Goal: Task Accomplishment & Management: Manage account settings

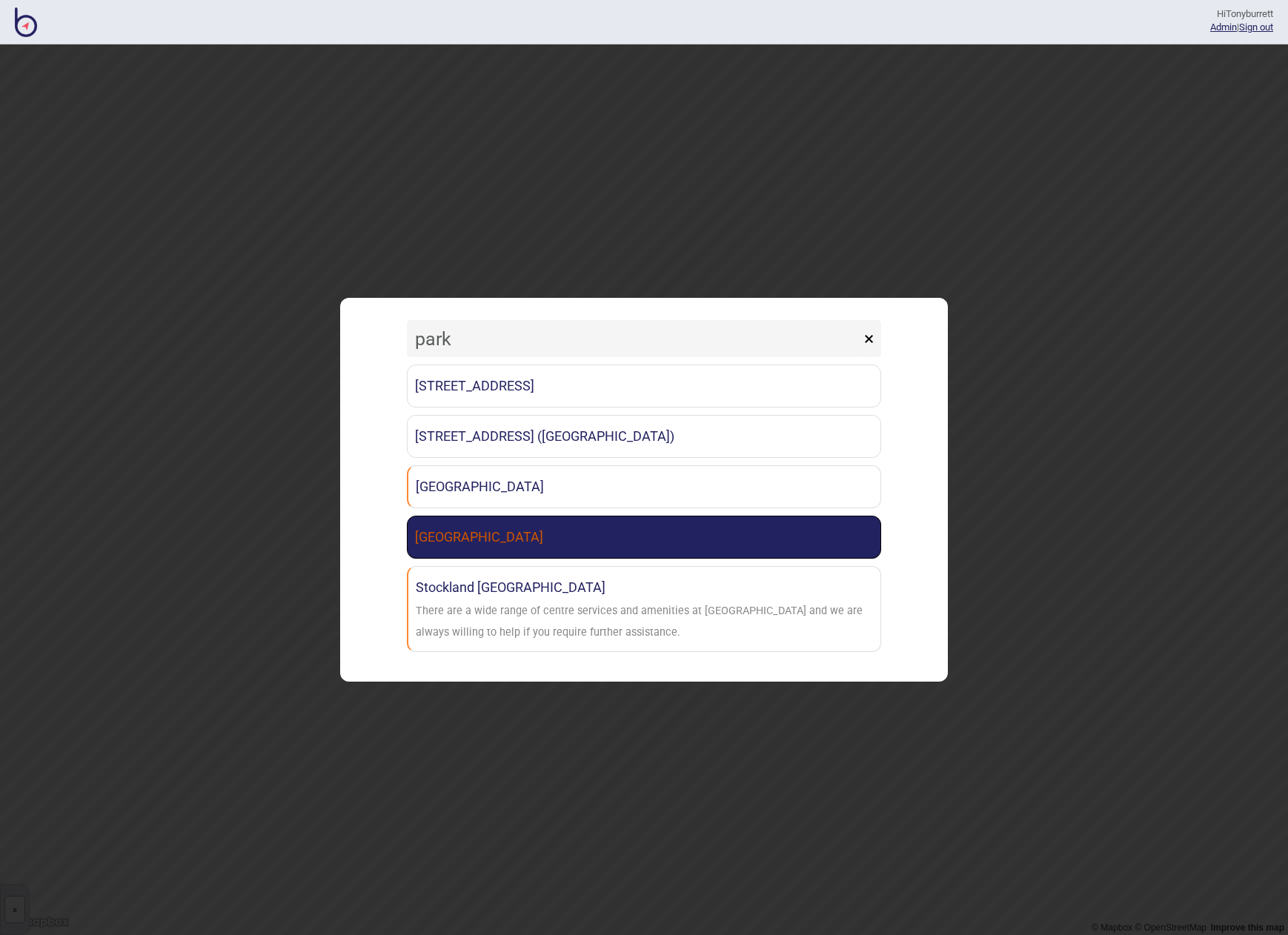
type input "park"
click at [492, 554] on link "[GEOGRAPHIC_DATA]" at bounding box center [643, 537] width 474 height 43
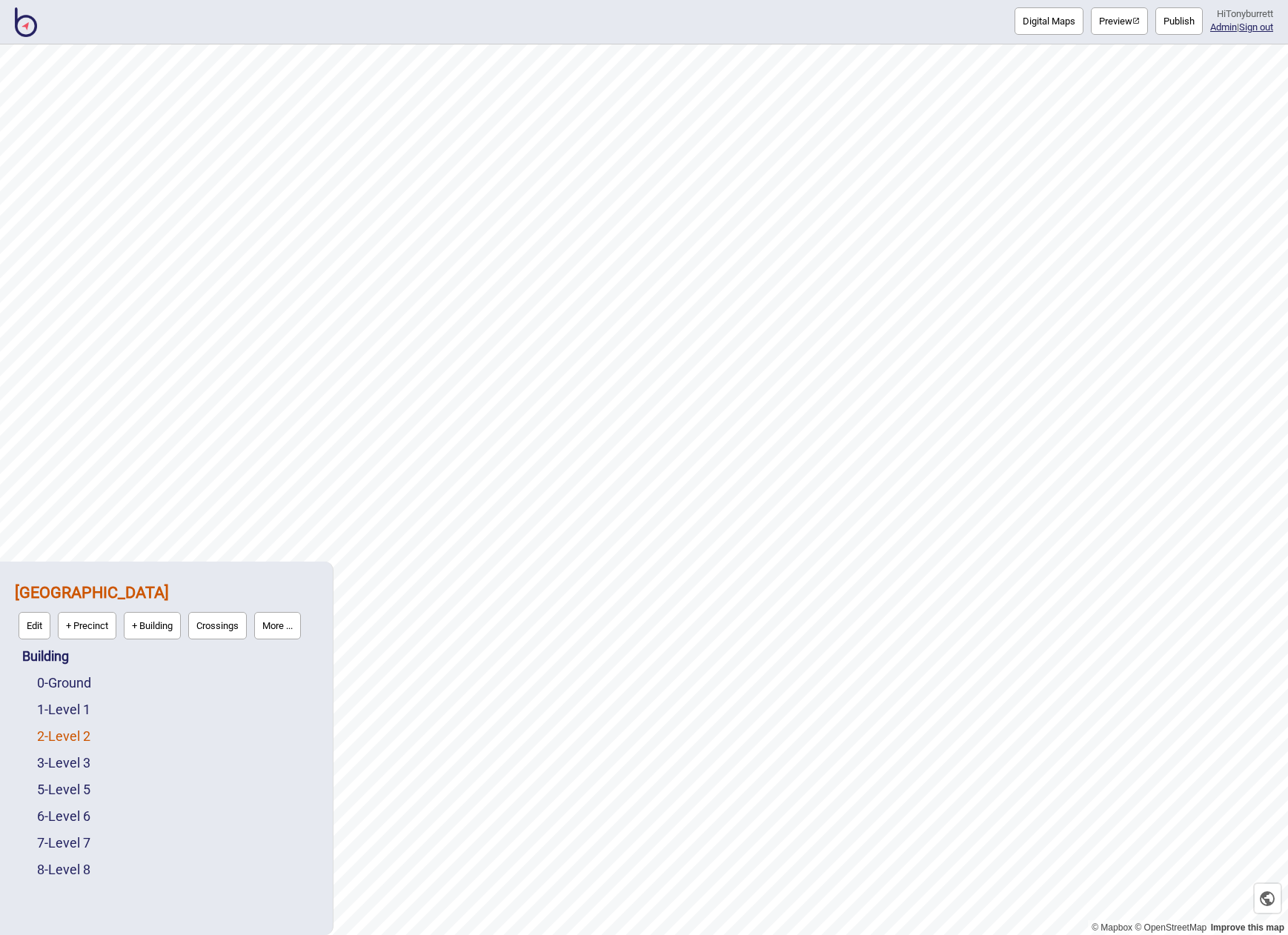
click at [57, 741] on link "2 - Level 2" at bounding box center [63, 736] width 54 height 16
click at [57, 741] on button "Edit" at bounding box center [56, 732] width 32 height 27
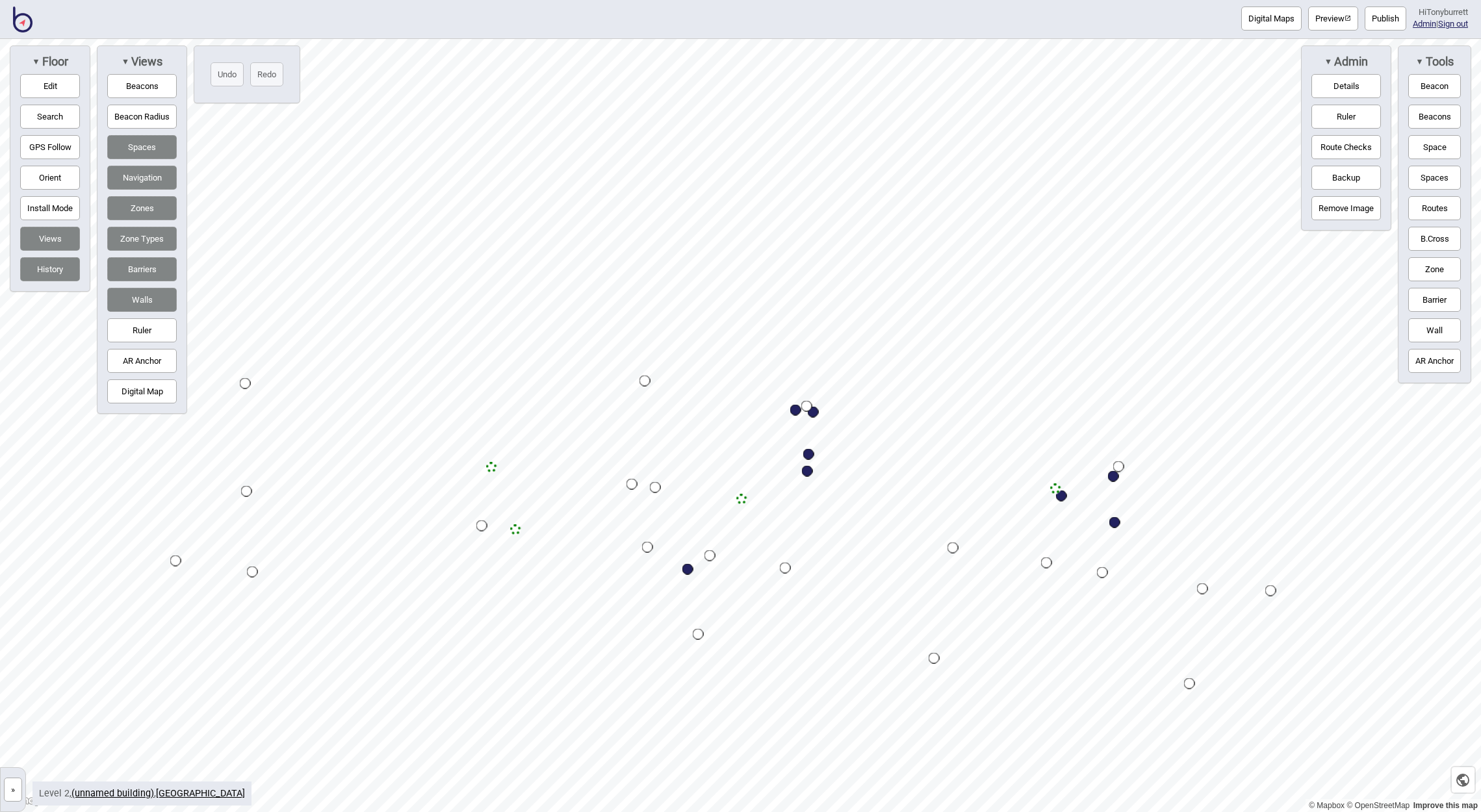
click at [27, 19] on img at bounding box center [22, 19] width 19 height 26
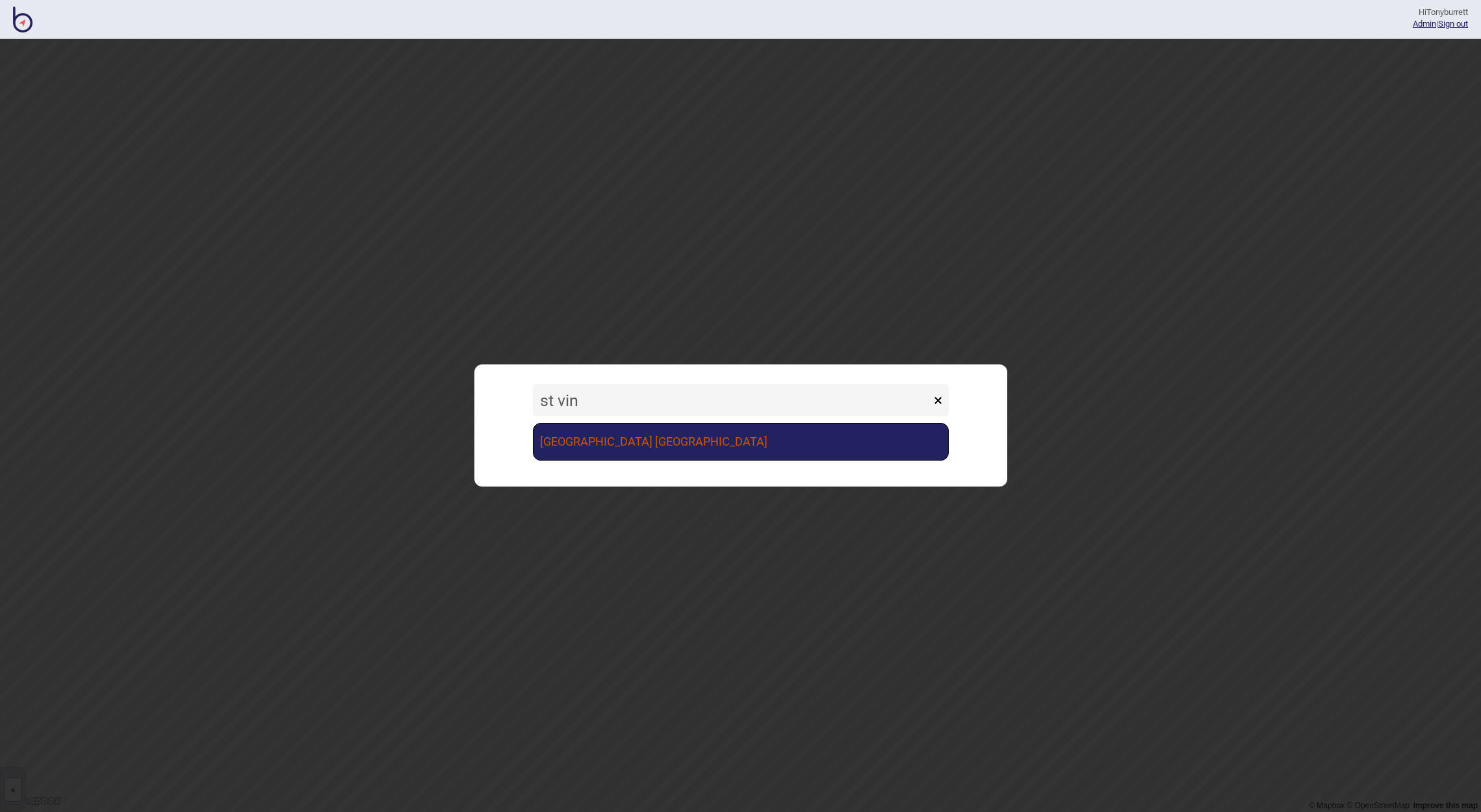
type input "st vin"
click at [663, 439] on link "St Vincent's Public Hospital Sydney" at bounding box center [740, 441] width 416 height 38
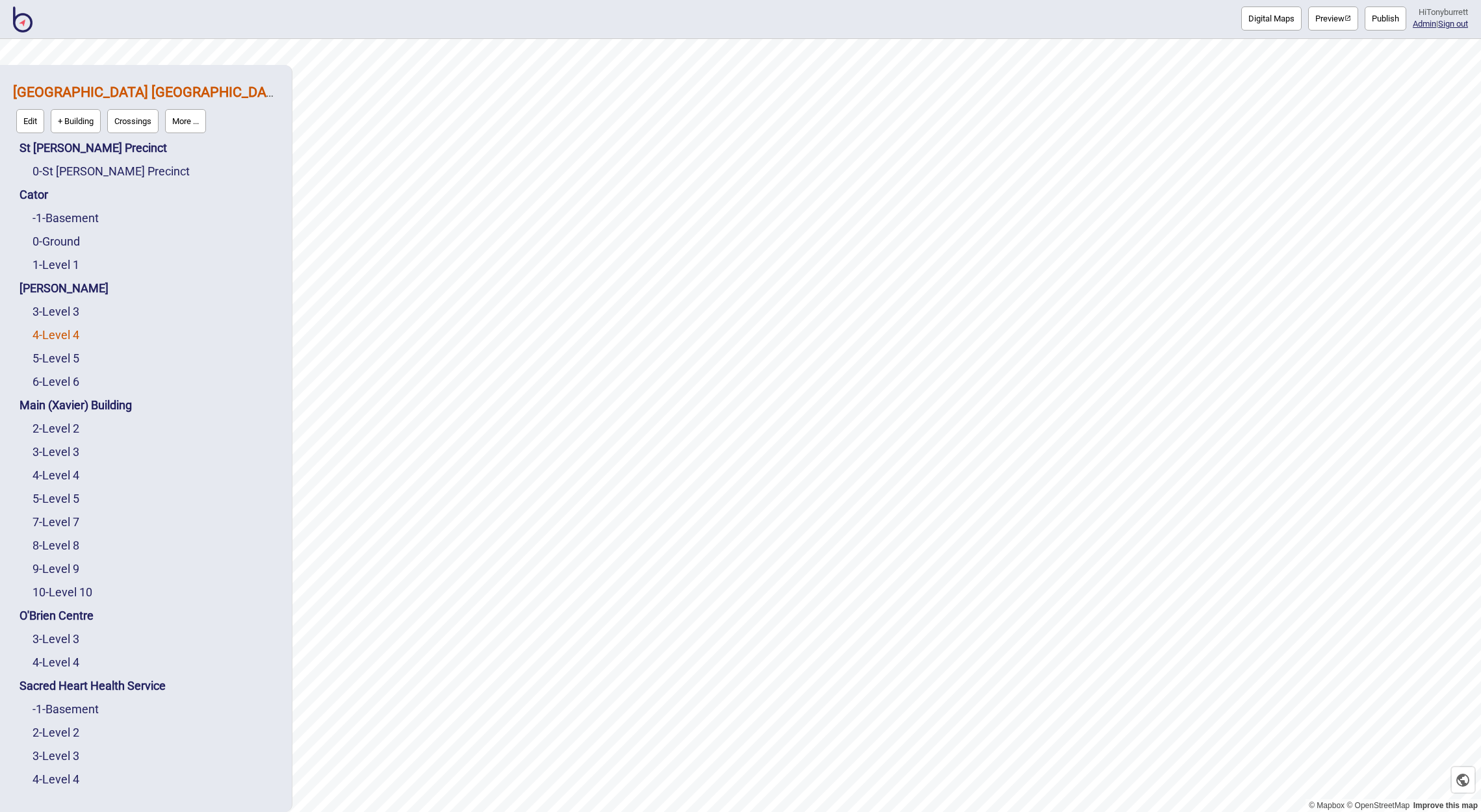
click at [76, 332] on link "4 - Level 4" at bounding box center [56, 335] width 47 height 14
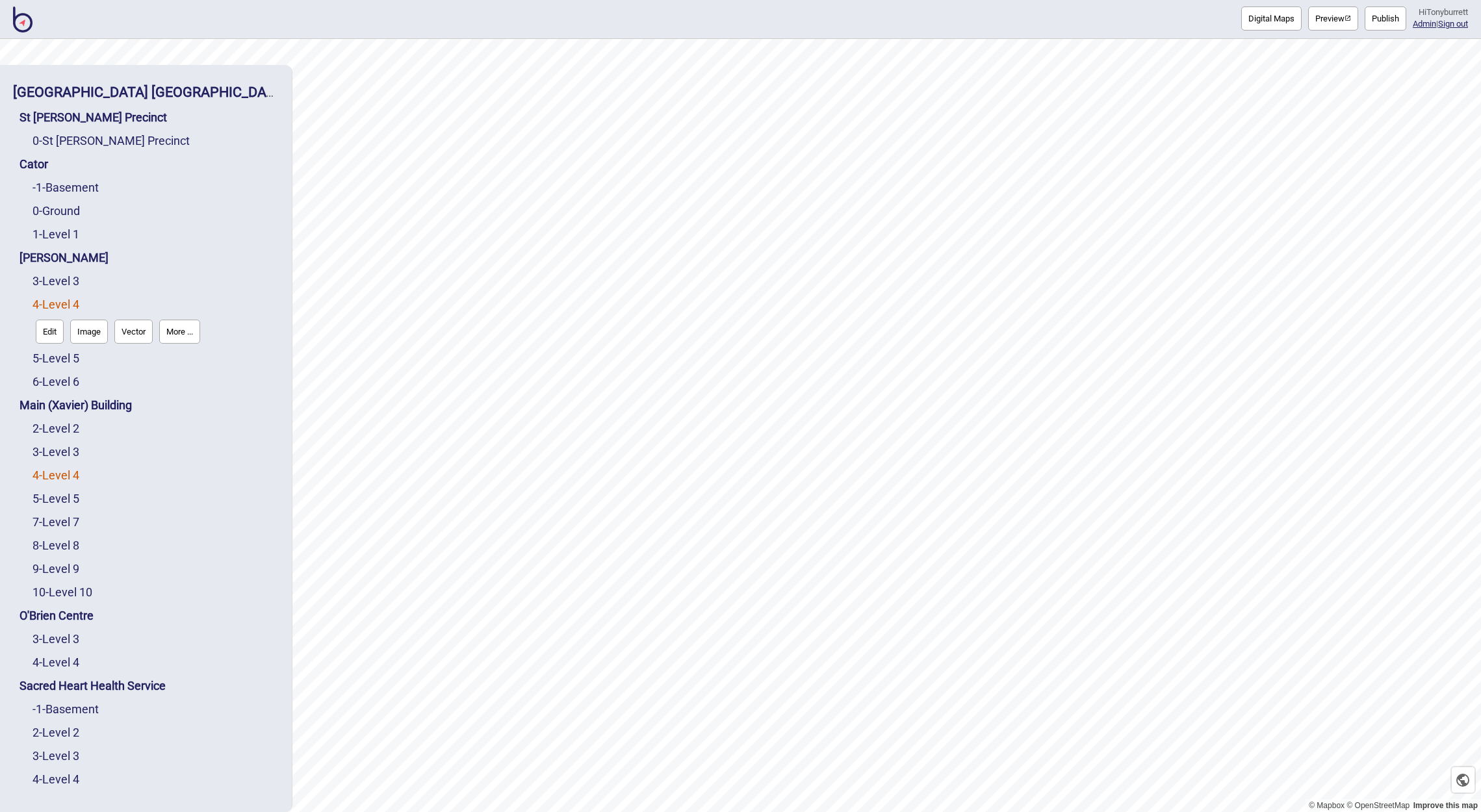
click at [59, 480] on link "4 - Level 4" at bounding box center [56, 475] width 47 height 14
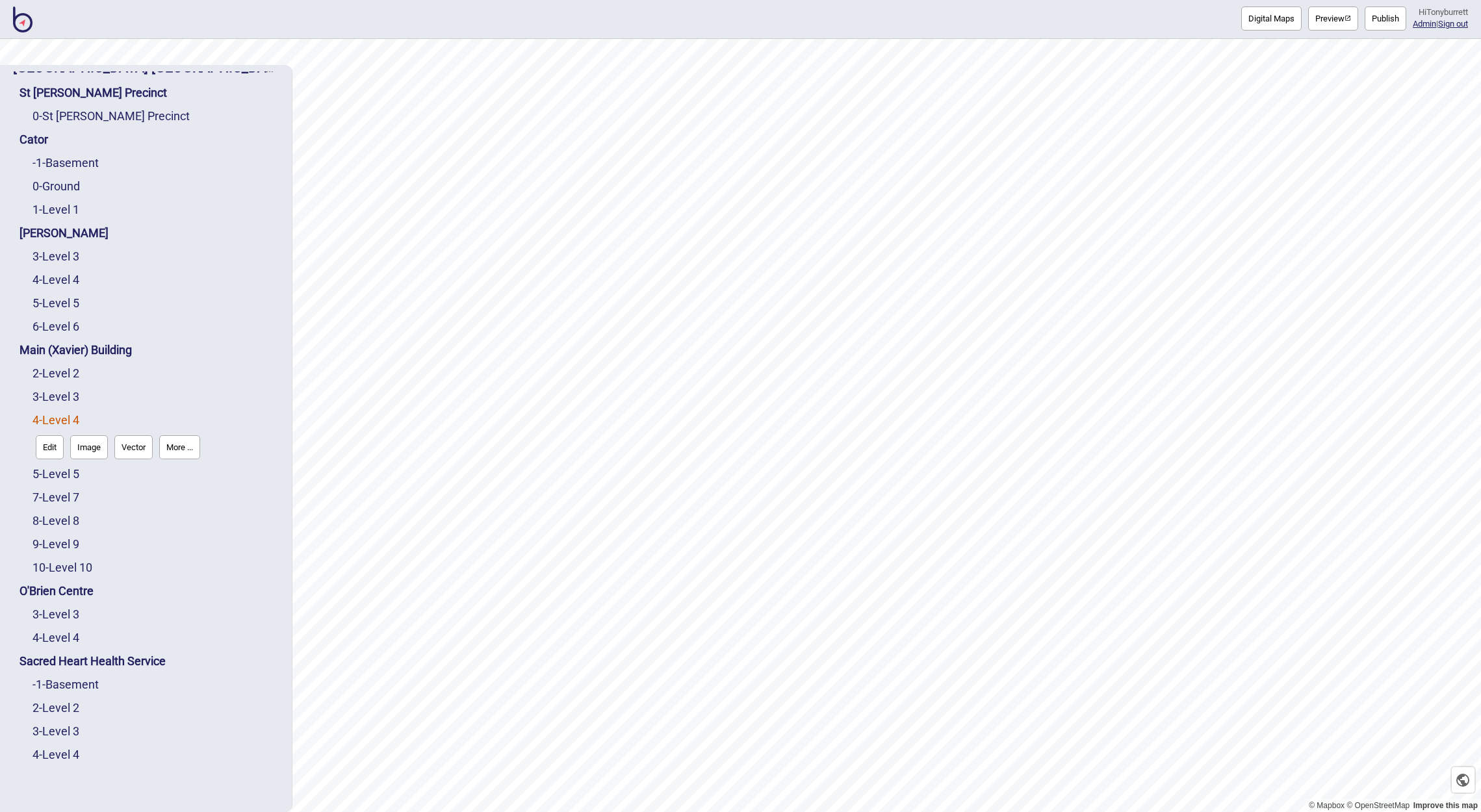
scroll to position [25, 0]
click at [69, 752] on link "4 - Level 4" at bounding box center [56, 755] width 47 height 14
click at [57, 754] on button "Edit" at bounding box center [49, 751] width 28 height 24
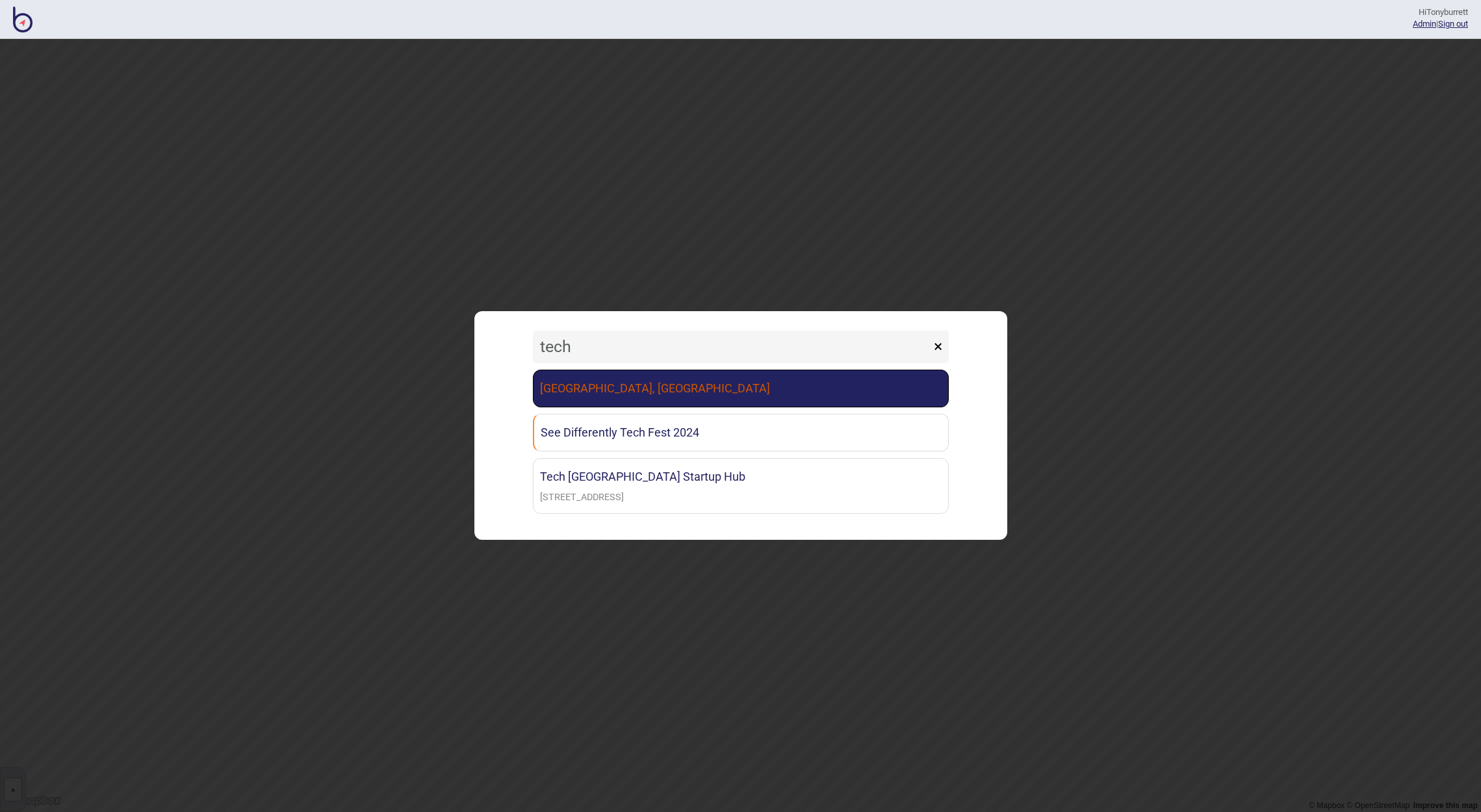
type input "tech"
click at [724, 399] on link "Canberra Institute of Technology, Woden Campus" at bounding box center [740, 388] width 416 height 38
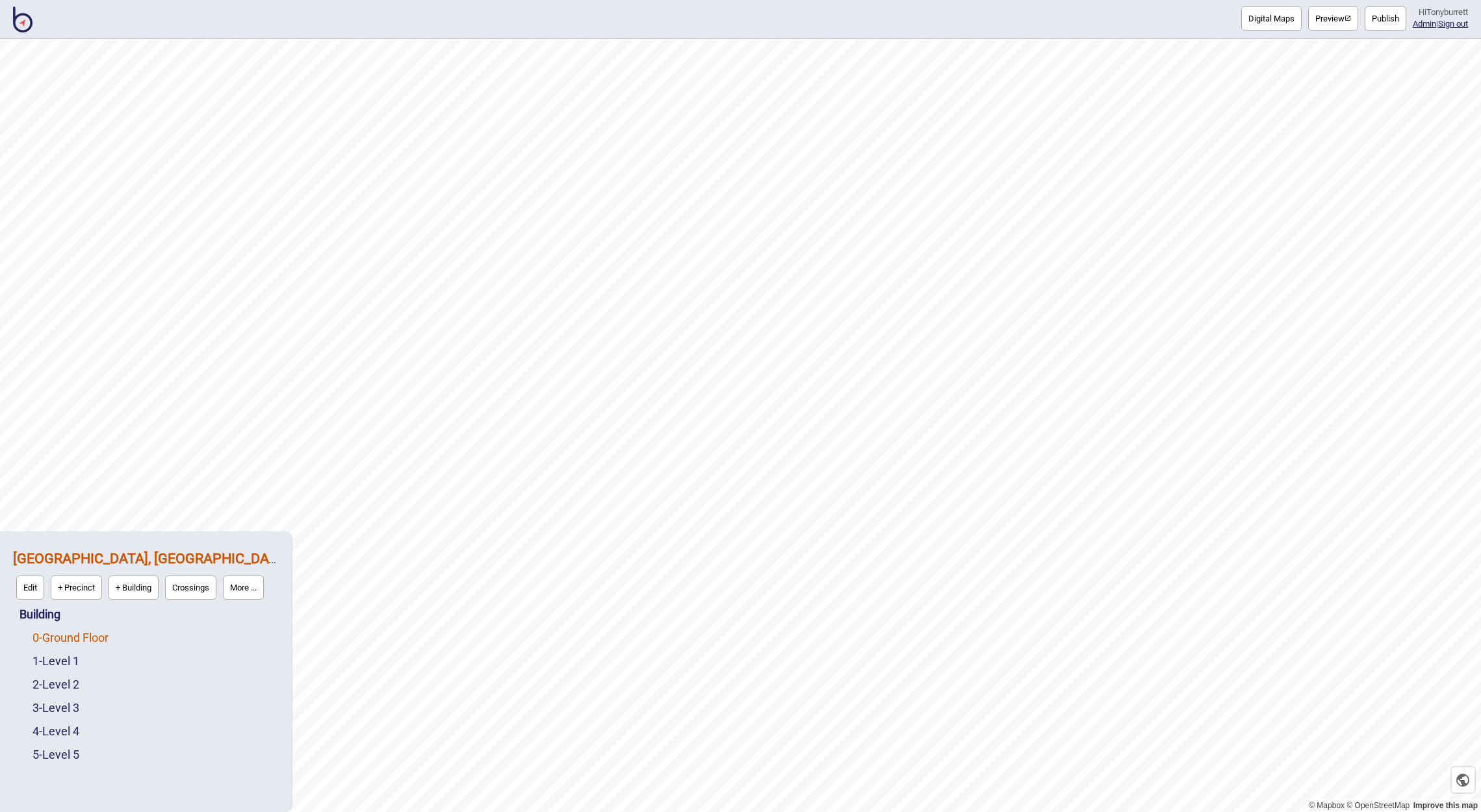
click at [71, 640] on link "0 - Ground Floor" at bounding box center [70, 638] width 76 height 14
click at [57, 638] on button "Edit" at bounding box center [49, 634] width 28 height 24
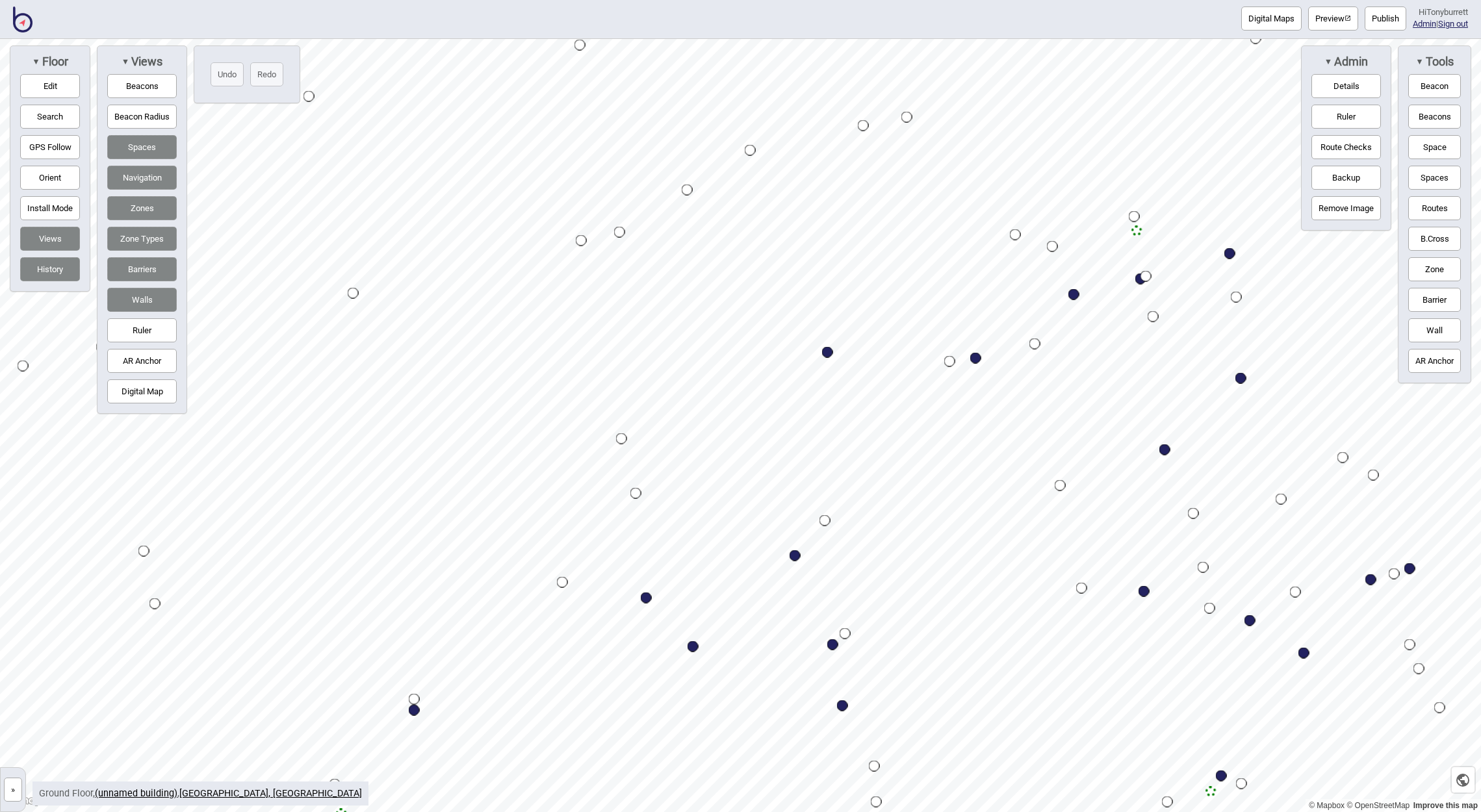
click at [647, 601] on div "Map marker" at bounding box center [646, 598] width 11 height 11
select select "Food and Drink"
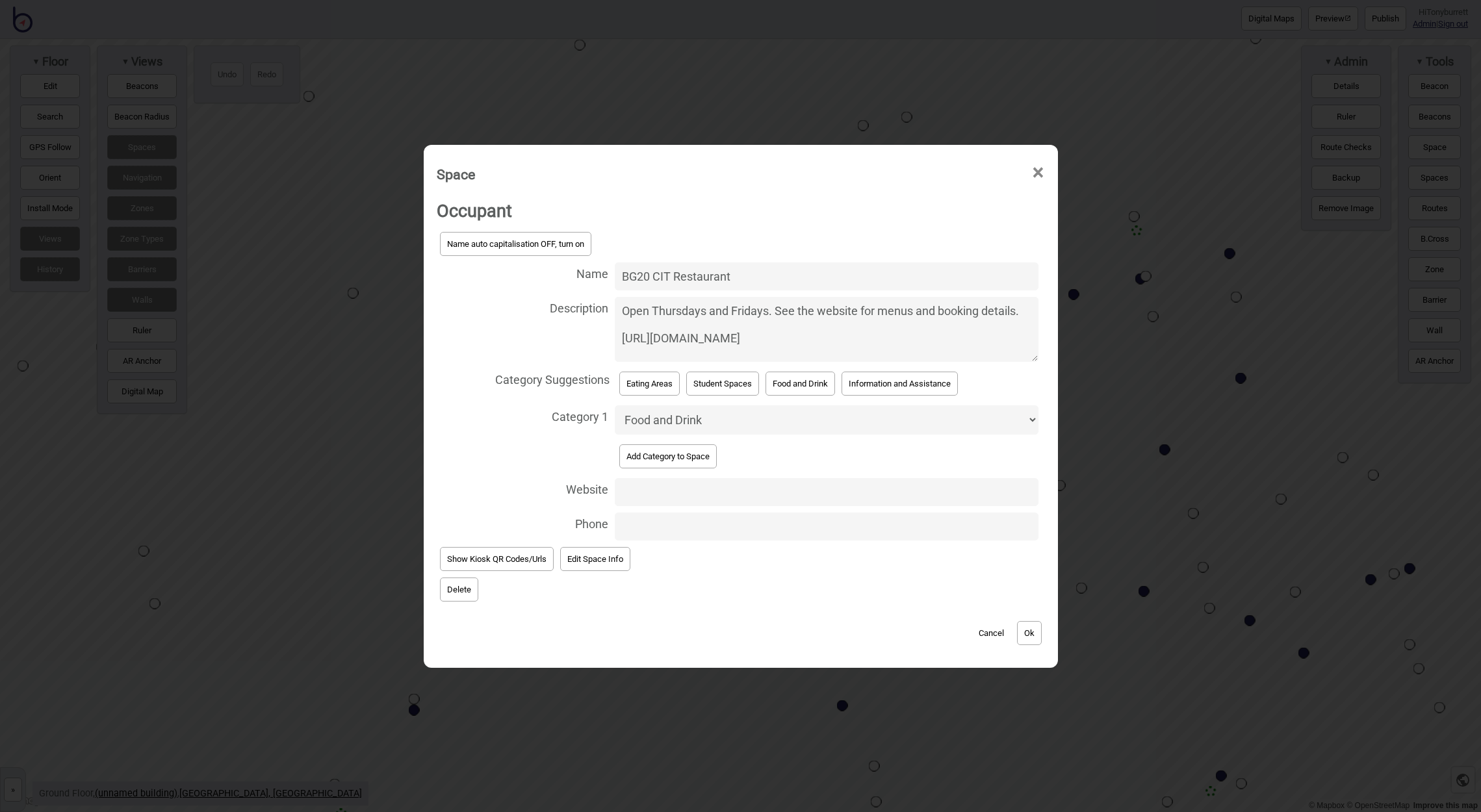
click at [855, 350] on textarea "Open Thursdays and Fridays. See the website for menus and booking details. http…" at bounding box center [826, 329] width 423 height 65
drag, startPoint x: 851, startPoint y: 345, endPoint x: 585, endPoint y: 340, distance: 266.0
click at [585, 340] on label "Description Open Thursdays and Fridays. See the website for menus and booking d…" at bounding box center [740, 329] width 608 height 72
click at [615, 340] on textarea "Open Thursdays and Fridays. See the website for menus and booking details. http…" at bounding box center [826, 329] width 423 height 65
type textarea "Open Thursdays and Fridays. See the website for menus and booking details."
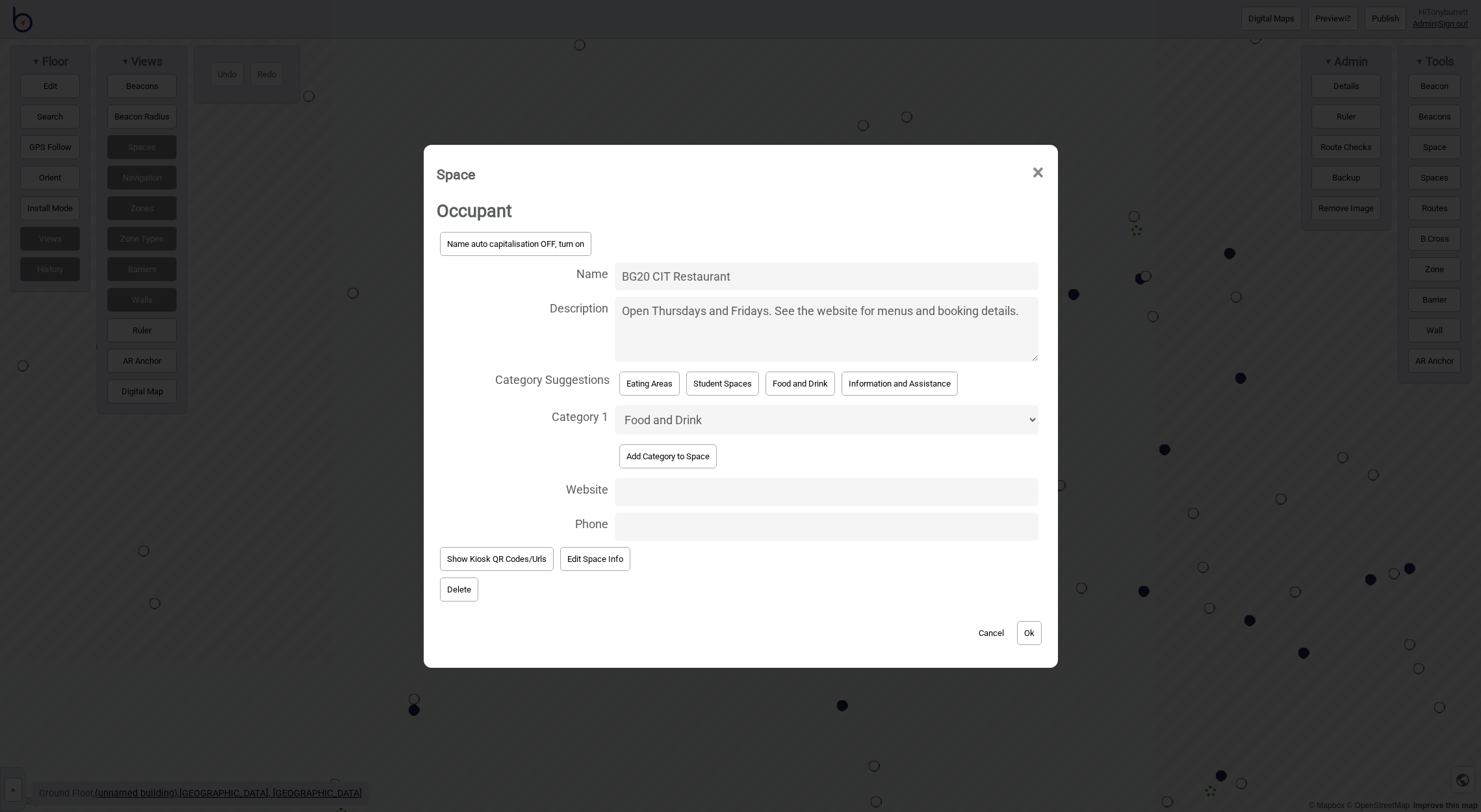
click at [734, 576] on span "Delete" at bounding box center [740, 590] width 608 height 31
click at [647, 489] on input "Website" at bounding box center [826, 492] width 423 height 28
paste input "https://cit.edu.au/services/cit-restaurant"
type input "https://cit.edu.au/services/cit-restaurant"
drag, startPoint x: 752, startPoint y: 580, endPoint x: 871, endPoint y: 583, distance: 119.0
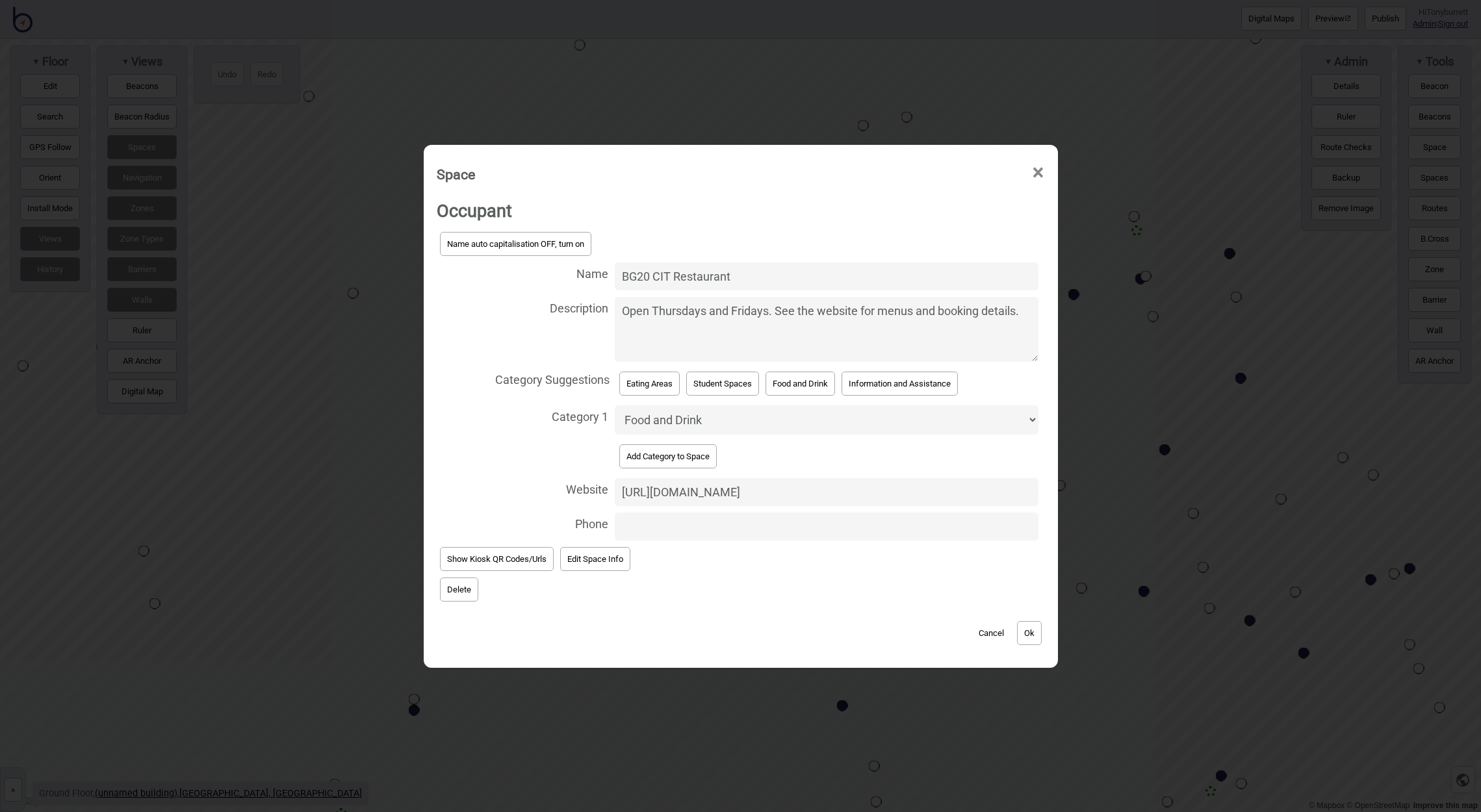
click at [752, 580] on span "Delete" at bounding box center [740, 590] width 608 height 31
click at [662, 519] on input "Phone" at bounding box center [826, 527] width 423 height 28
type input "0424201554"
click at [760, 574] on span "Delete" at bounding box center [740, 590] width 608 height 31
click at [1031, 630] on button "Ok" at bounding box center [1029, 632] width 25 height 24
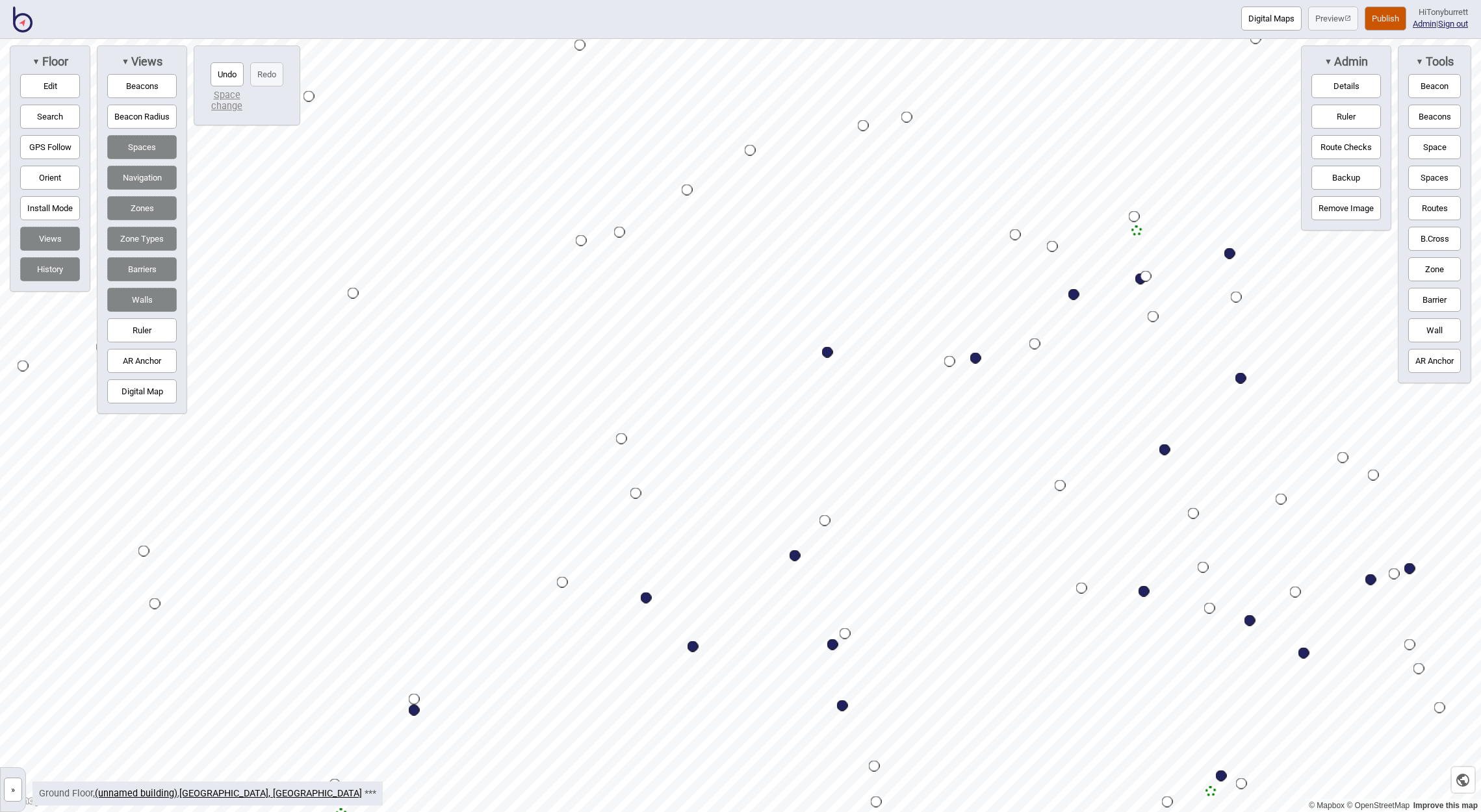
click at [1382, 10] on button "Publish" at bounding box center [1385, 18] width 42 height 24
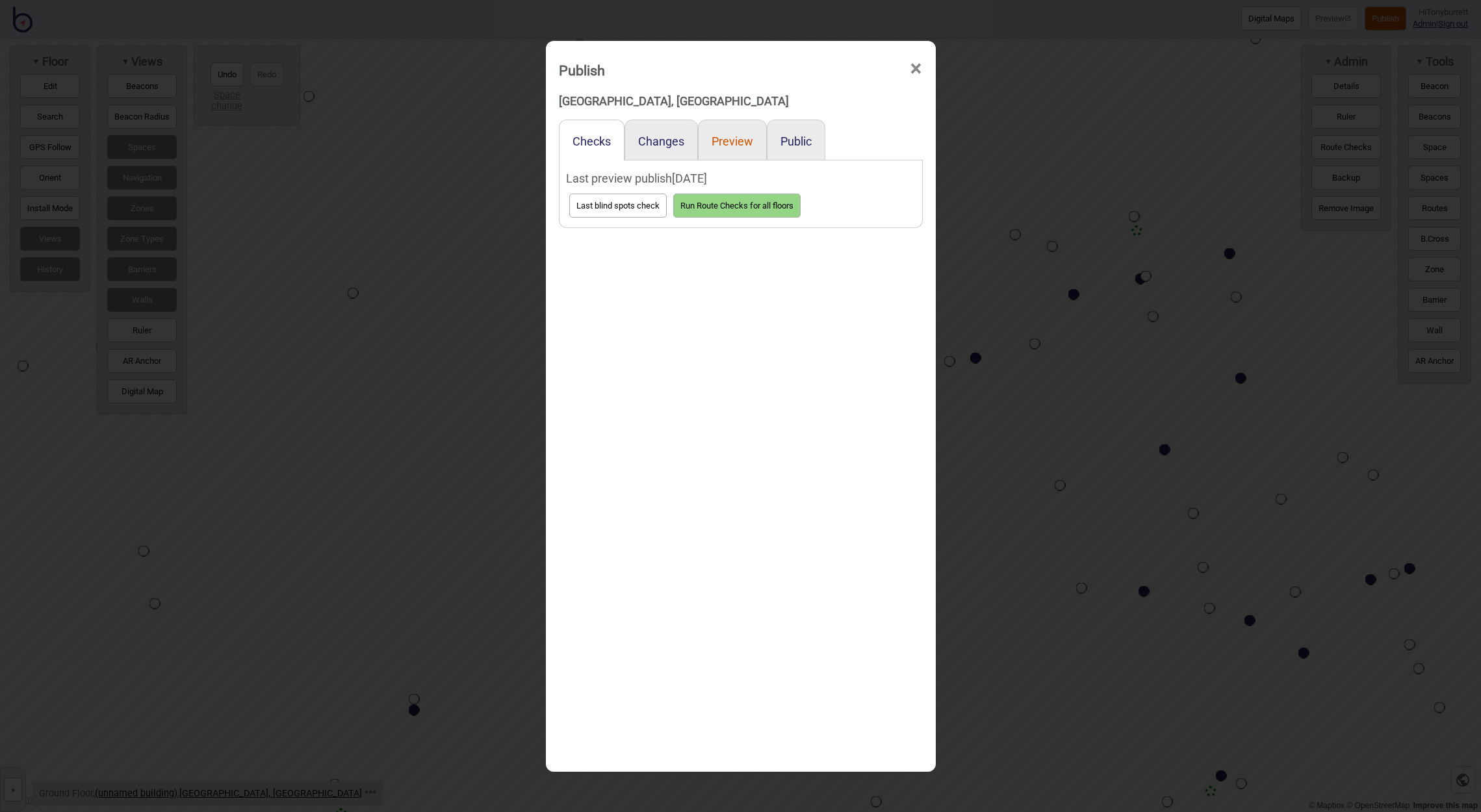
click at [729, 147] on button "Preview" at bounding box center [732, 141] width 42 height 14
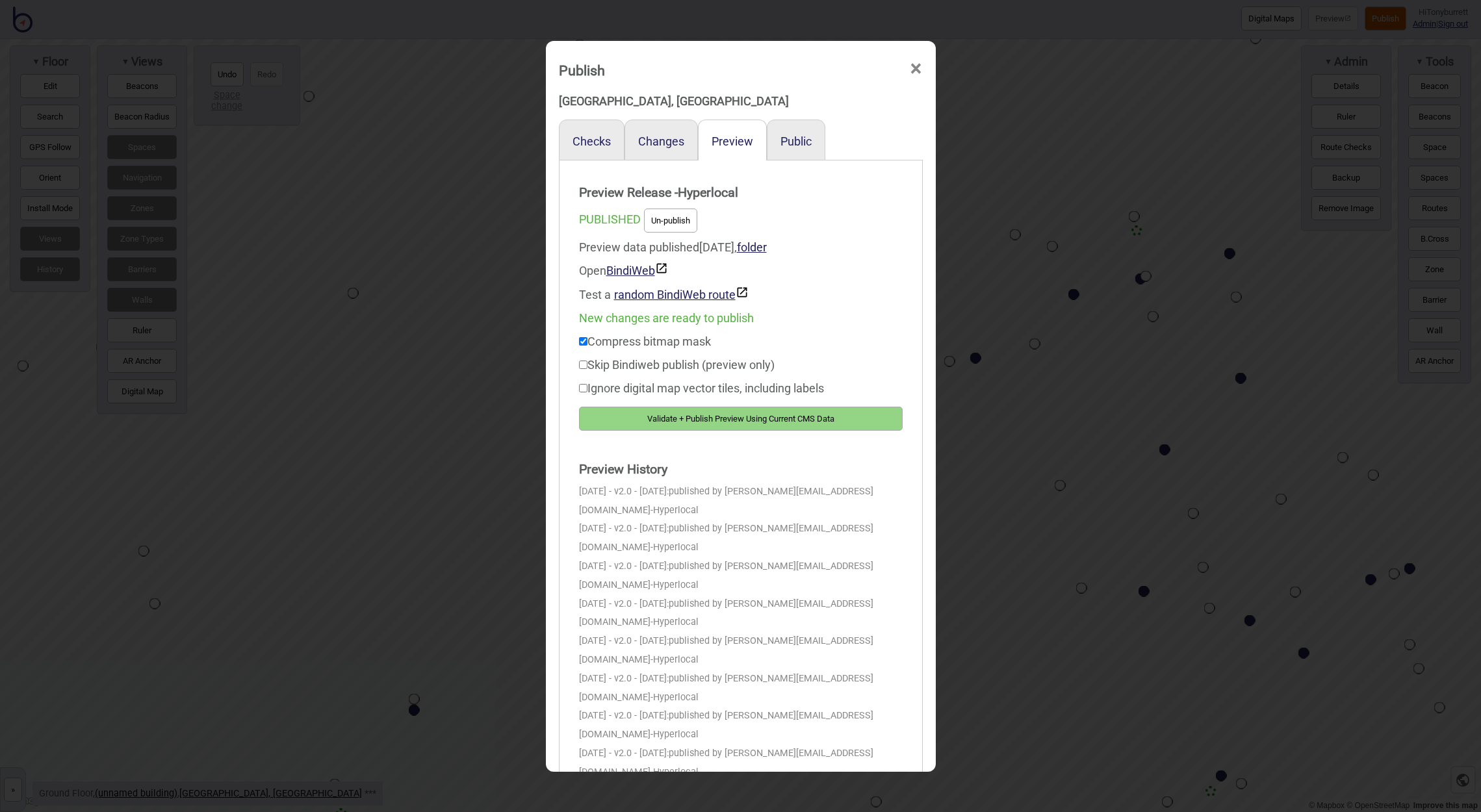
drag, startPoint x: 729, startPoint y: 419, endPoint x: 758, endPoint y: 399, distance: 35.2
click at [728, 419] on button "Validate + Publish Preview Using Current CMS Data" at bounding box center [740, 418] width 323 height 24
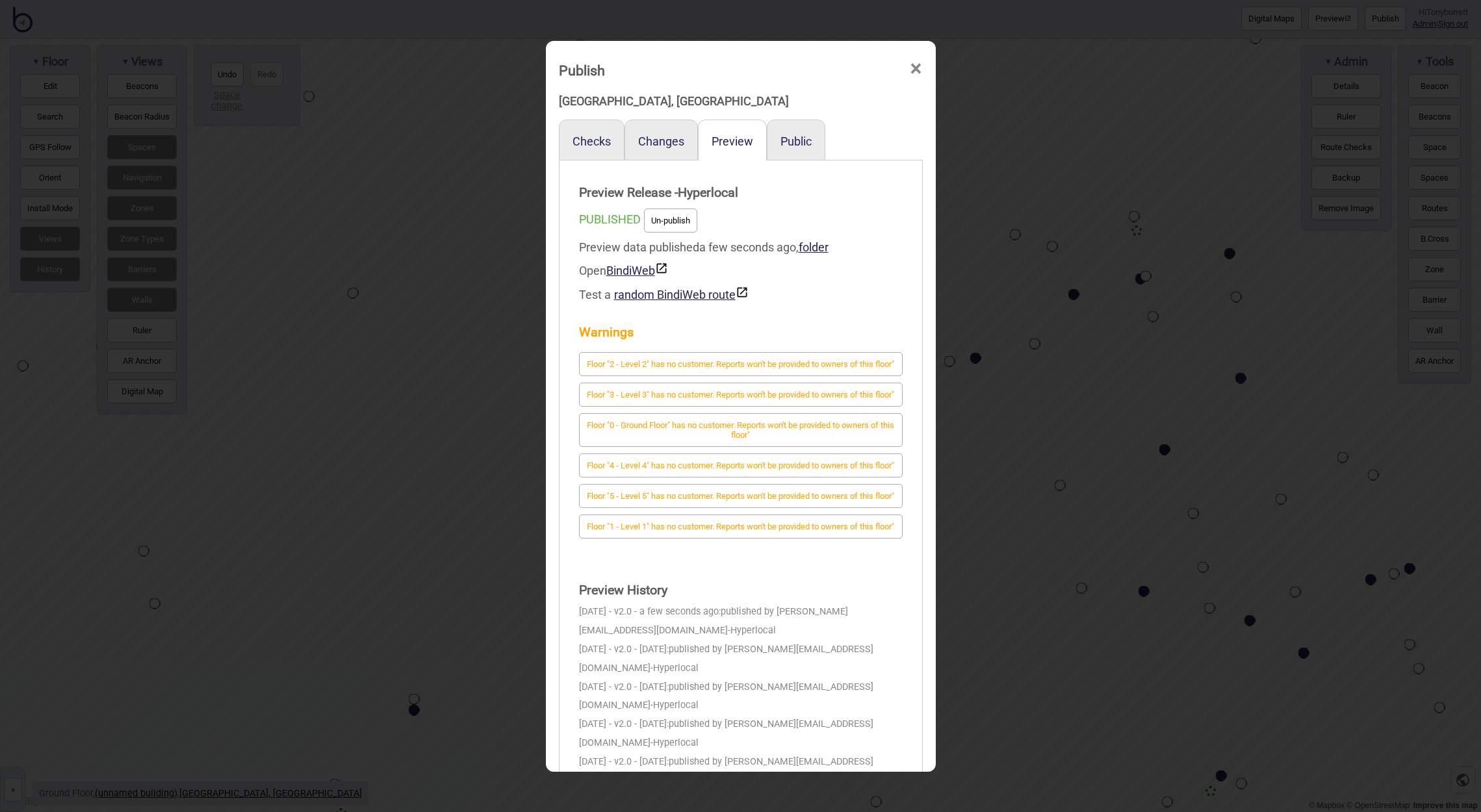
click at [918, 67] on span "×" at bounding box center [916, 69] width 14 height 43
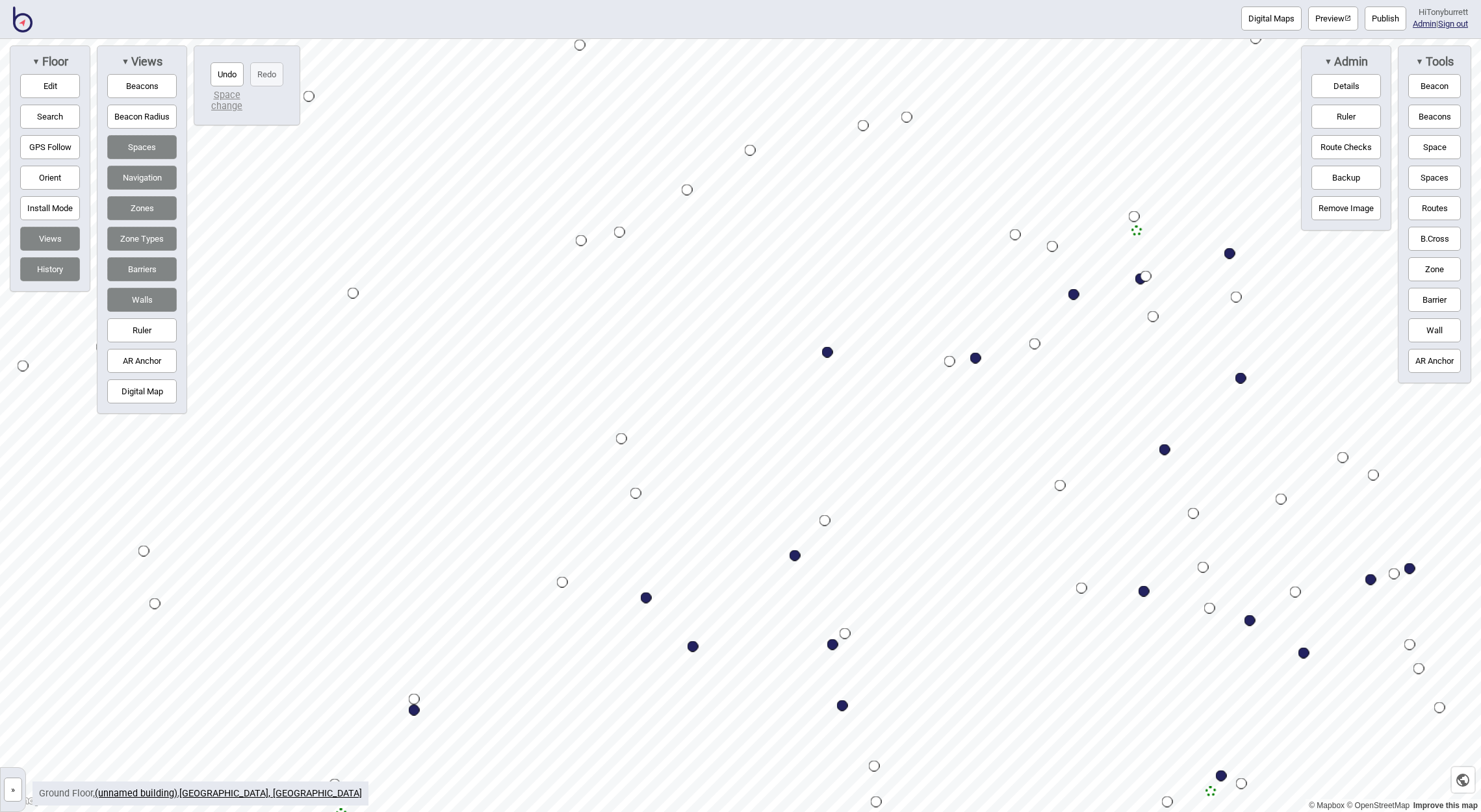
click at [647, 600] on div "Map marker" at bounding box center [646, 598] width 11 height 11
select select "Food and Drink"
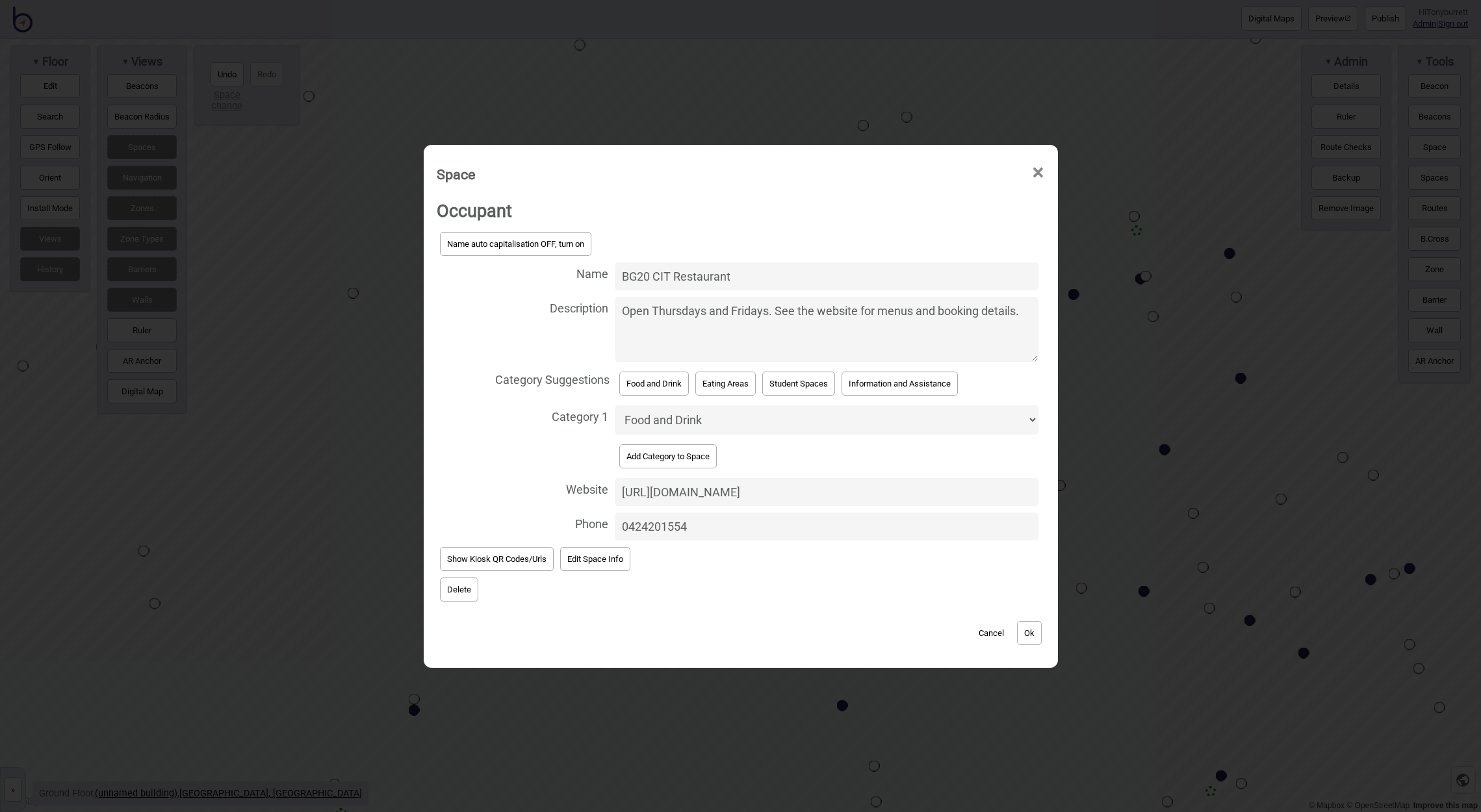
drag, startPoint x: 757, startPoint y: 533, endPoint x: 555, endPoint y: 510, distance: 203.3
click at [555, 510] on label "Phone 0424201554" at bounding box center [740, 526] width 608 height 35
click at [615, 513] on input "0424201554" at bounding box center [826, 527] width 423 height 28
drag, startPoint x: 862, startPoint y: 484, endPoint x: 575, endPoint y: 487, distance: 287.0
click at [575, 487] on label "Website https://cit.edu.au/services/cit-restaurant" at bounding box center [740, 492] width 608 height 35
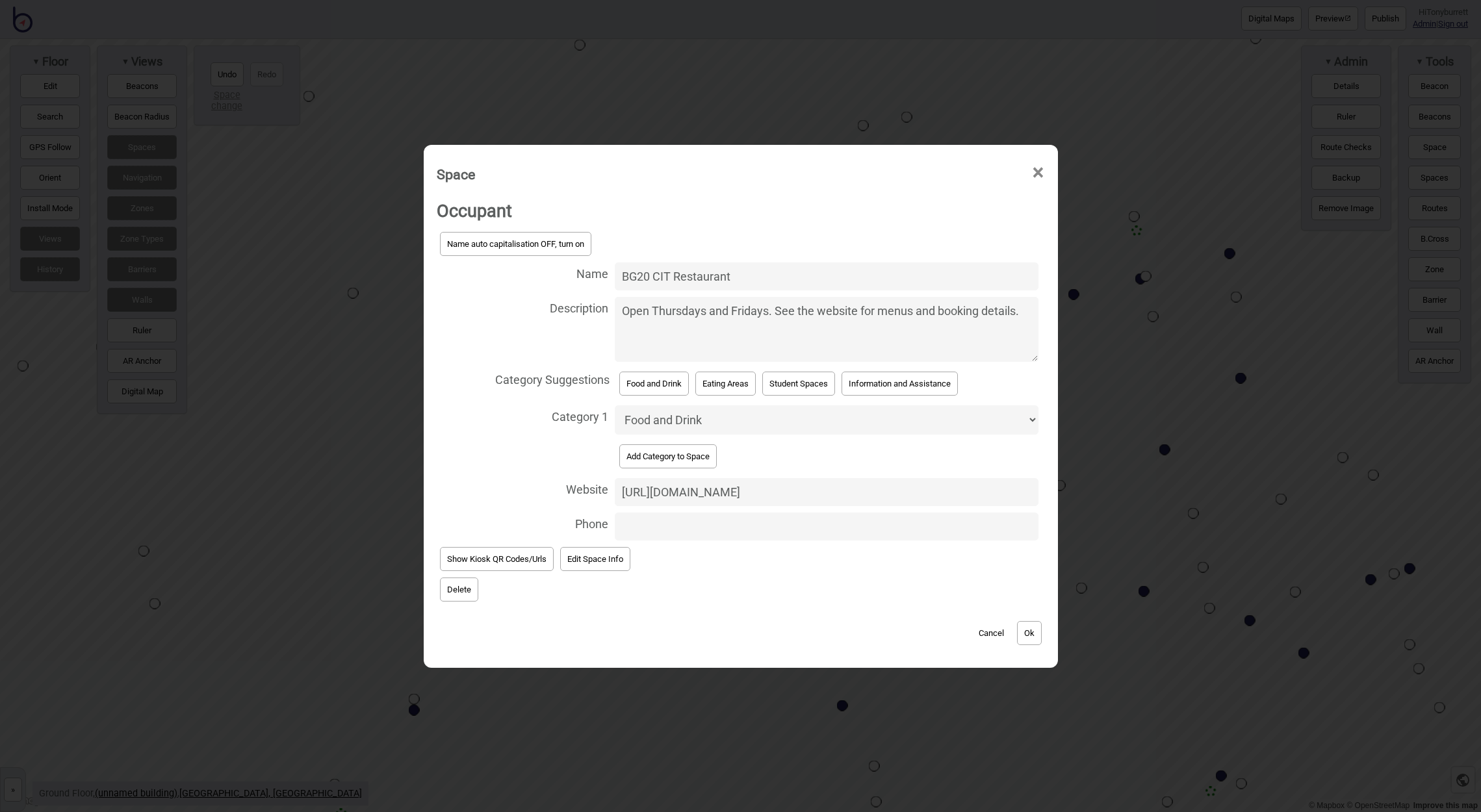
click at [615, 487] on input "https://cit.edu.au/services/cit-restaurant" at bounding box center [826, 492] width 423 height 28
click at [631, 349] on textarea "Open Thursdays and Fridays. See the website for menus and booking details." at bounding box center [826, 329] width 423 height 65
paste textarea "https://cit.edu.au/services/cit-restaurant"
type textarea "Open Thursdays and Fridays. See the website for menus and booking details. http…"
click at [1034, 621] on button "Ok" at bounding box center [1029, 632] width 25 height 24
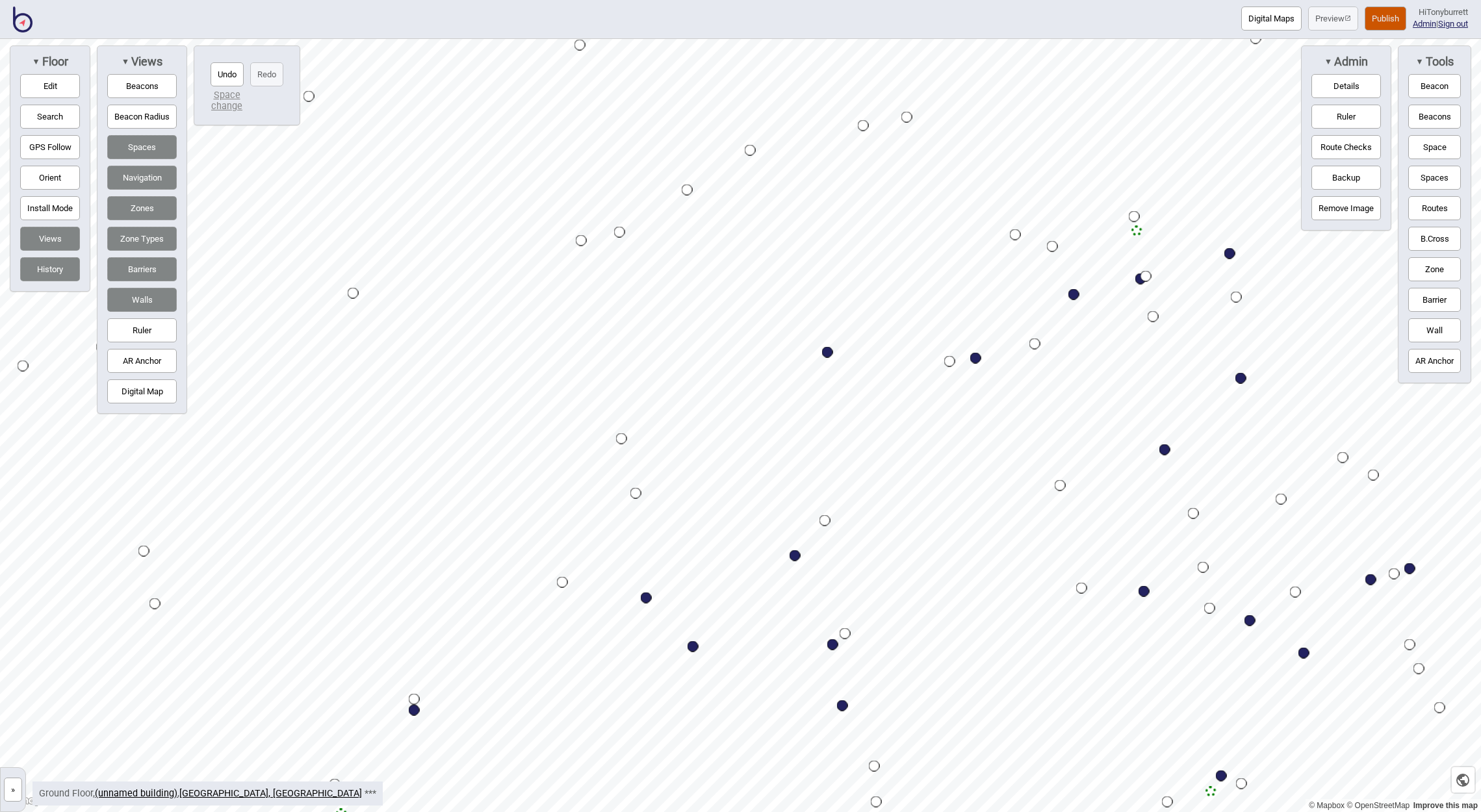
click at [1371, 22] on button "Publish" at bounding box center [1385, 18] width 42 height 24
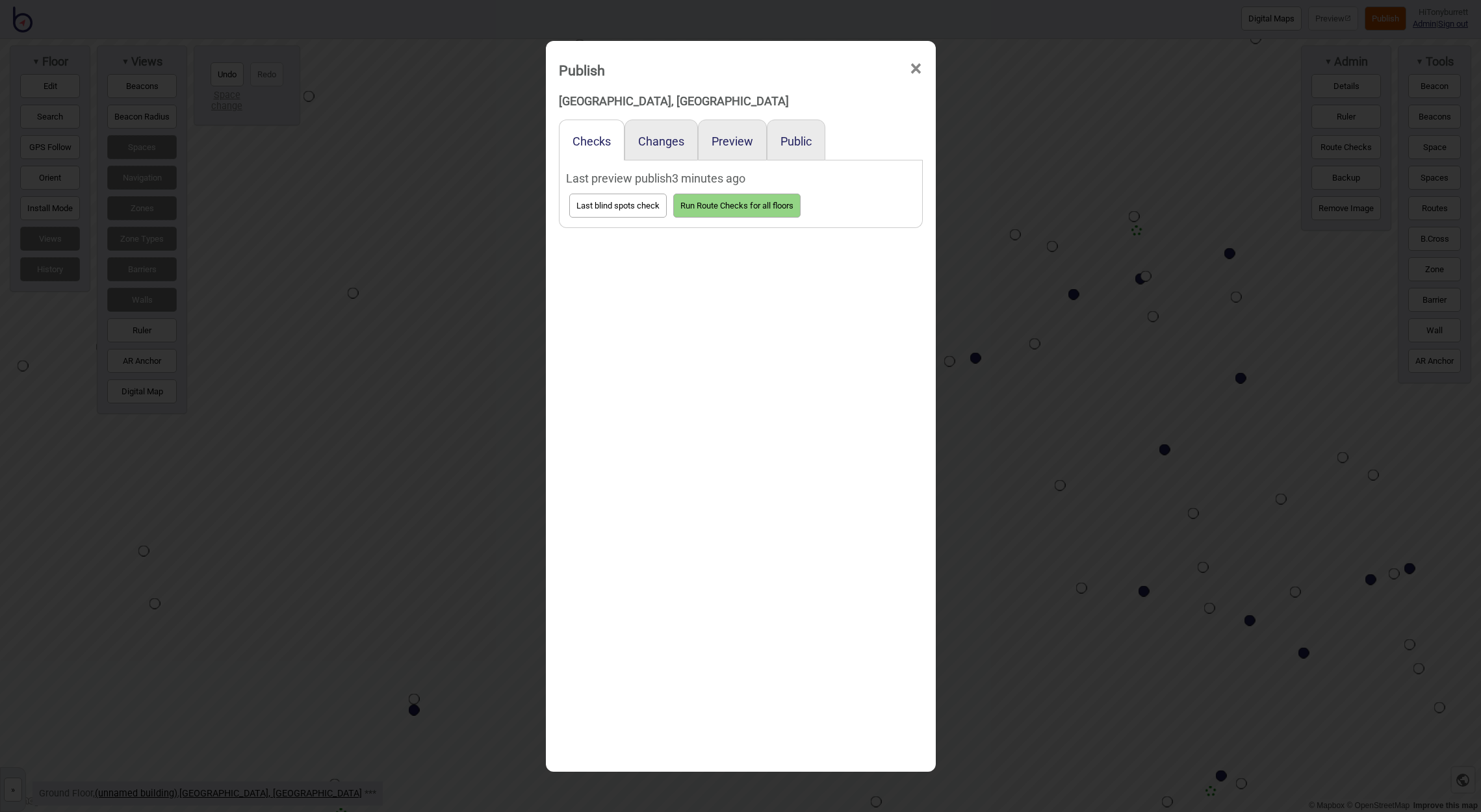
click at [919, 65] on span "×" at bounding box center [916, 69] width 14 height 43
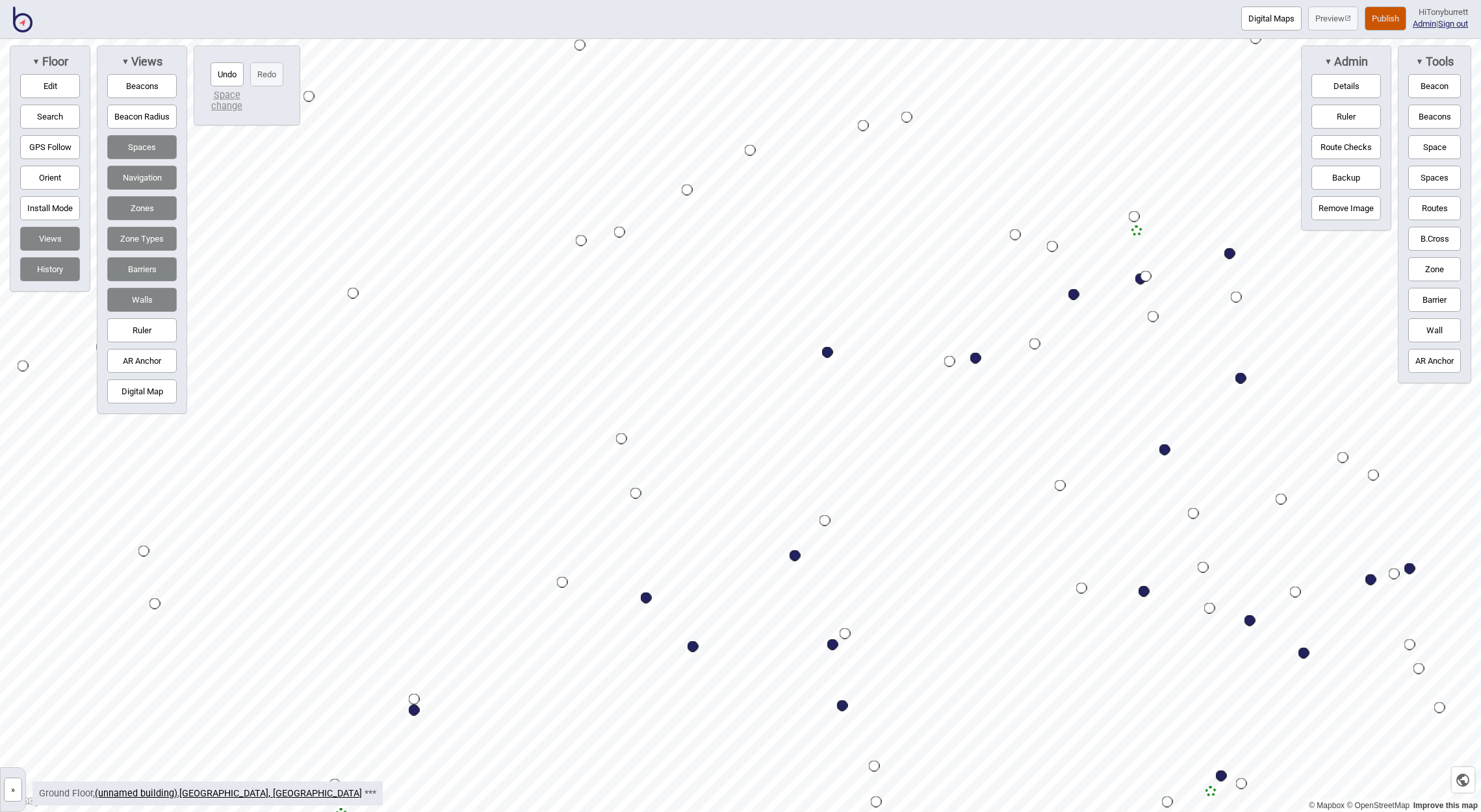
click at [644, 595] on div "Map marker" at bounding box center [646, 598] width 11 height 11
select select "Food and Drink"
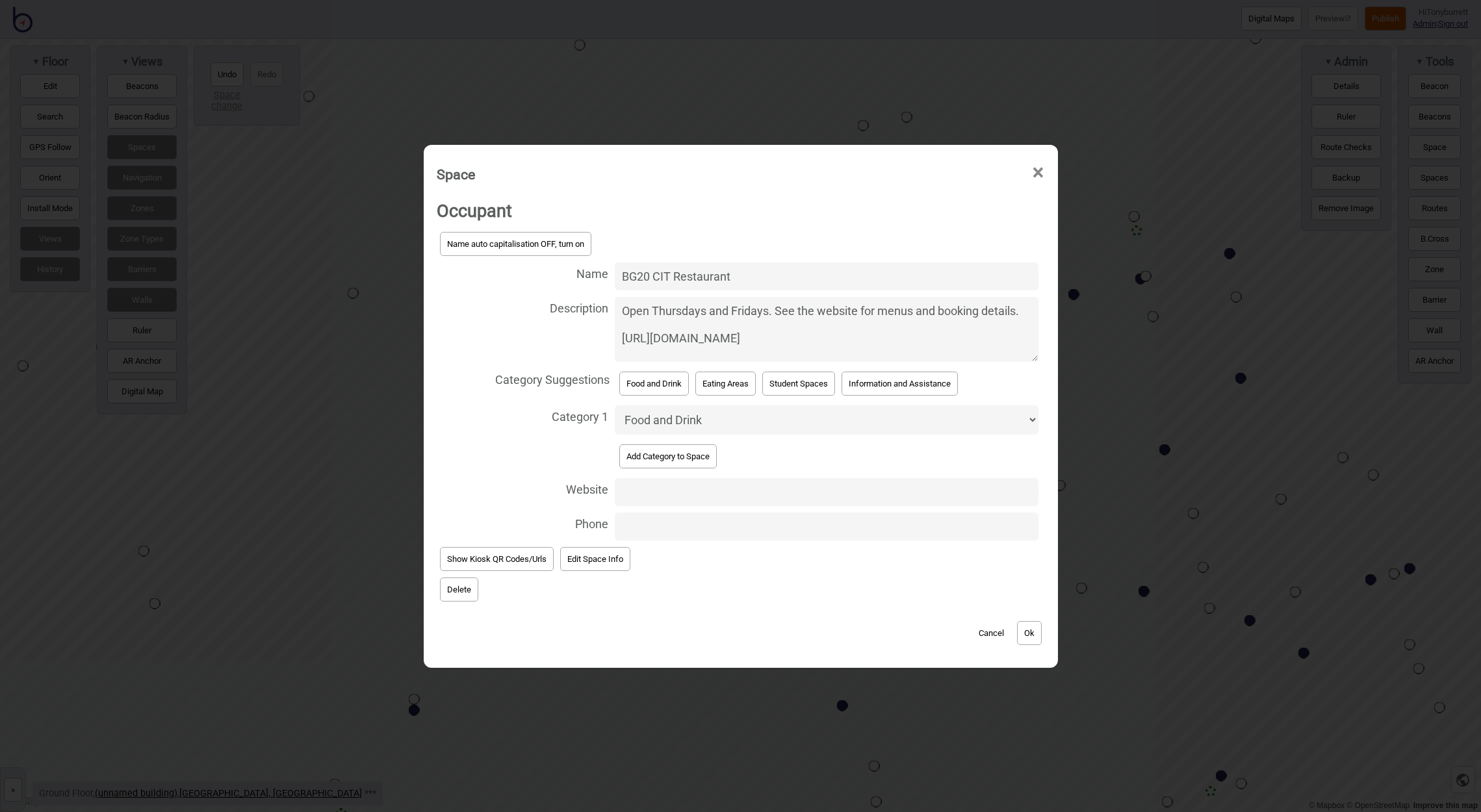
click at [841, 336] on textarea "Open Thursdays and Fridays. See the website for menus and booking details. http…" at bounding box center [826, 329] width 423 height 65
click at [1024, 315] on textarea "Open Thursdays and Fridays. See the website for menus and booking details. http…" at bounding box center [826, 329] width 423 height 65
paste textarea "https://hdp-au-prod-app-act-yoursay-files.s3.ap-southeast-2.amazonaws.com/8116/…"
type textarea "Open Thursdays and Fridays. See the website for menus and booking details. http…"
click at [1034, 625] on button "Ok" at bounding box center [1029, 632] width 25 height 24
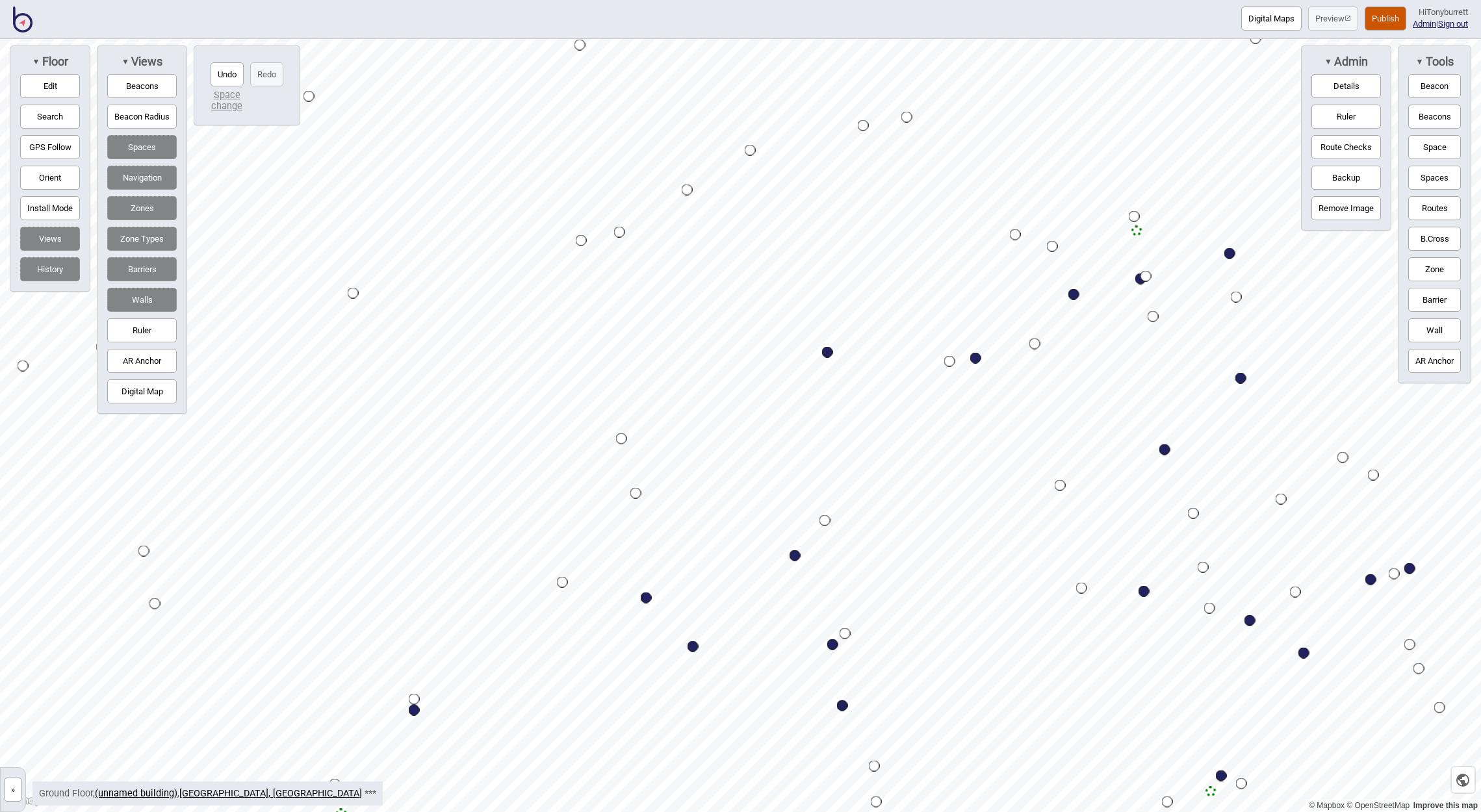
click at [1383, 10] on button "Publish" at bounding box center [1385, 18] width 42 height 24
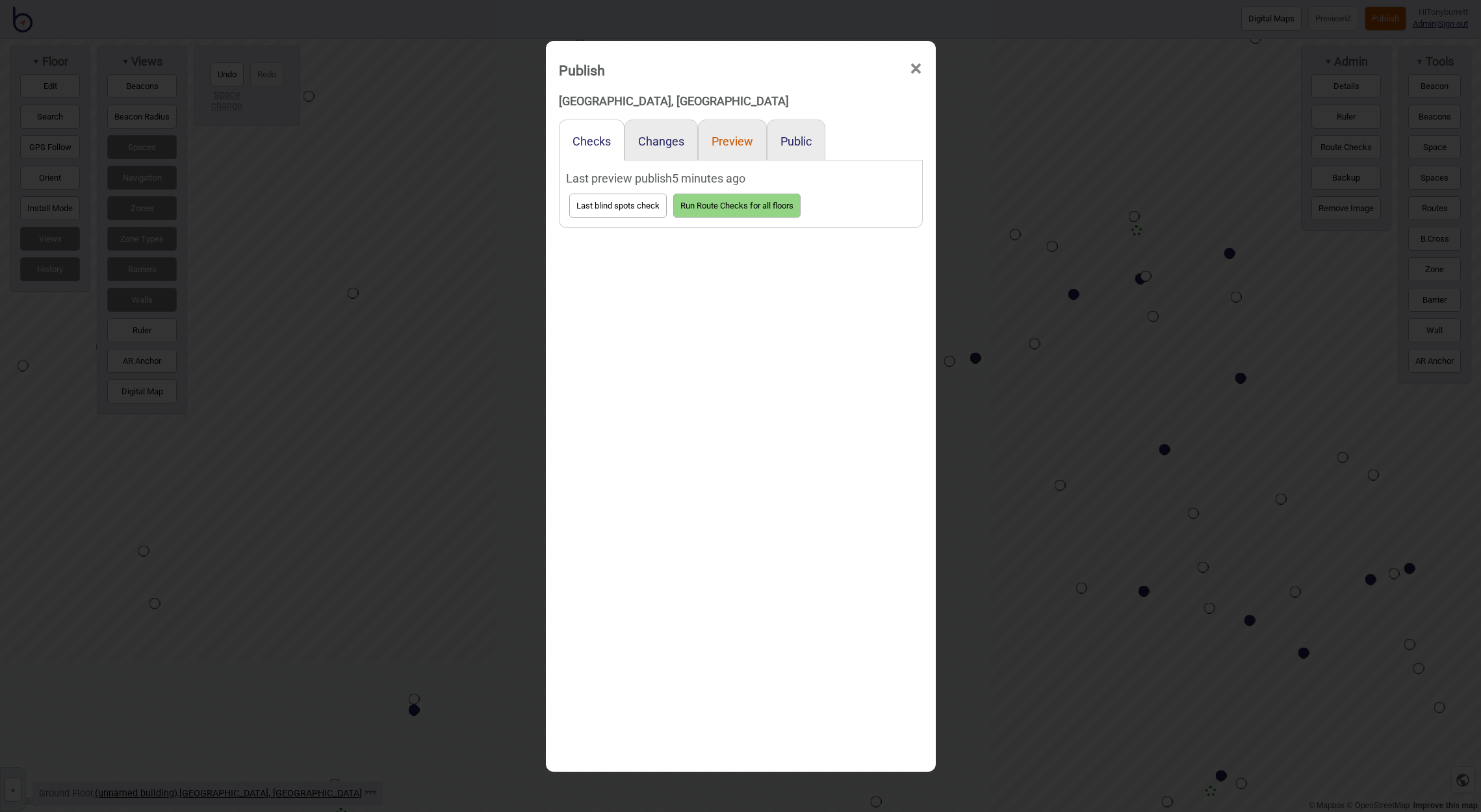
click at [733, 143] on button "Preview" at bounding box center [732, 141] width 42 height 14
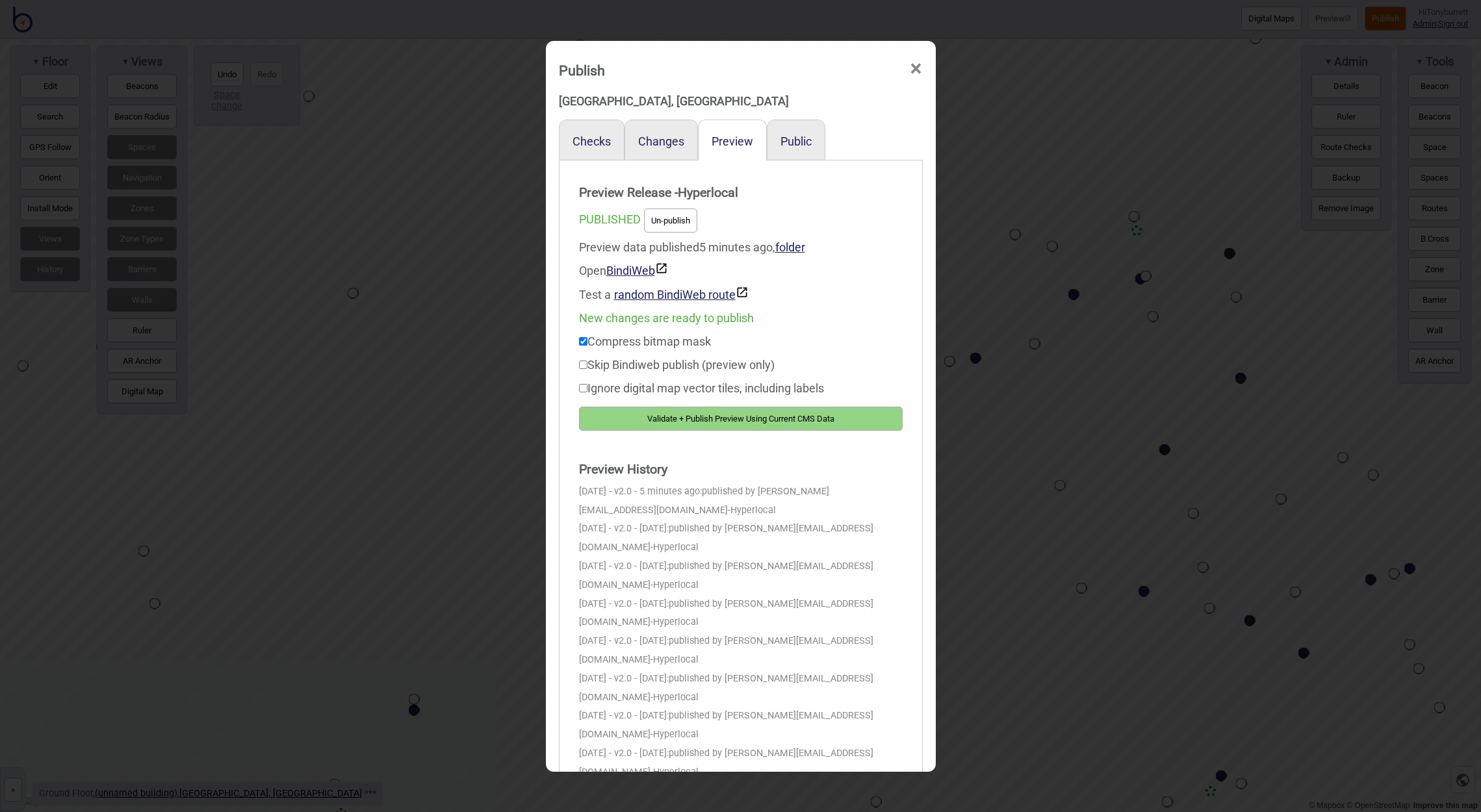
drag, startPoint x: 765, startPoint y: 410, endPoint x: 798, endPoint y: 413, distance: 33.1
click at [767, 411] on button "Validate + Publish Preview Using Current CMS Data" at bounding box center [740, 418] width 323 height 24
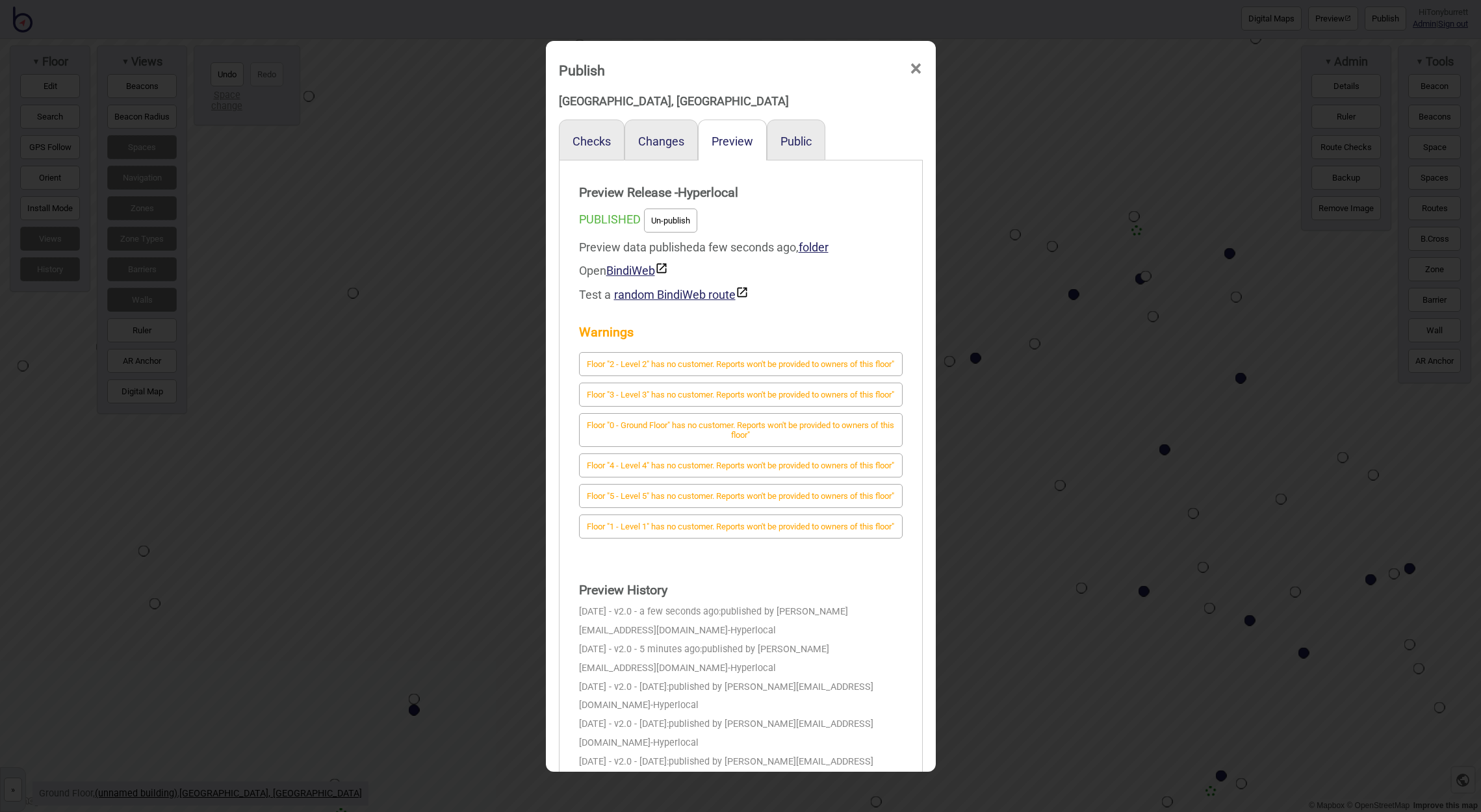
click at [921, 67] on span "×" at bounding box center [916, 69] width 14 height 43
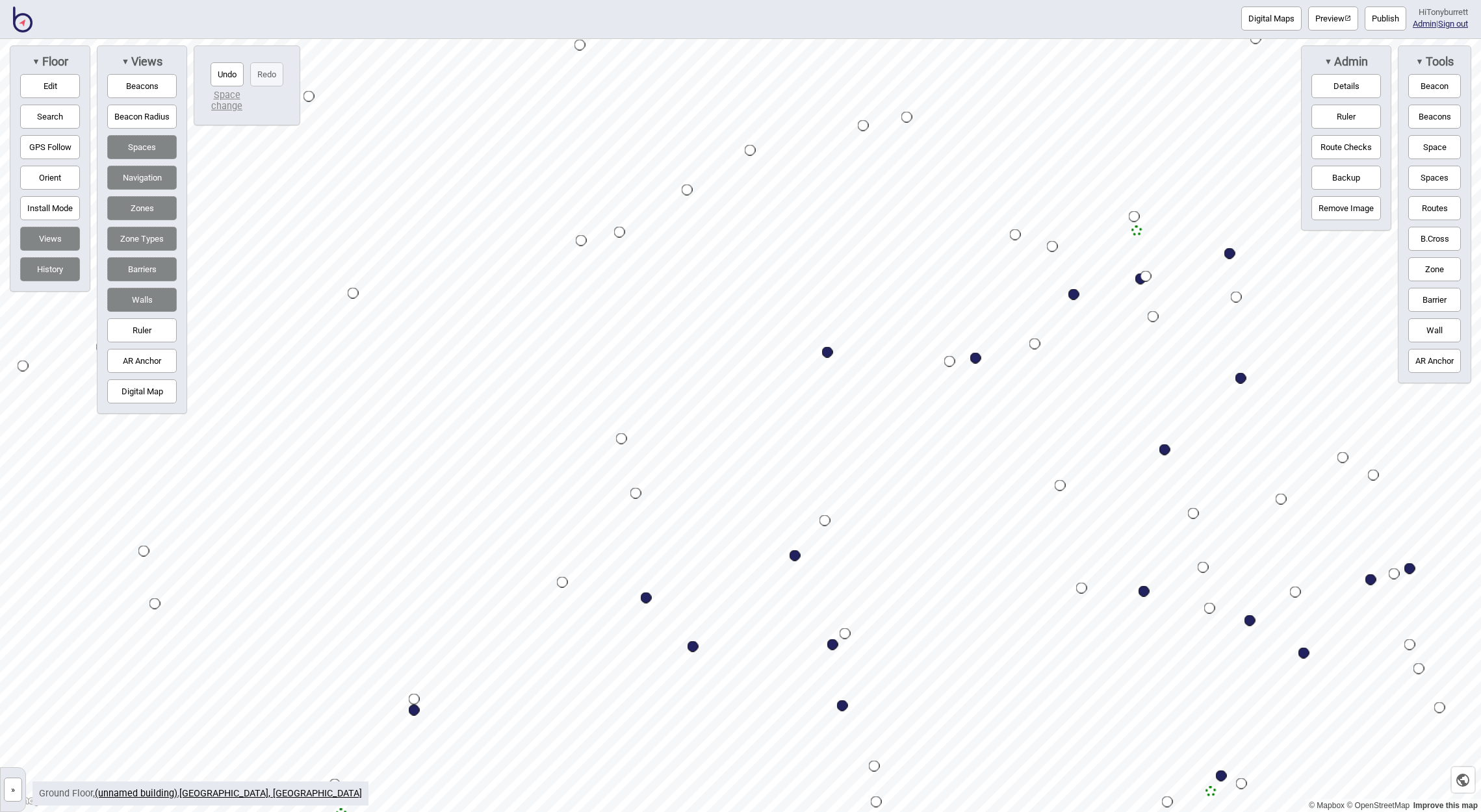
click at [646, 600] on div "Map marker" at bounding box center [646, 598] width 11 height 11
select select "Food and Drink"
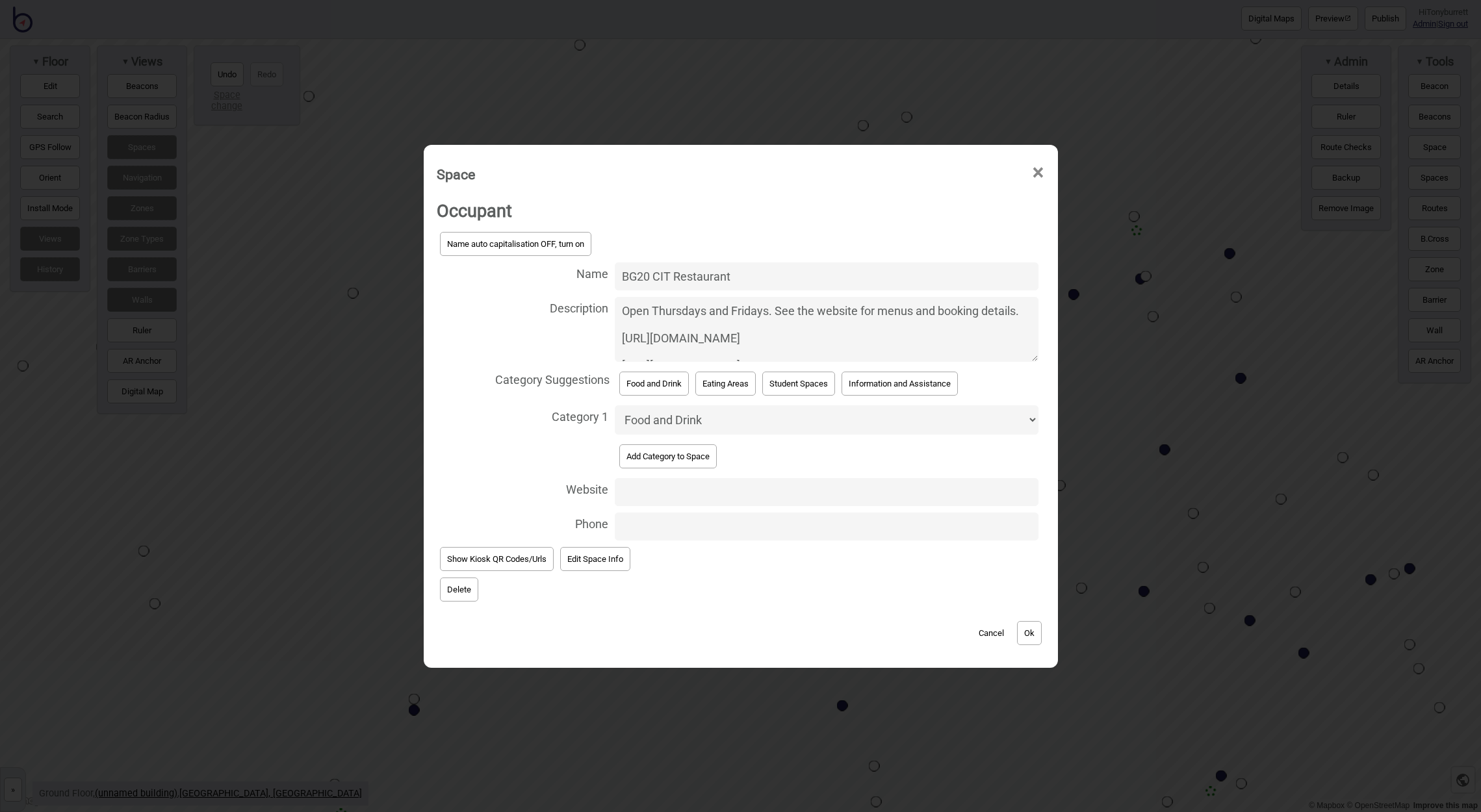
click at [922, 325] on textarea "Open Thursdays and Fridays. See the website for menus and booking details. http…" at bounding box center [826, 329] width 423 height 65
drag, startPoint x: 987, startPoint y: 356, endPoint x: 596, endPoint y: 328, distance: 392.0
click at [596, 328] on label "Description Open Thursdays and Fridays. See the website for menus and booking d…" at bounding box center [740, 329] width 608 height 72
click at [615, 328] on textarea "Open Thursdays and Fridays. See the website for menus and booking details. http…" at bounding box center [826, 329] width 423 height 65
type textarea "Open Thursdays and Fridays. See the website for menus and booking details. http…"
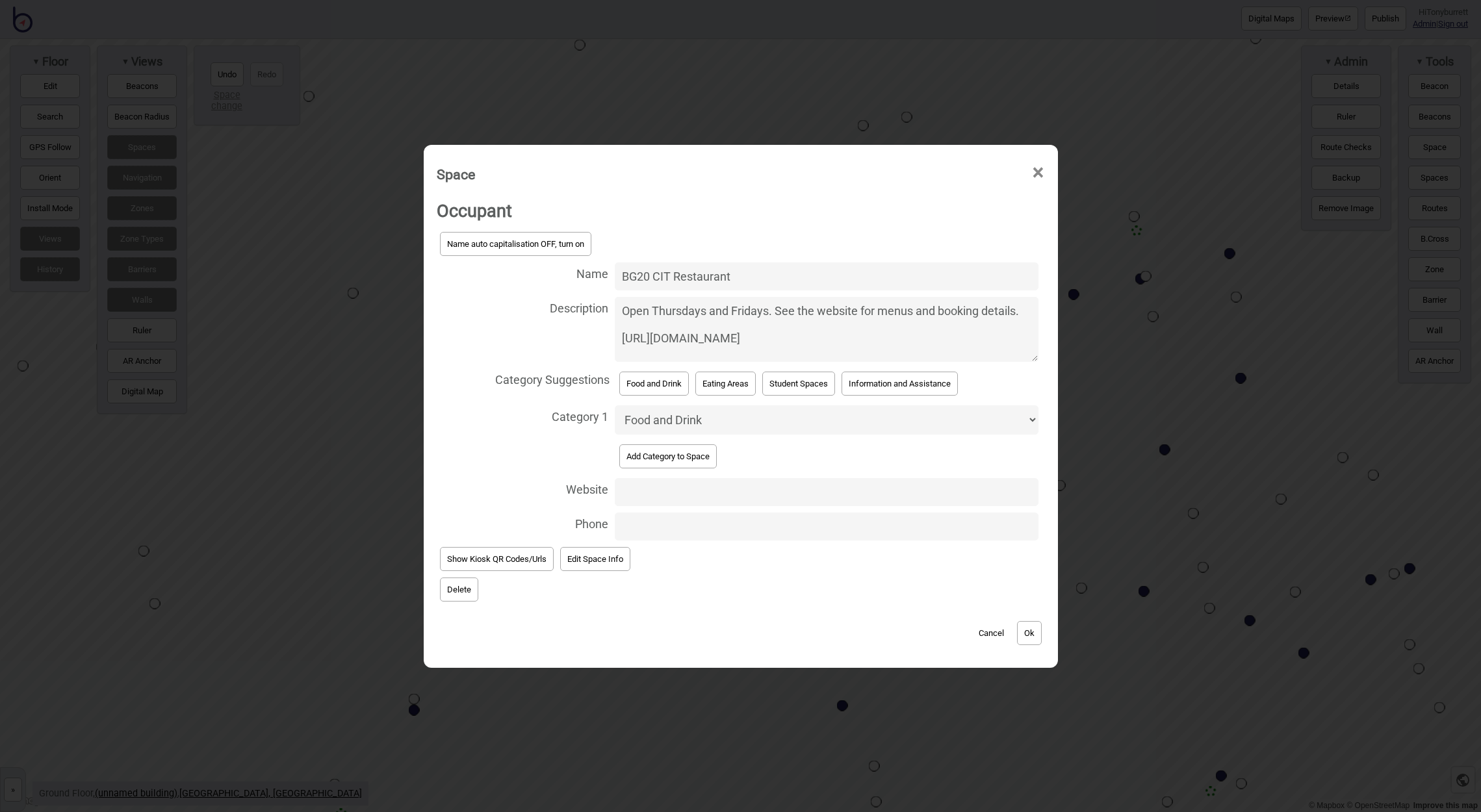
click at [1037, 635] on button "Ok" at bounding box center [1029, 632] width 25 height 24
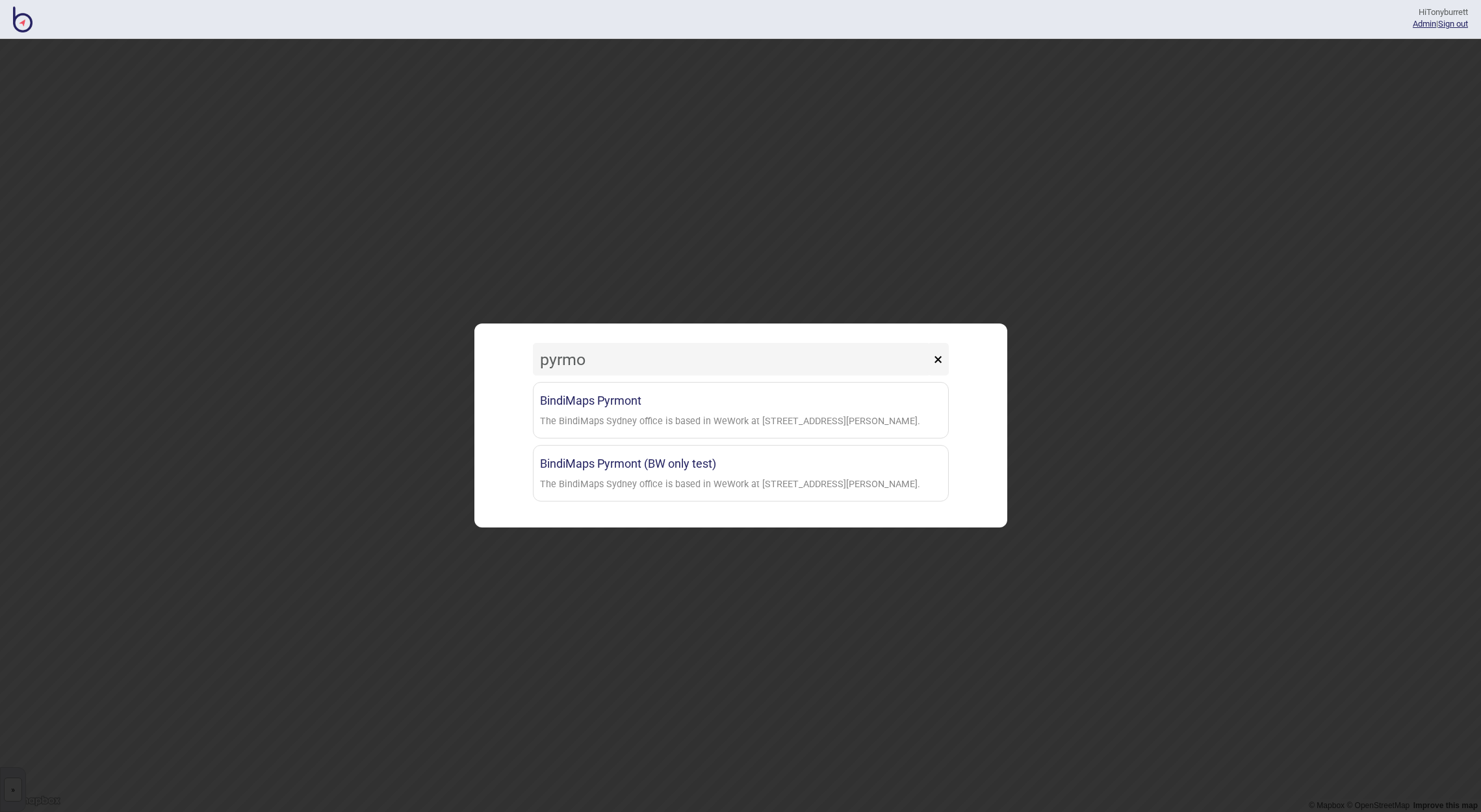
type input "pyrmon"
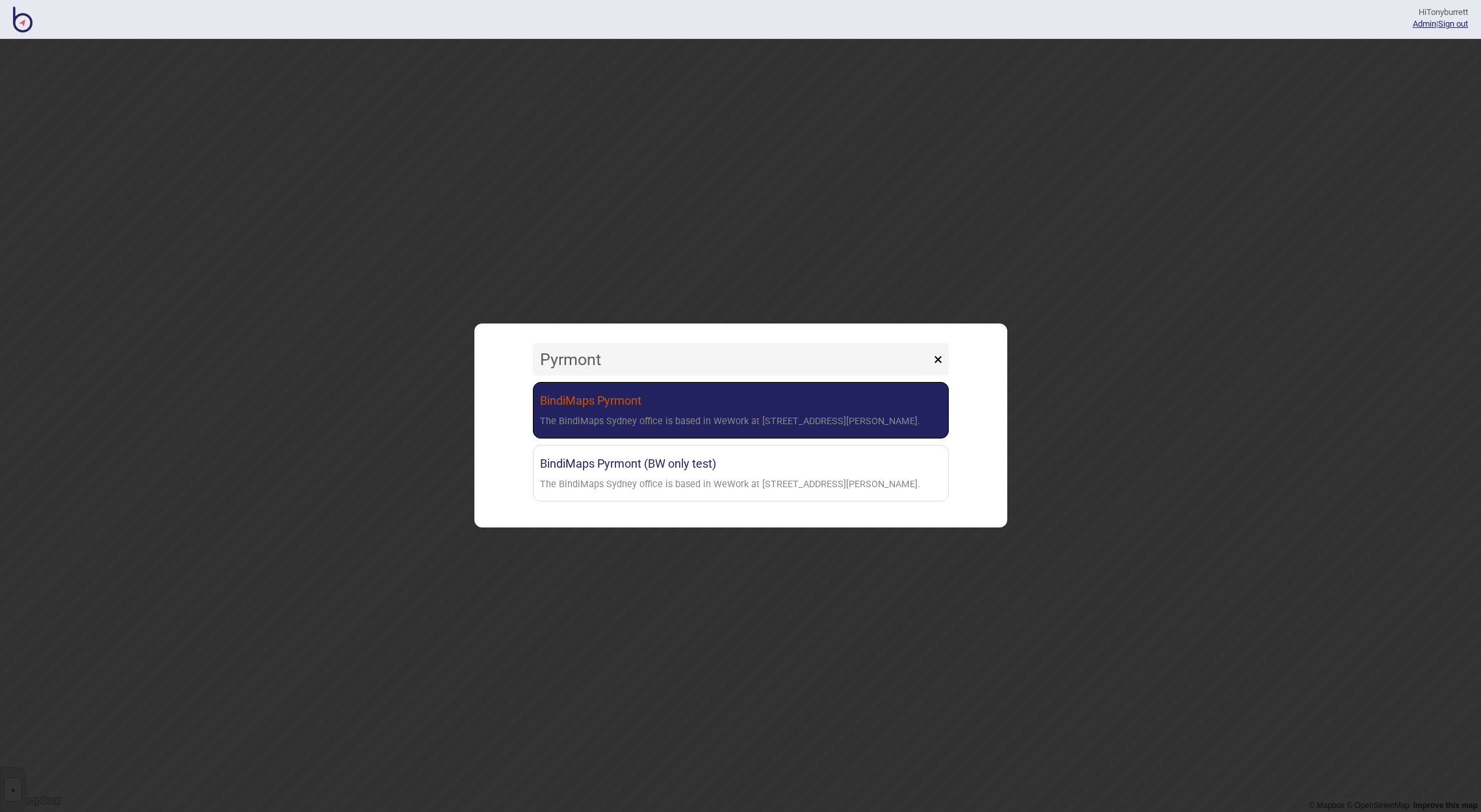
drag, startPoint x: 682, startPoint y: 423, endPoint x: 633, endPoint y: 407, distance: 51.5
click at [633, 407] on link "BindiMaps Pyrmont The BindiMaps Sydney office is based in WeWork at 100 Harris …" at bounding box center [740, 409] width 416 height 56
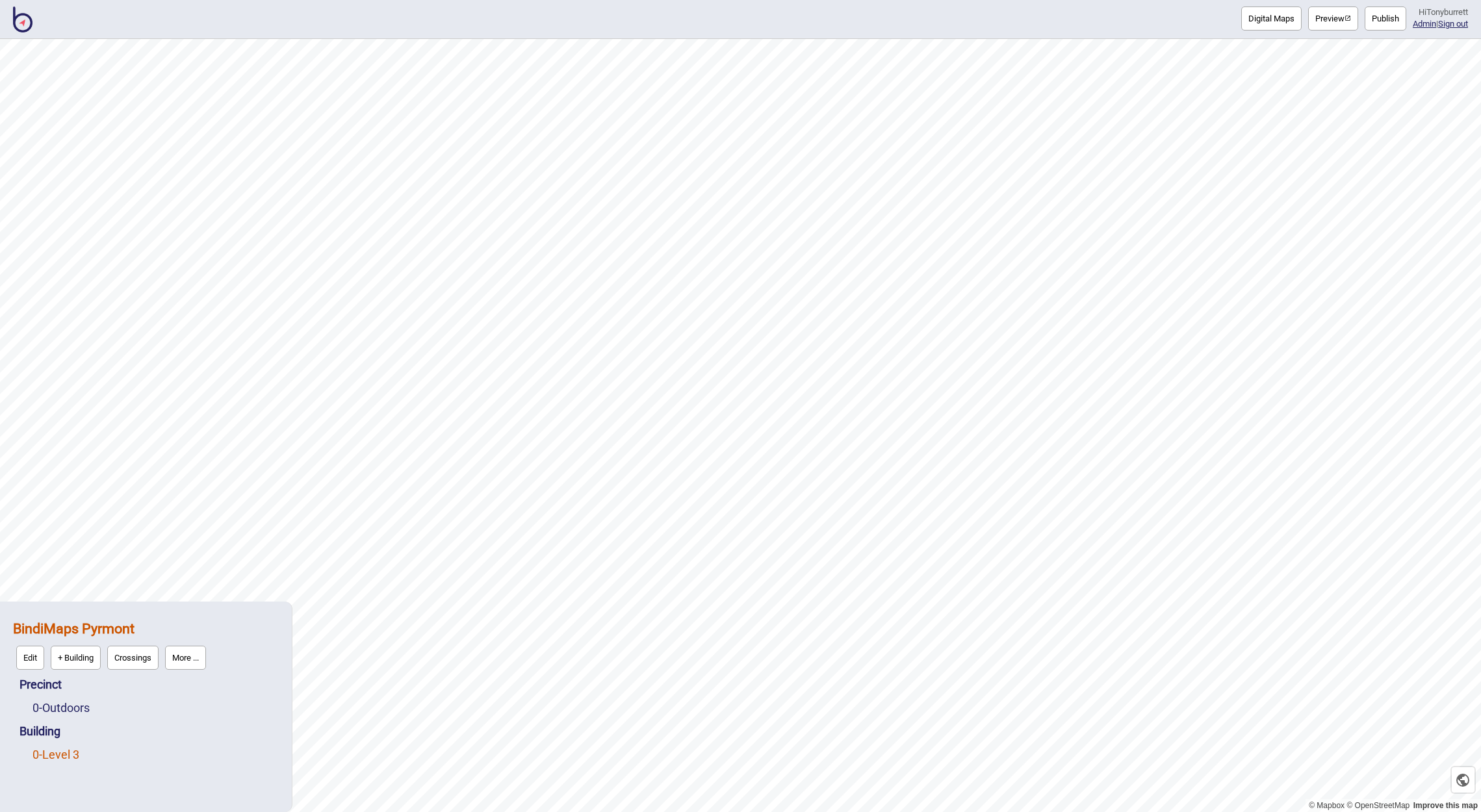
click at [61, 756] on link "0 - Level 3" at bounding box center [56, 755] width 47 height 14
click at [52, 755] on button "Edit" at bounding box center [49, 751] width 28 height 24
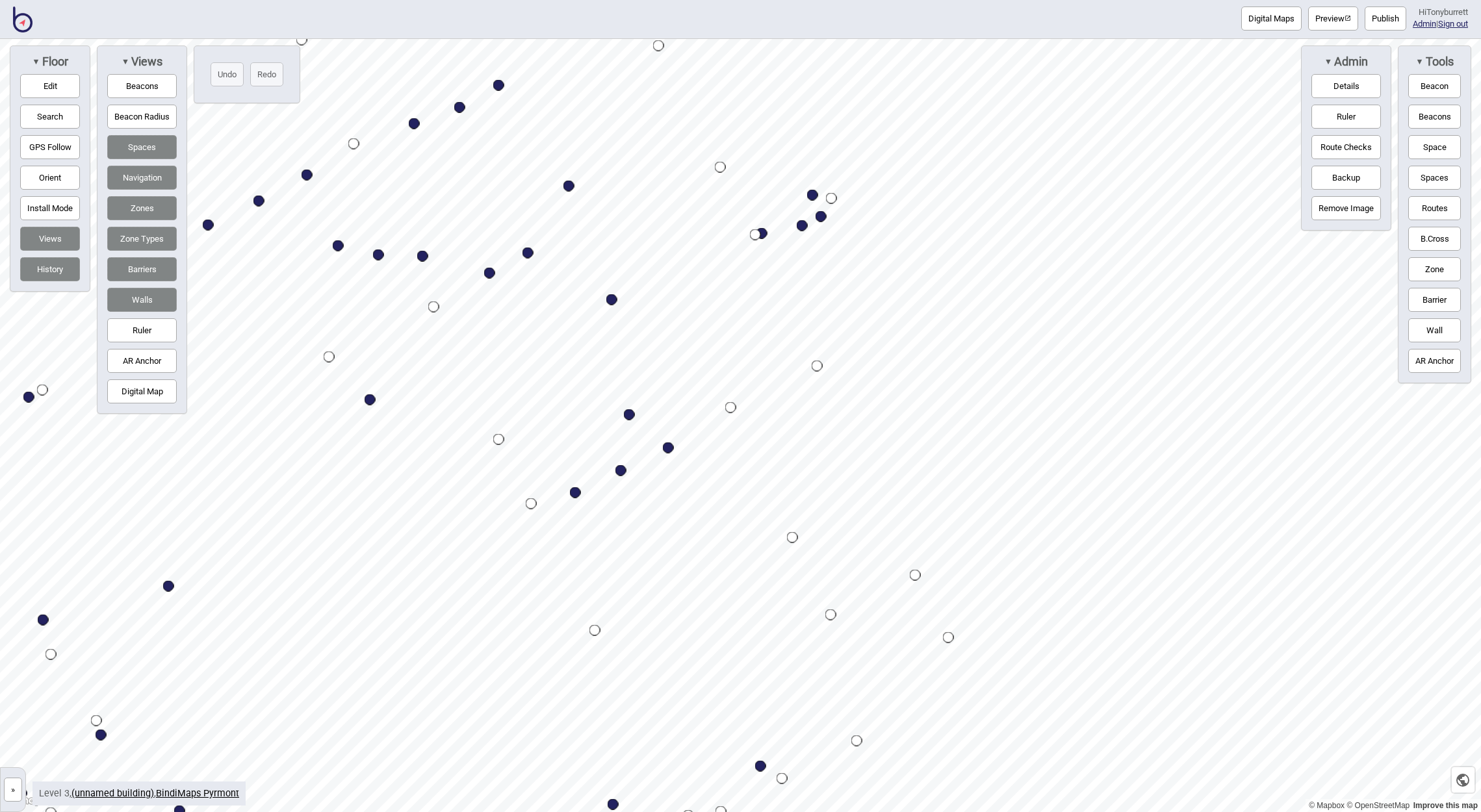
click at [822, 221] on div "Map marker" at bounding box center [821, 217] width 11 height 11
select select "Desk Areas"
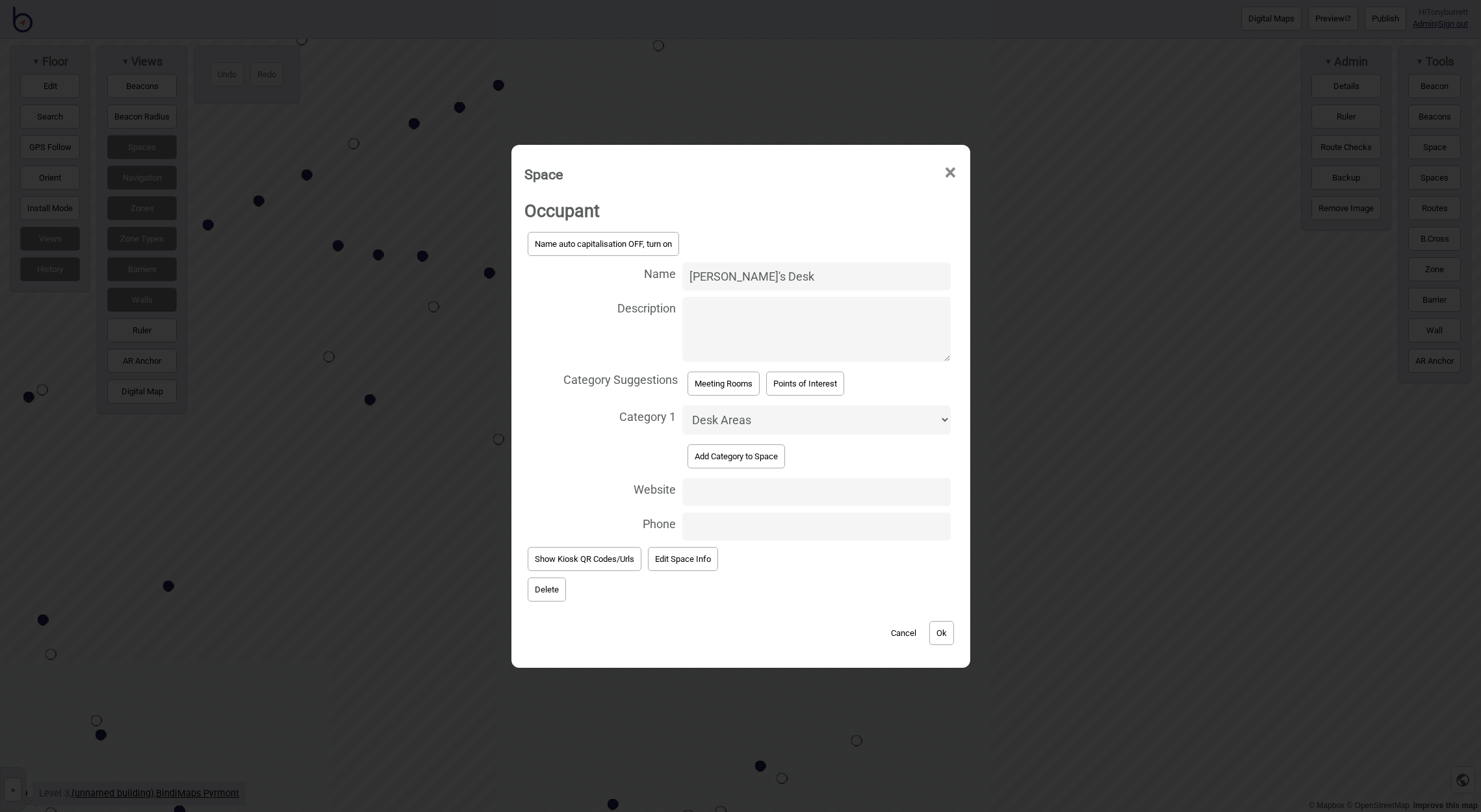
click at [932, 323] on textarea "Description" at bounding box center [816, 329] width 268 height 65
type textarea "Here's a"
paste textarea "https://hdp-au-prod-app-act-yoursay-files.s3.ap-southeast-2.amazonaws.com/8116/…"
type textarea "https://hdp-au-prod-app-act-yoursay-files.s3.ap-southeast-2.amazonaws.com/8116/…"
click at [940, 632] on button "Ok" at bounding box center [942, 632] width 25 height 24
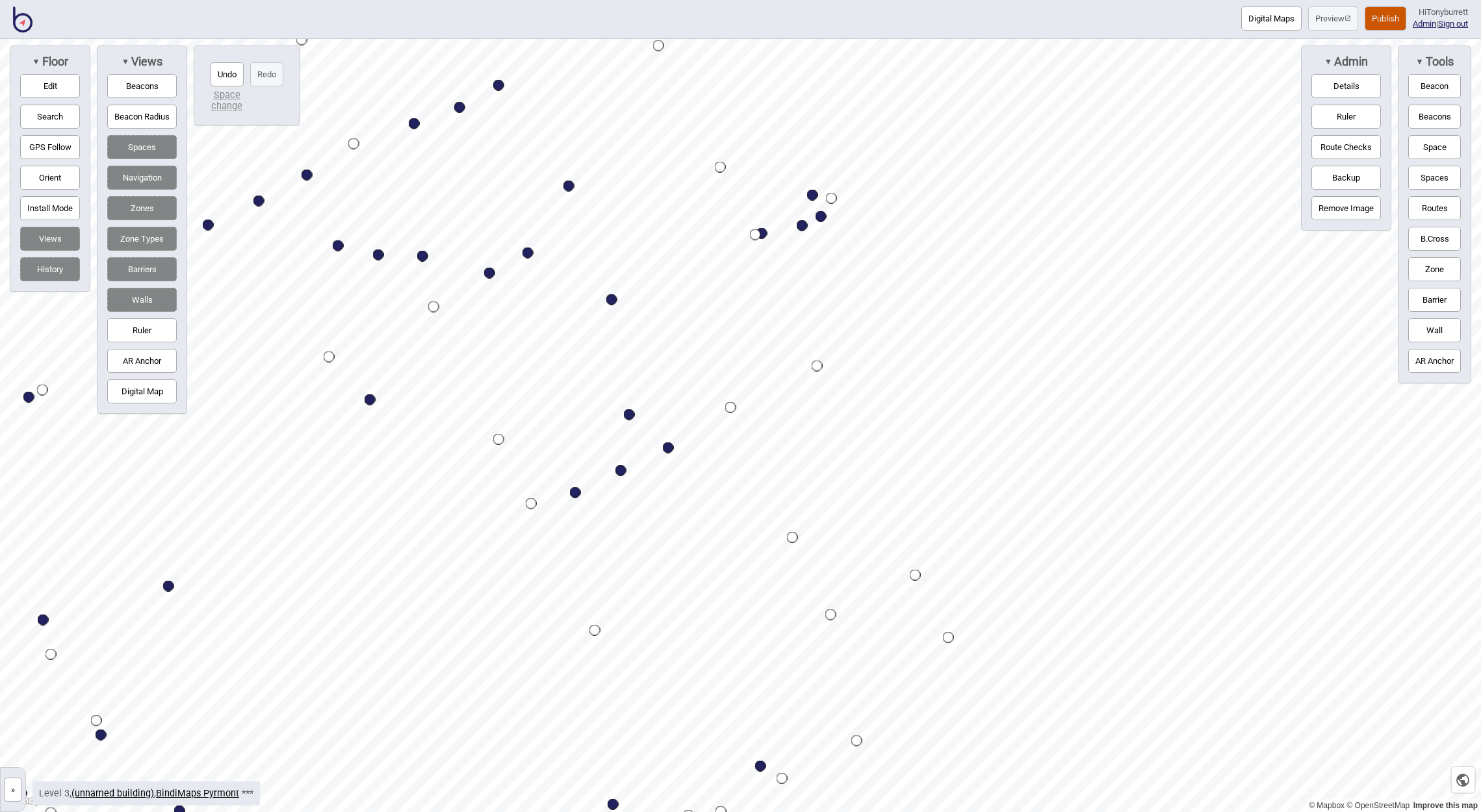
click at [1371, 20] on button "Publish" at bounding box center [1385, 18] width 42 height 24
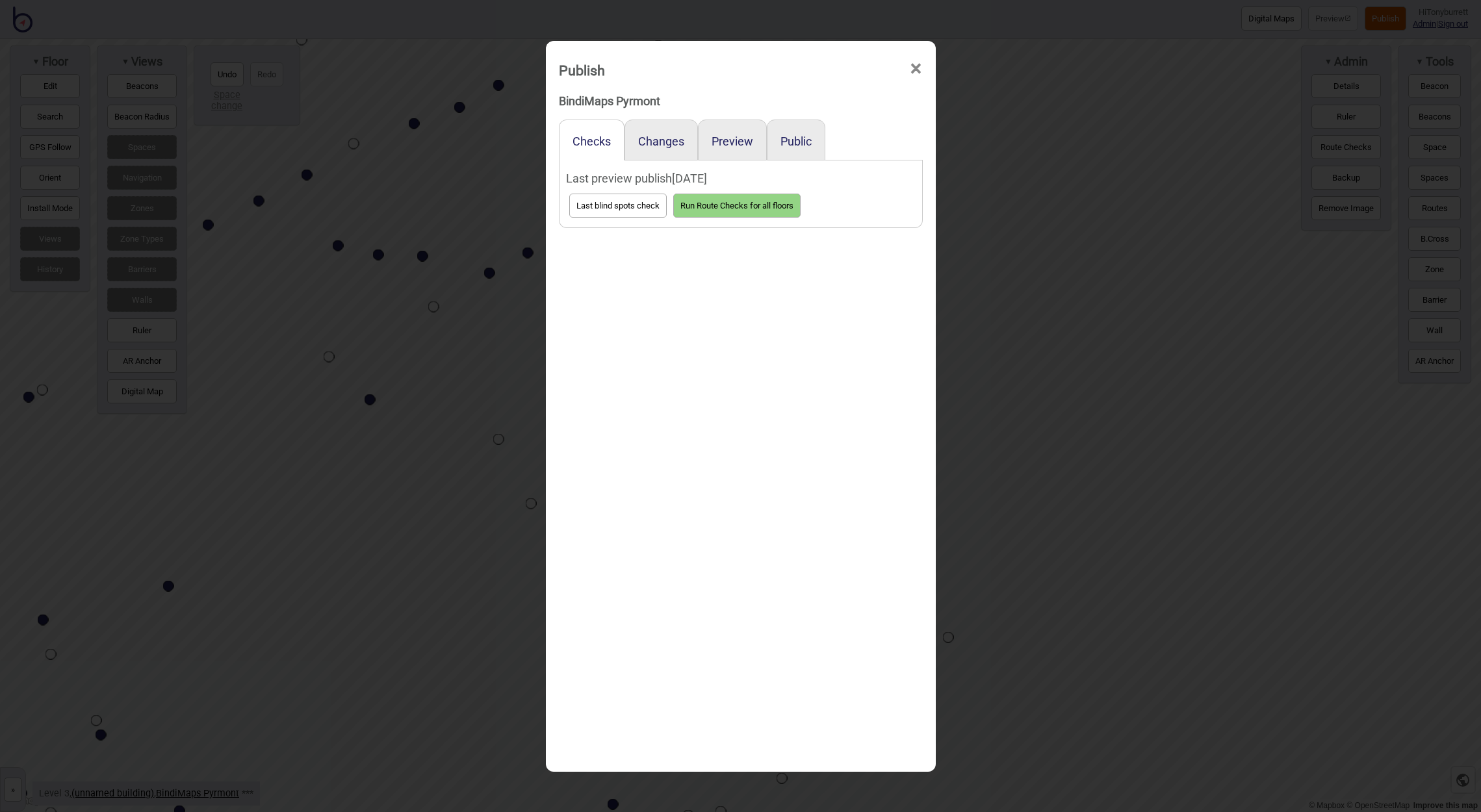
click at [728, 148] on div "Preview" at bounding box center [732, 140] width 69 height 41
click at [719, 136] on button "Preview" at bounding box center [732, 141] width 42 height 14
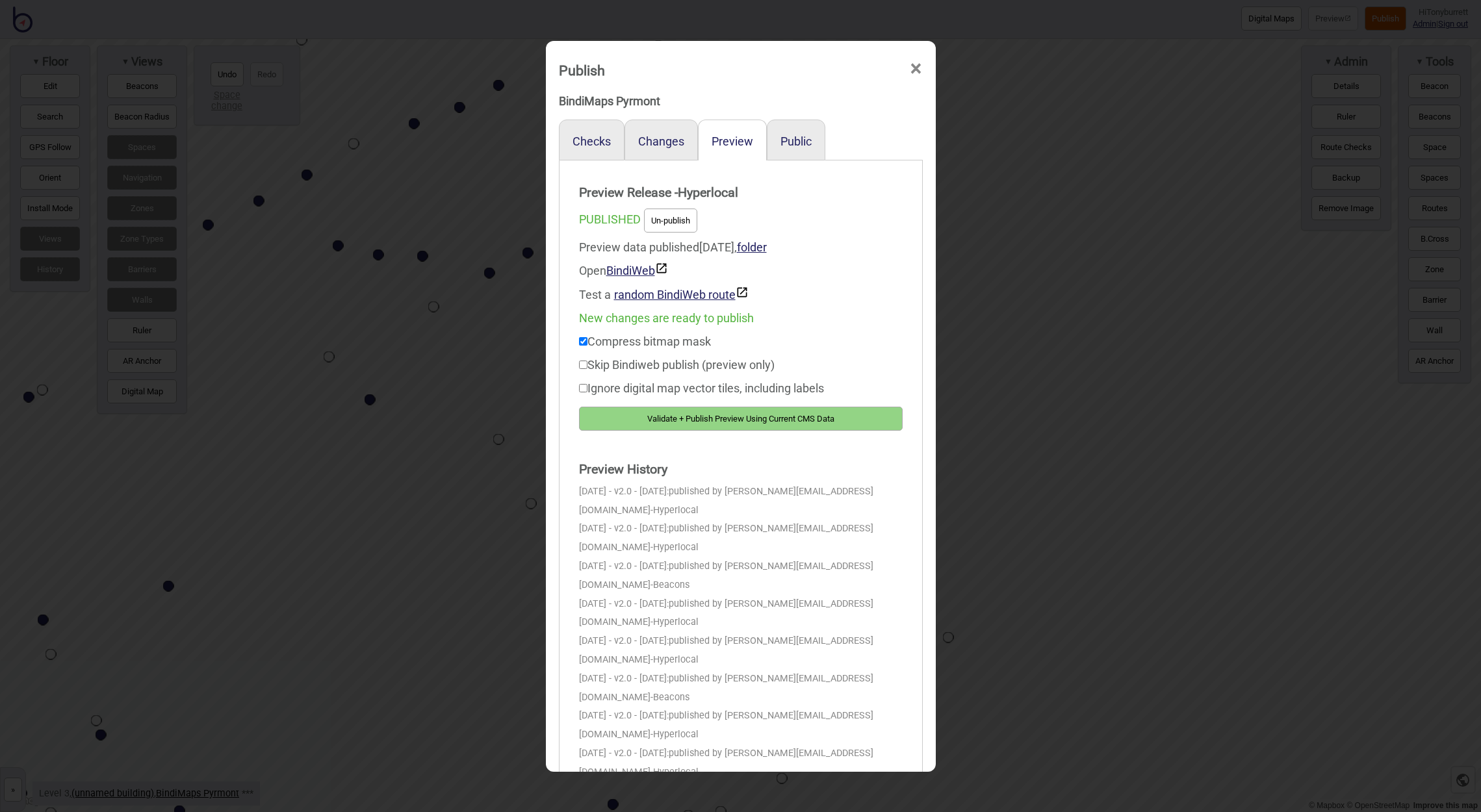
click at [707, 415] on button "Validate + Publish Preview Using Current CMS Data" at bounding box center [740, 418] width 323 height 24
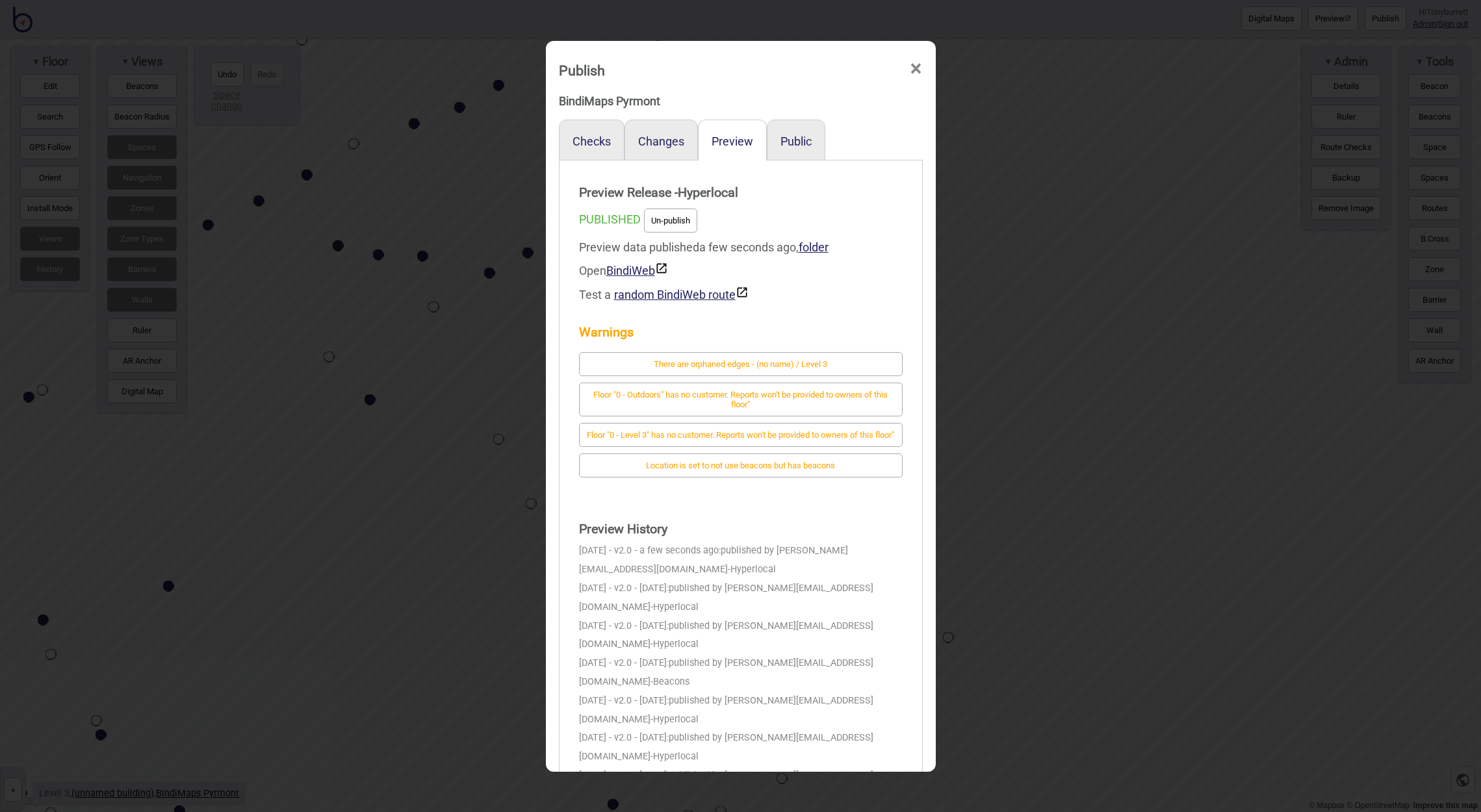
click at [917, 68] on span "×" at bounding box center [916, 69] width 14 height 43
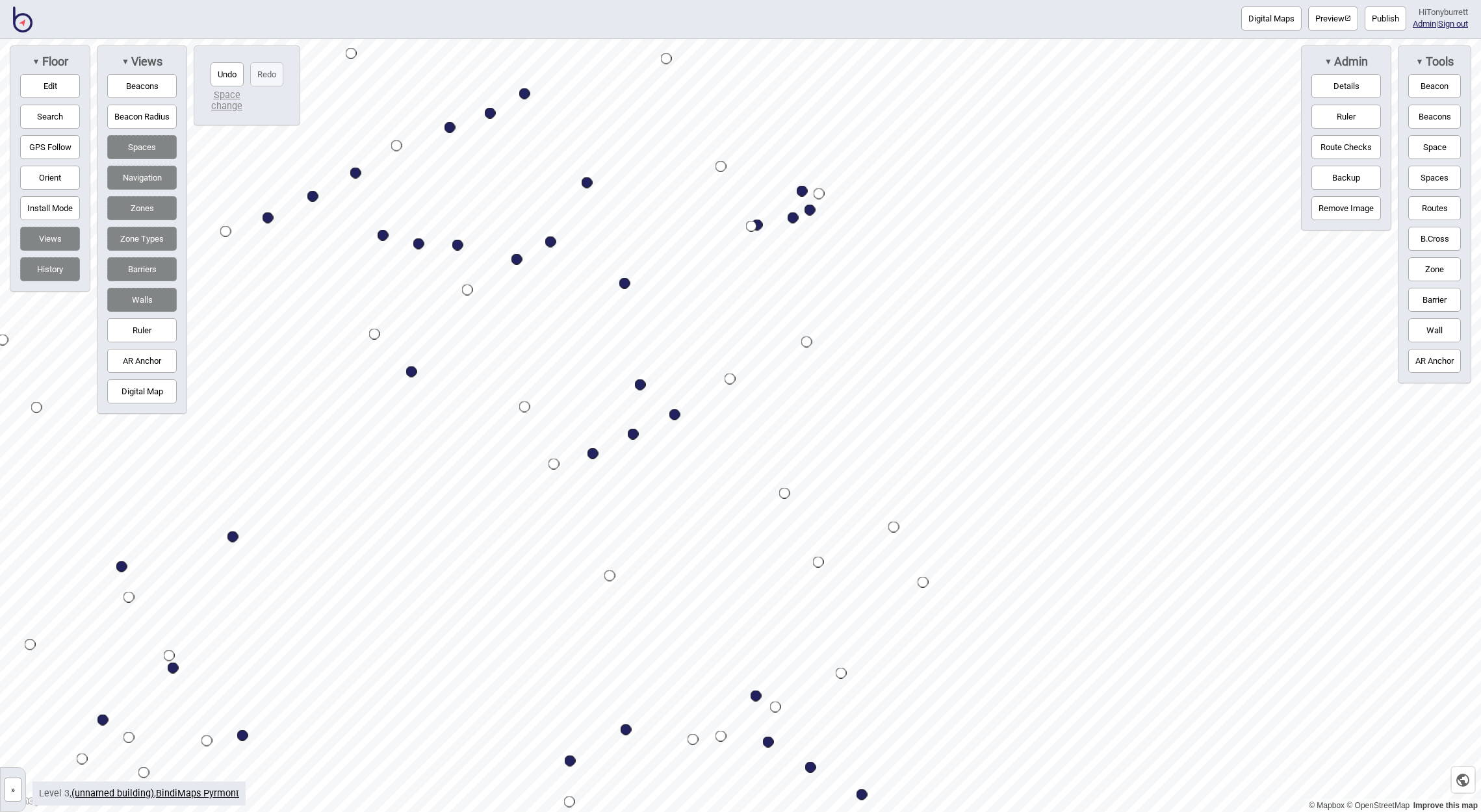
click at [810, 211] on div "Map marker" at bounding box center [810, 210] width 11 height 11
select select "Desk Areas"
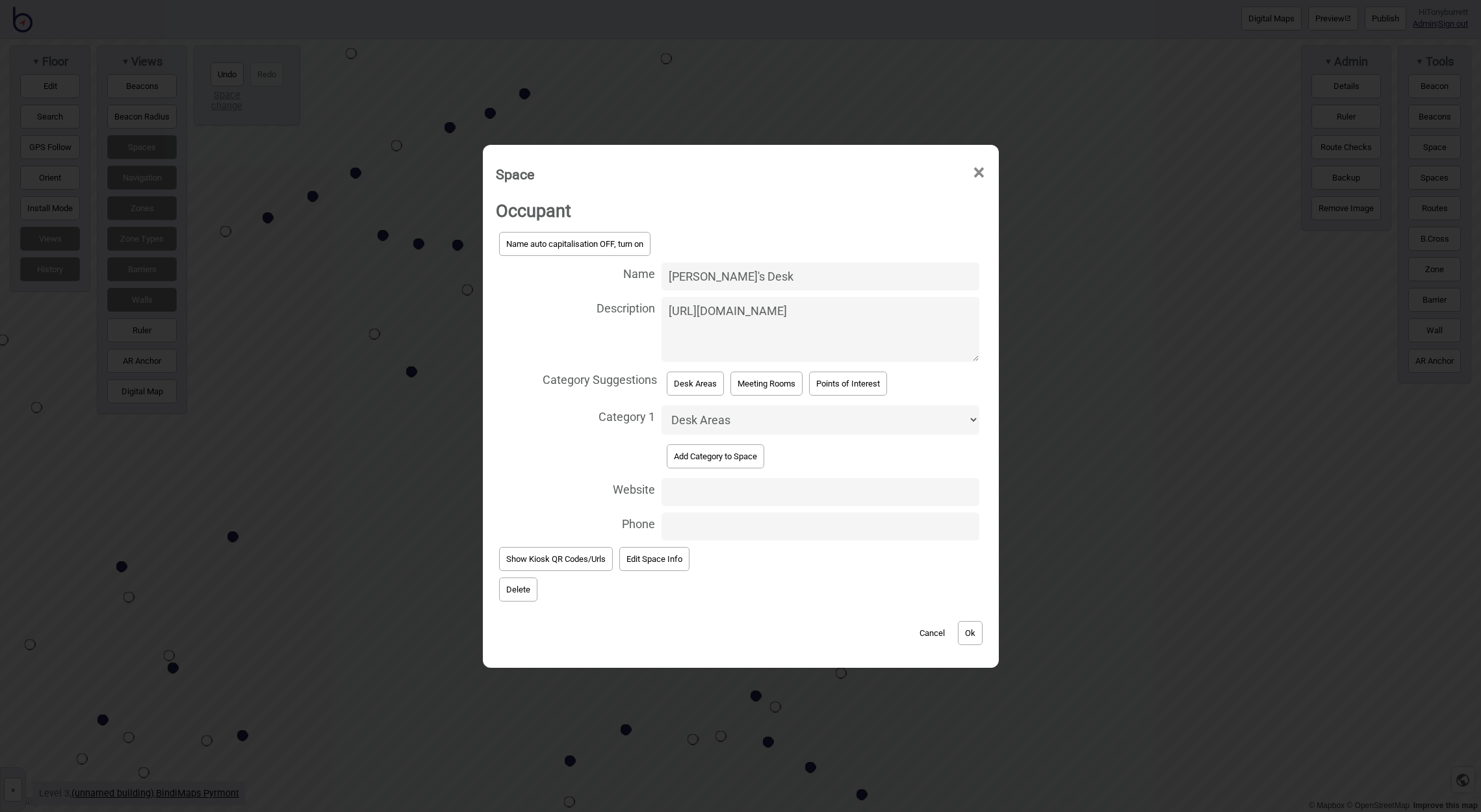
click at [703, 494] on input "Website" at bounding box center [821, 492] width 318 height 28
type input "https://bindimaps.com"
type input "0424201554"
click at [966, 638] on button "Ok" at bounding box center [970, 632] width 25 height 24
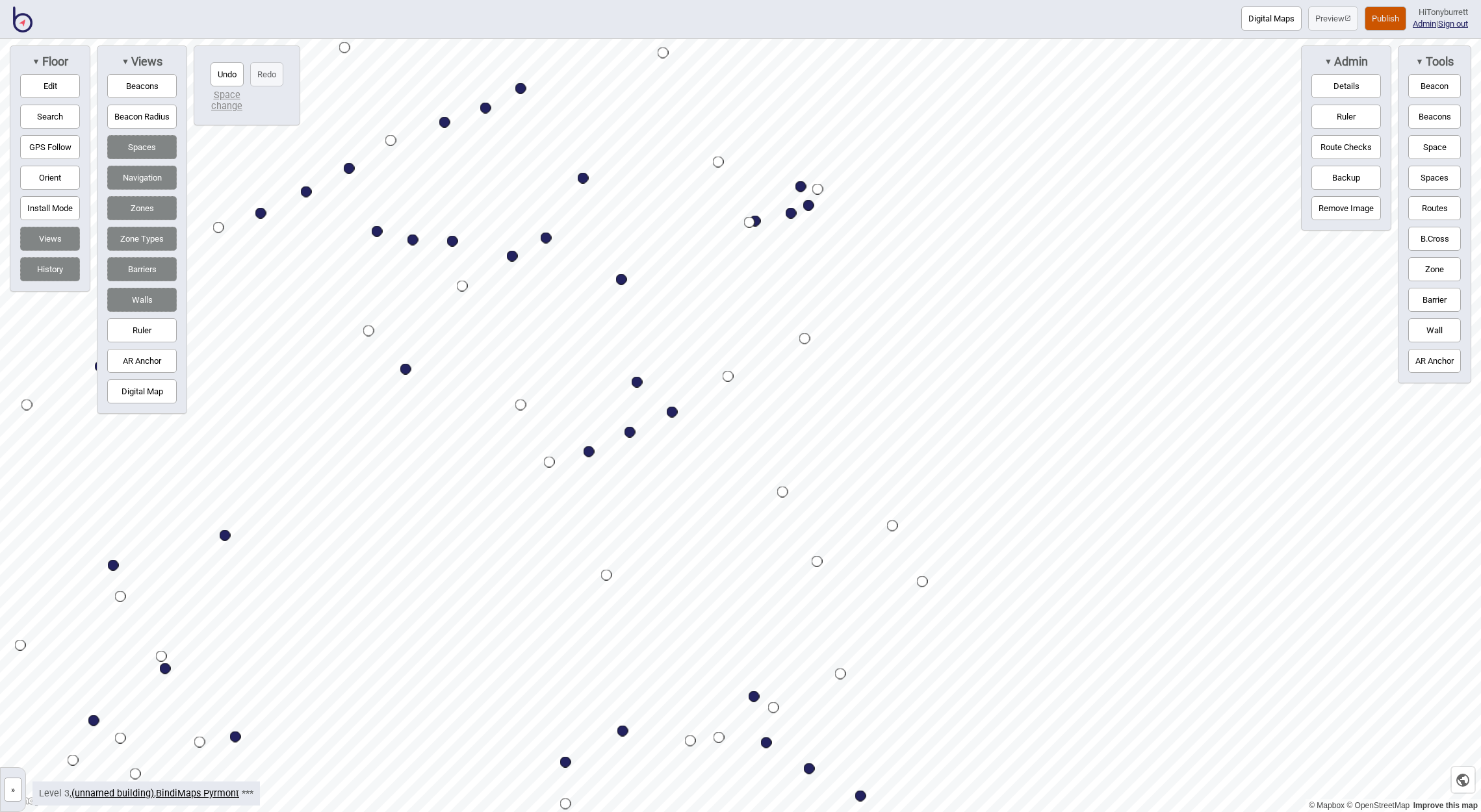
click at [1375, 19] on button "Publish" at bounding box center [1385, 18] width 42 height 24
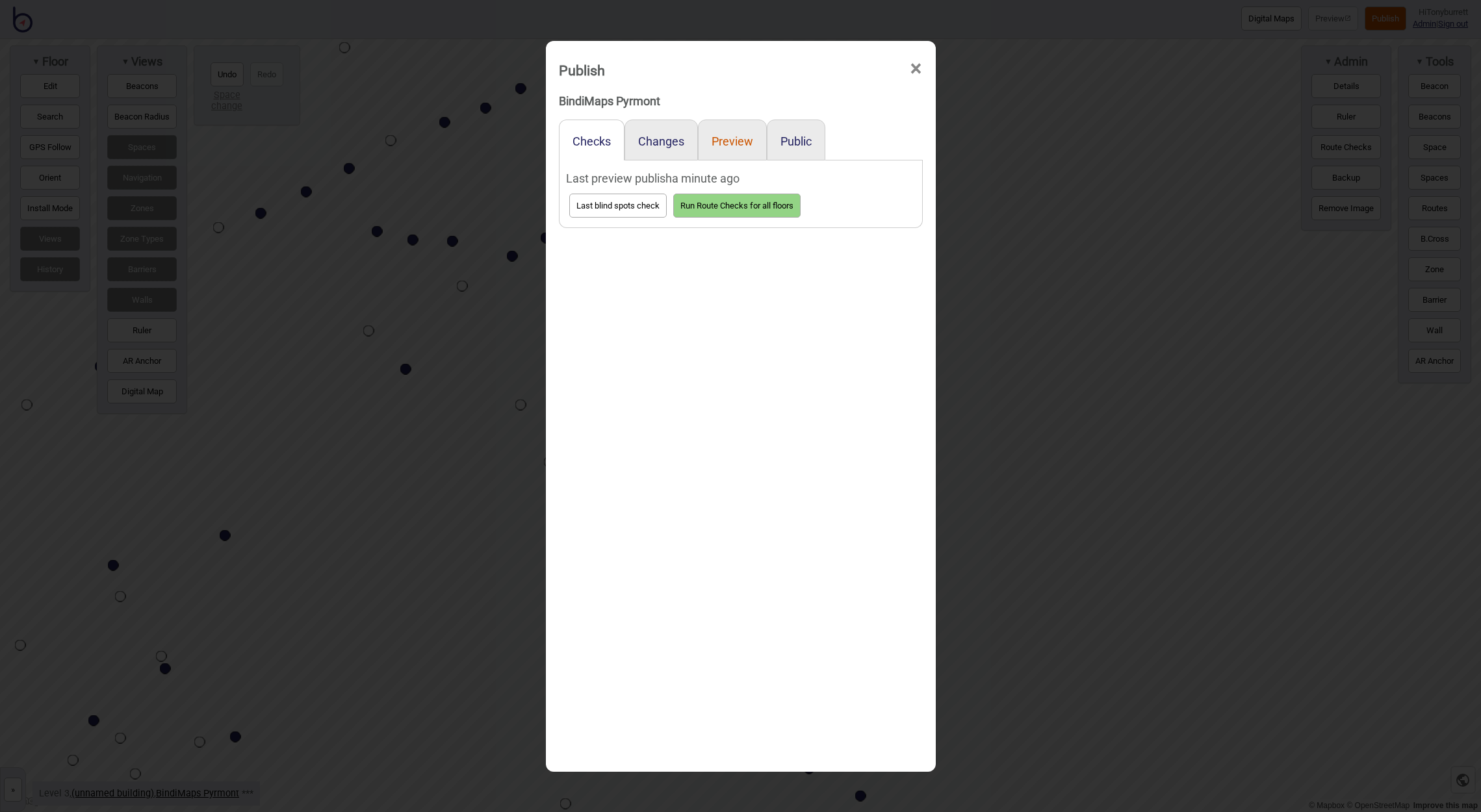
click at [721, 139] on button "Preview" at bounding box center [732, 141] width 42 height 14
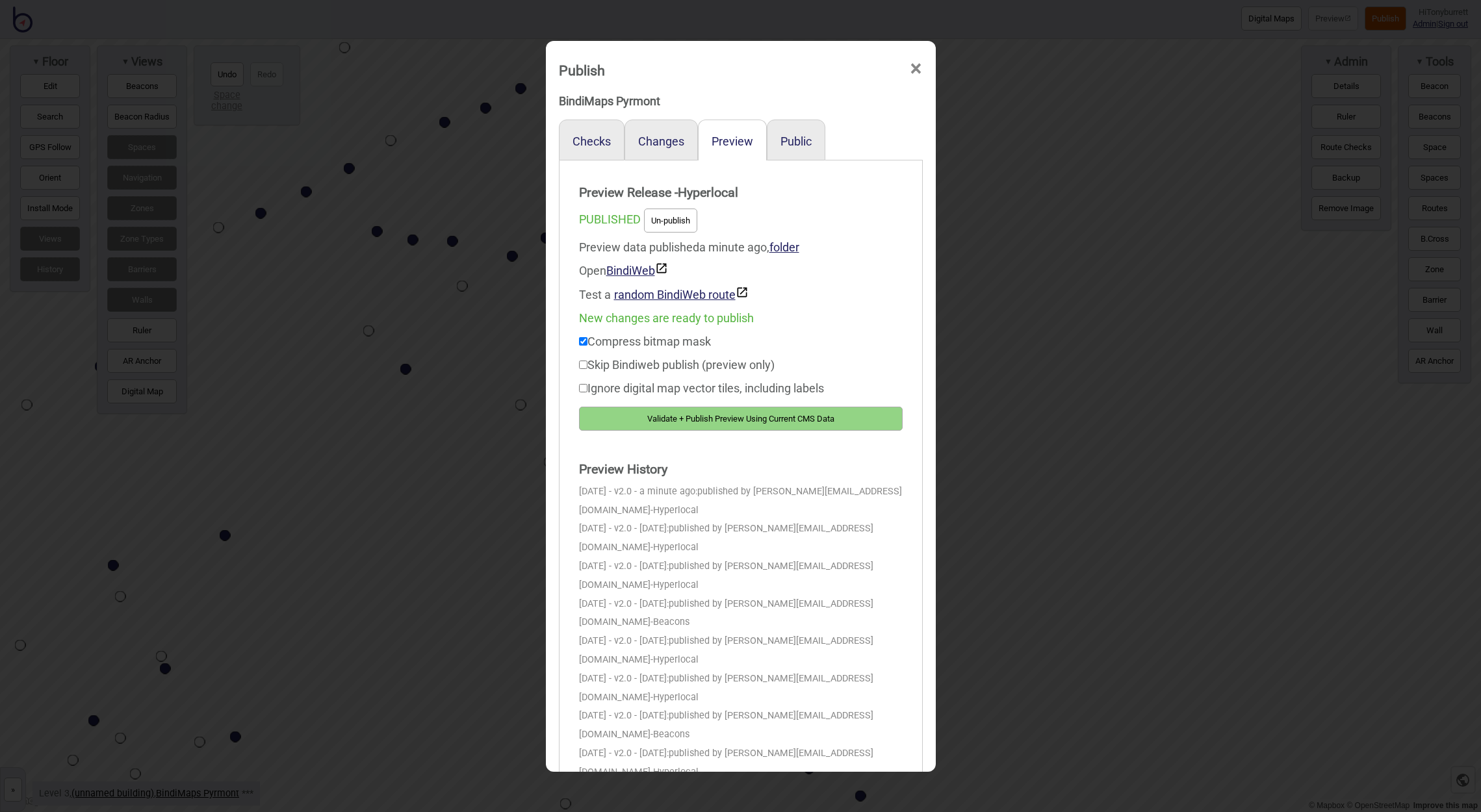
drag, startPoint x: 733, startPoint y: 416, endPoint x: 842, endPoint y: 266, distance: 185.4
click at [733, 415] on button "Validate + Publish Preview Using Current CMS Data" at bounding box center [740, 418] width 323 height 24
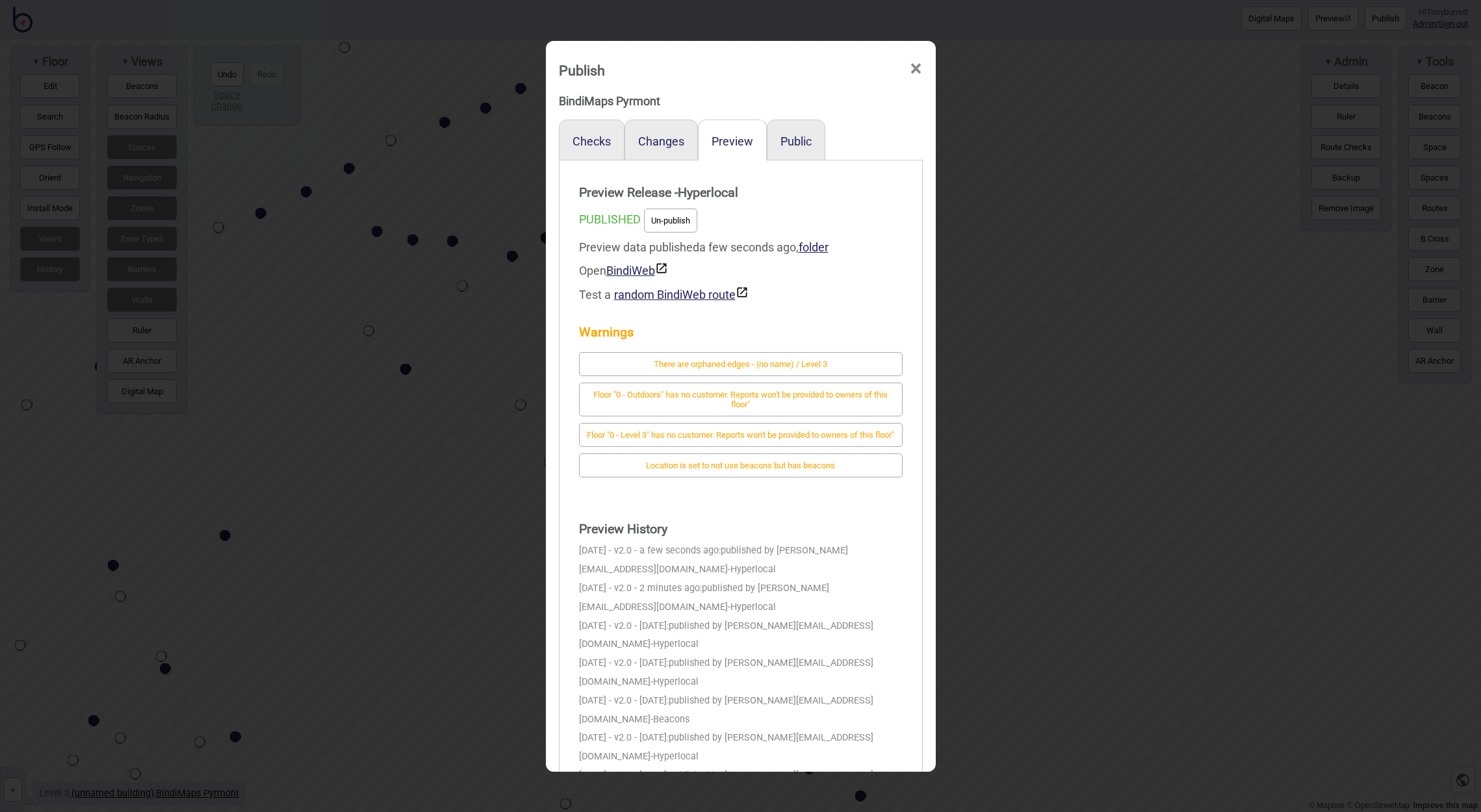
click at [915, 68] on span "×" at bounding box center [916, 69] width 14 height 43
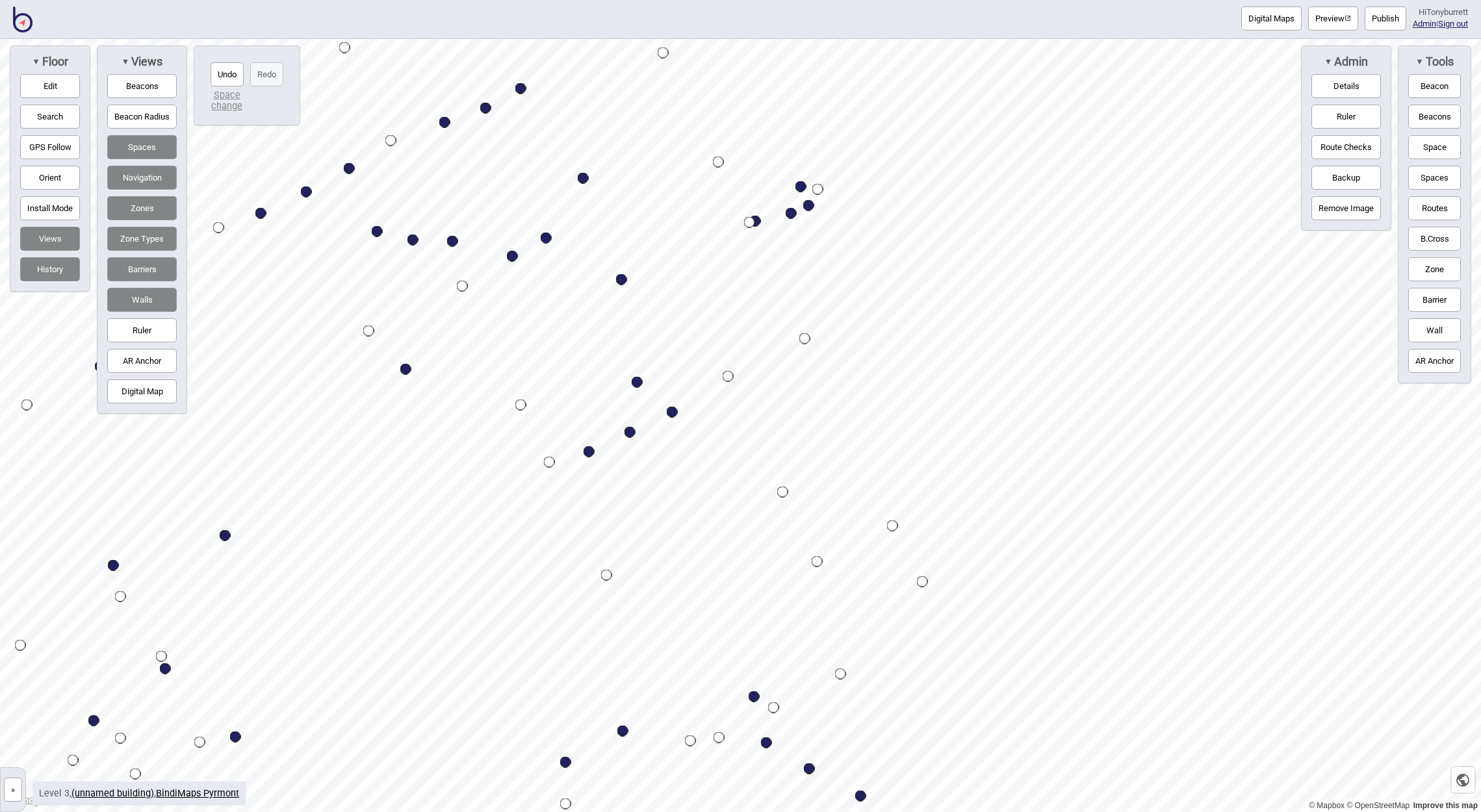
click at [810, 205] on div "Map marker" at bounding box center [808, 205] width 11 height 11
select select "Desk Areas"
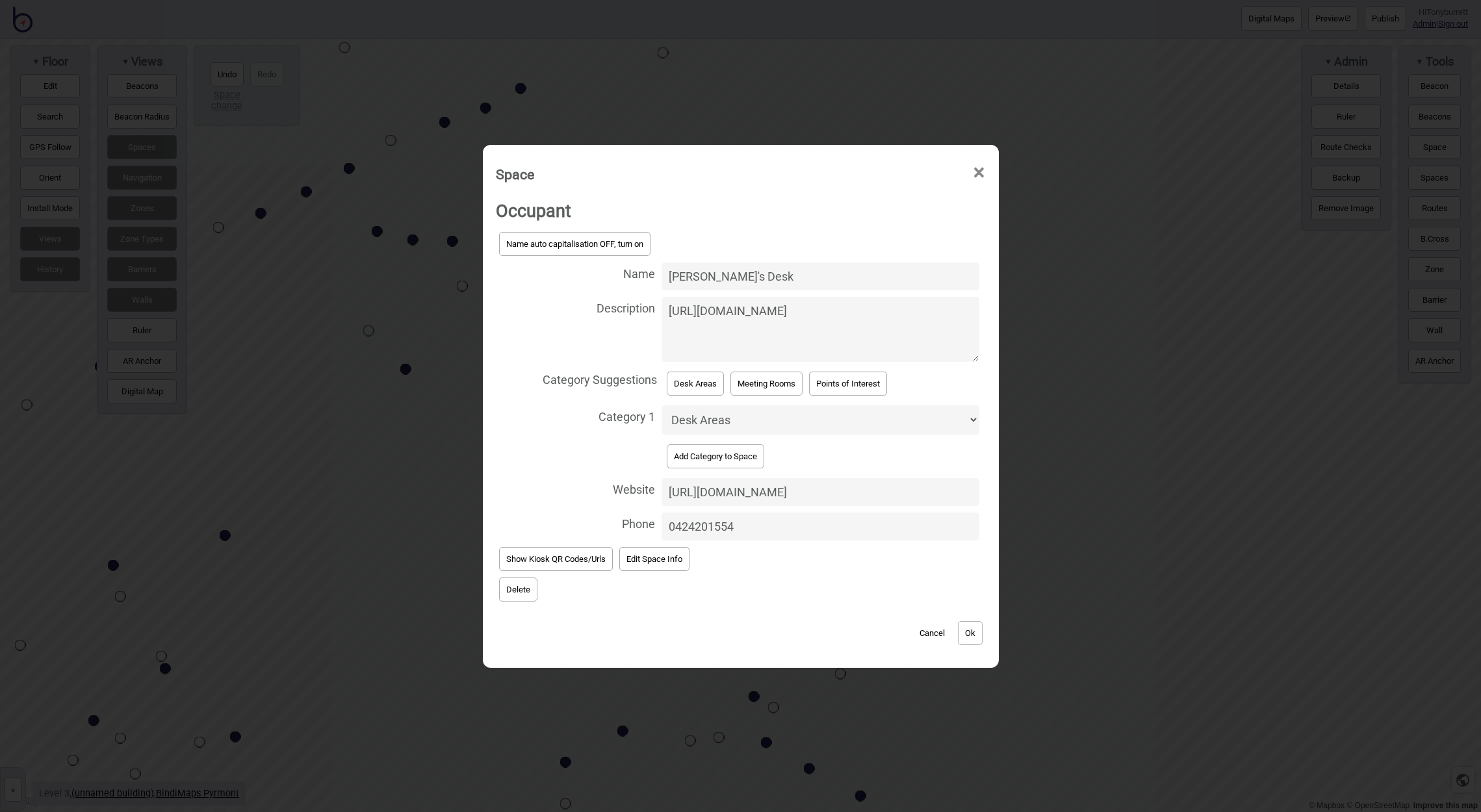
click at [788, 355] on textarea "https://hdp-au-prod-app-act-yoursay-files.s3.ap-southeast-2.amazonaws.com/8116/…" at bounding box center [821, 329] width 318 height 65
click at [662, 312] on textarea "https://hdp-au-prod-app-act-yoursay-files.s3.ap-southeast-2.amazonaws.com/8116/…" at bounding box center [821, 329] width 318 height 65
type textarea "This is where Tony sits and here's a random photo of CIT Canberra https://hdp-a…"
click at [964, 631] on button "Ok" at bounding box center [970, 632] width 25 height 24
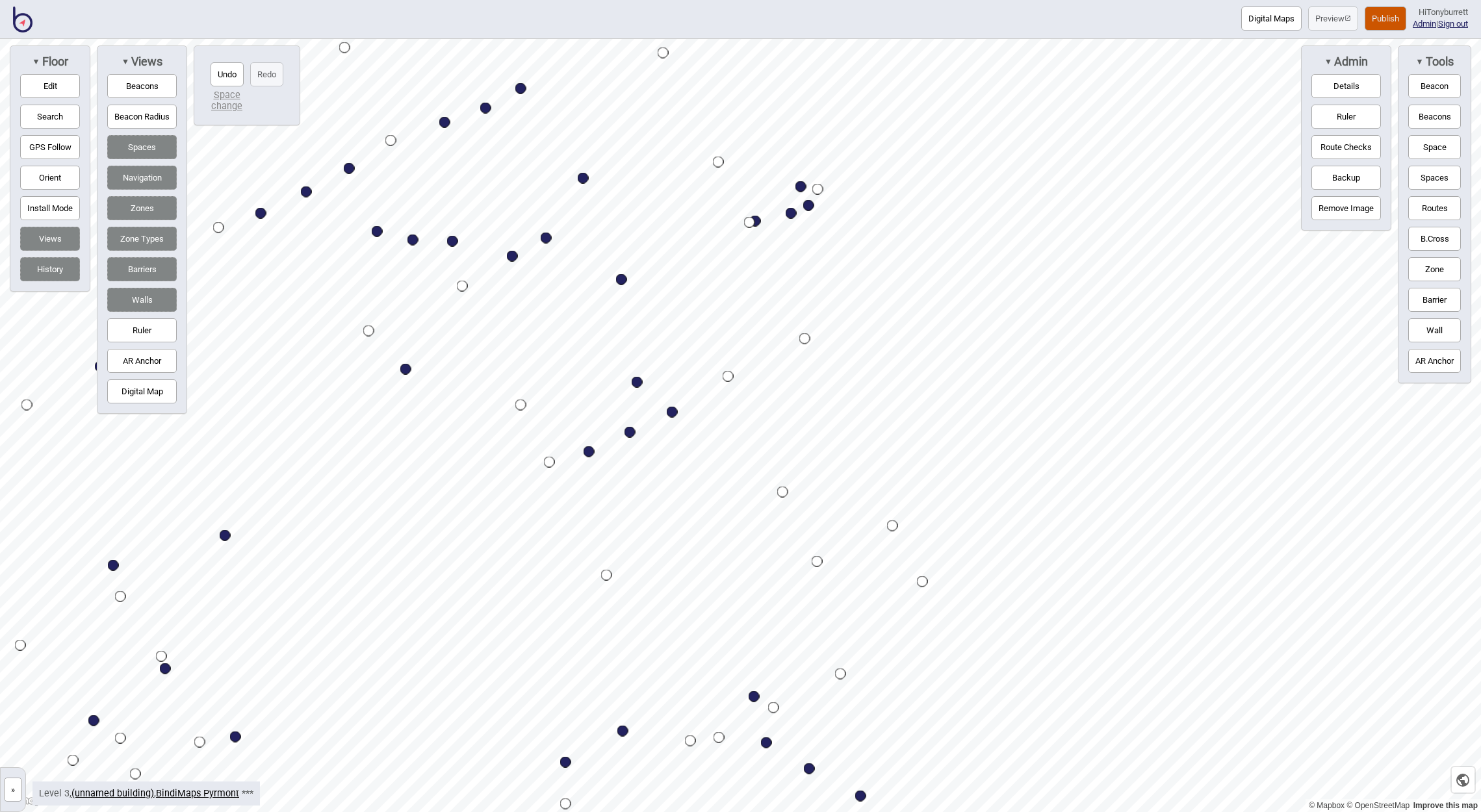
click at [1388, 15] on button "Publish" at bounding box center [1385, 18] width 42 height 24
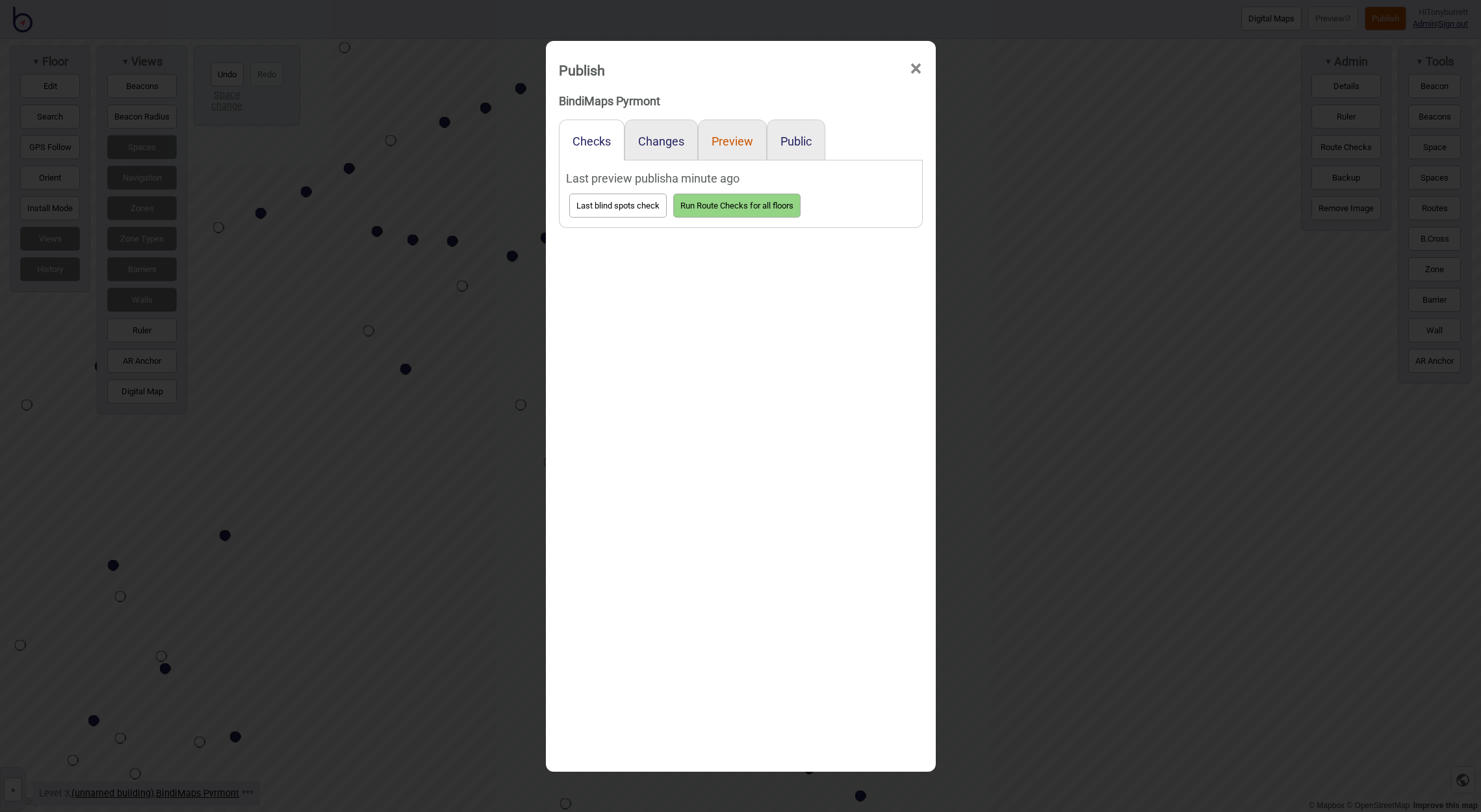
click at [730, 146] on button "Preview" at bounding box center [732, 141] width 42 height 14
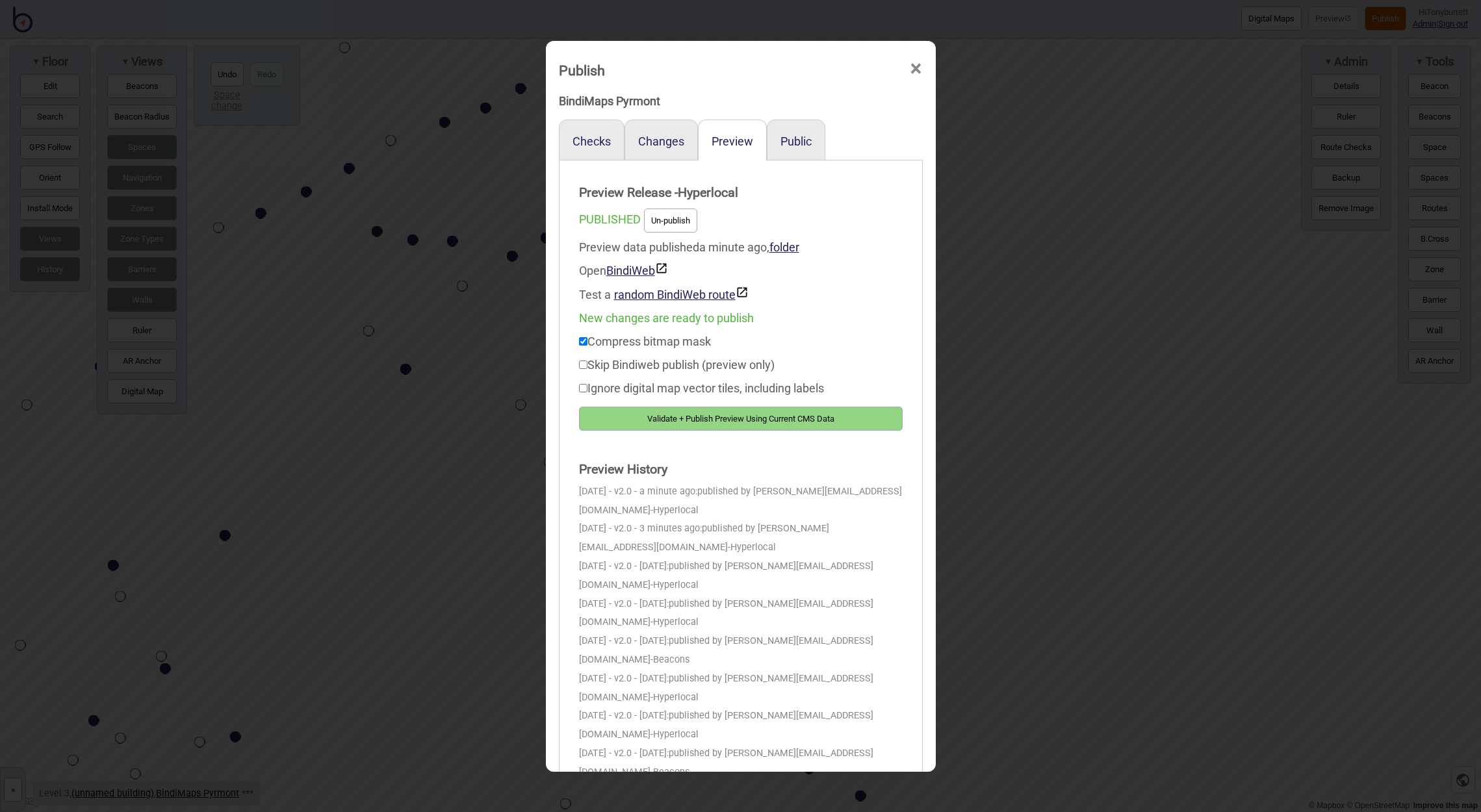
click at [708, 419] on button "Validate + Publish Preview Using Current CMS Data" at bounding box center [740, 418] width 323 height 24
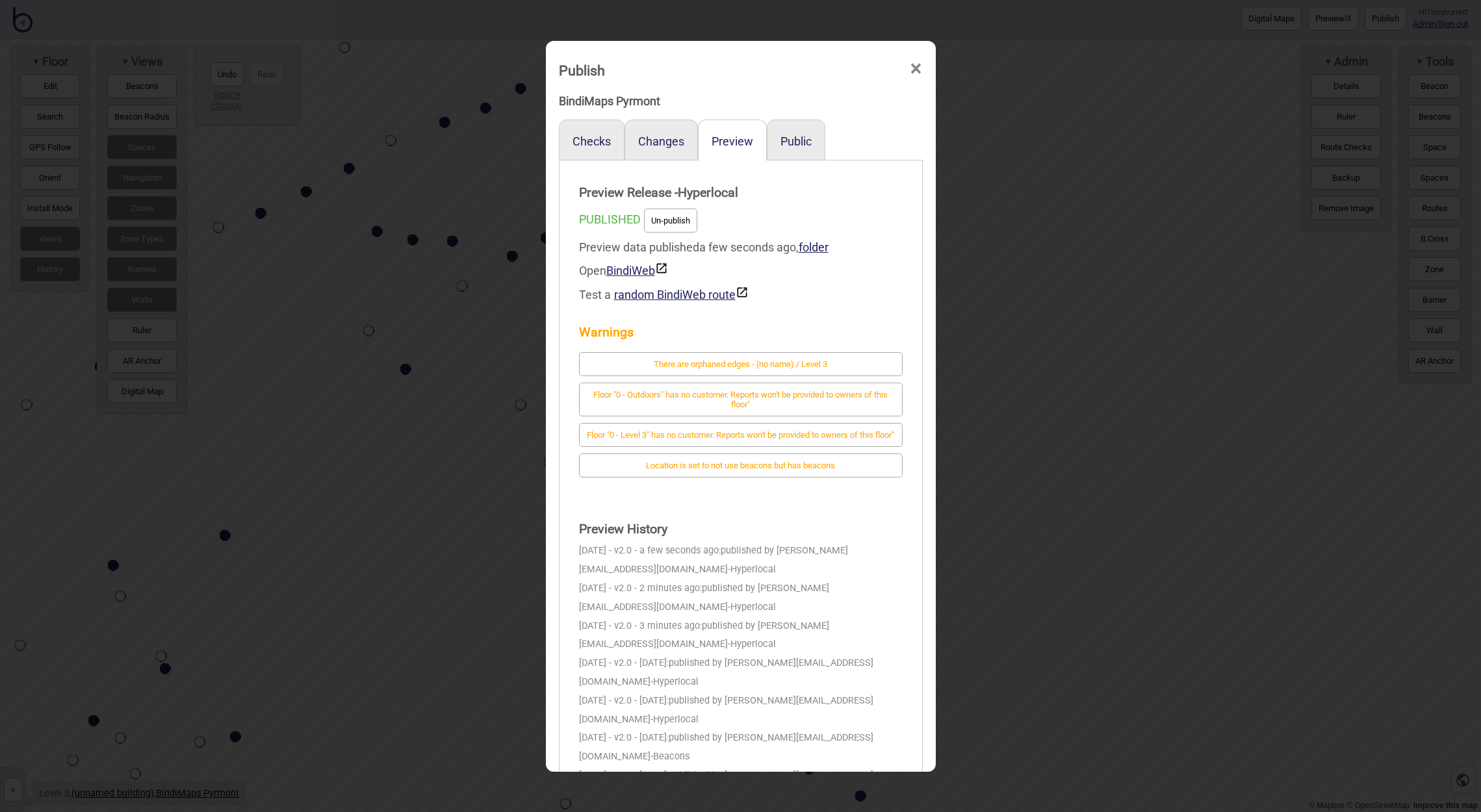
click at [909, 66] on span "×" at bounding box center [916, 69] width 14 height 43
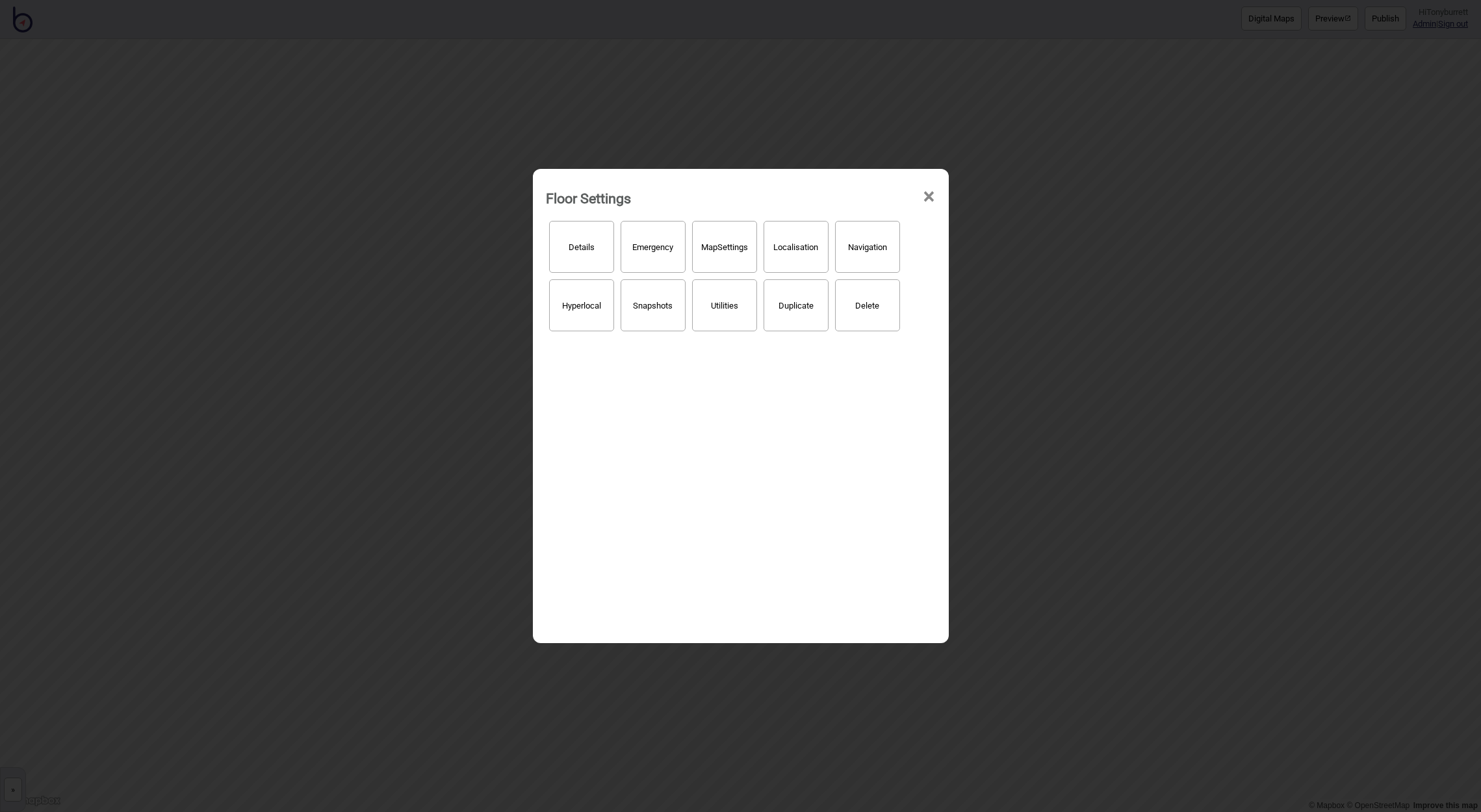
click at [929, 194] on span "×" at bounding box center [929, 197] width 14 height 43
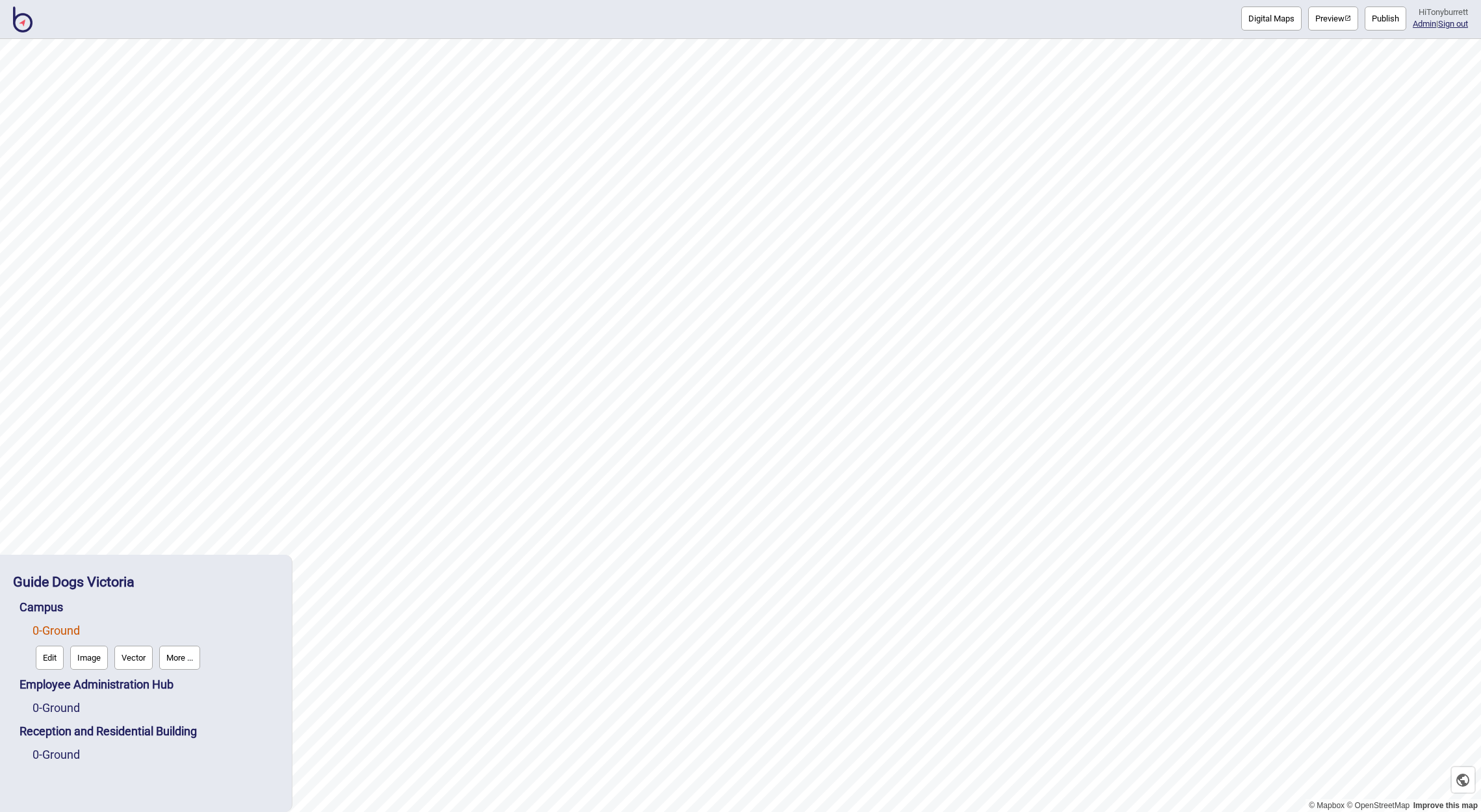
click at [42, 662] on button "Edit" at bounding box center [49, 657] width 28 height 24
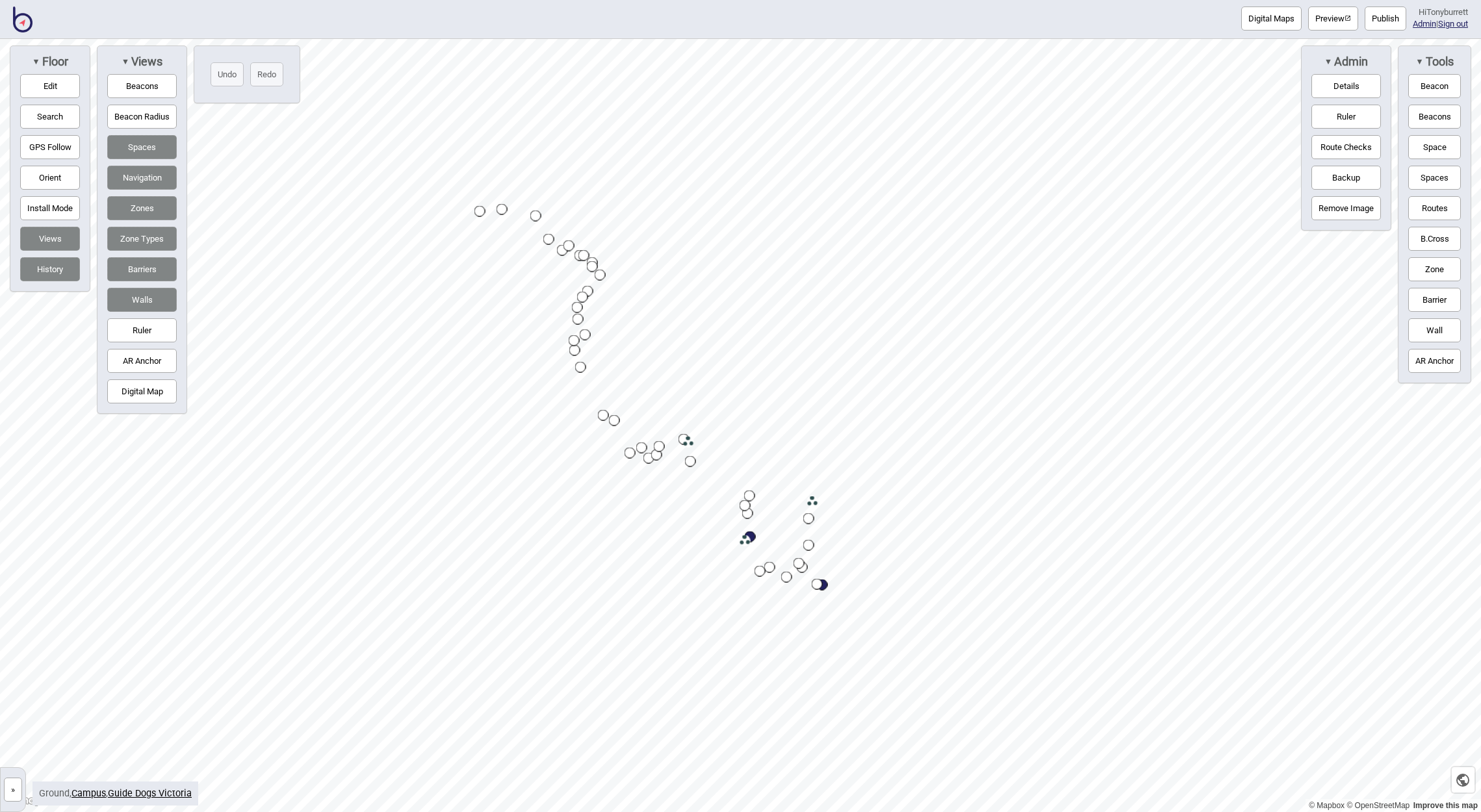
click at [143, 392] on button "Digital Map" at bounding box center [142, 391] width 69 height 24
click at [135, 385] on button "Digital Map" at bounding box center [142, 391] width 69 height 24
click at [133, 397] on button "Digital Map" at bounding box center [142, 391] width 69 height 24
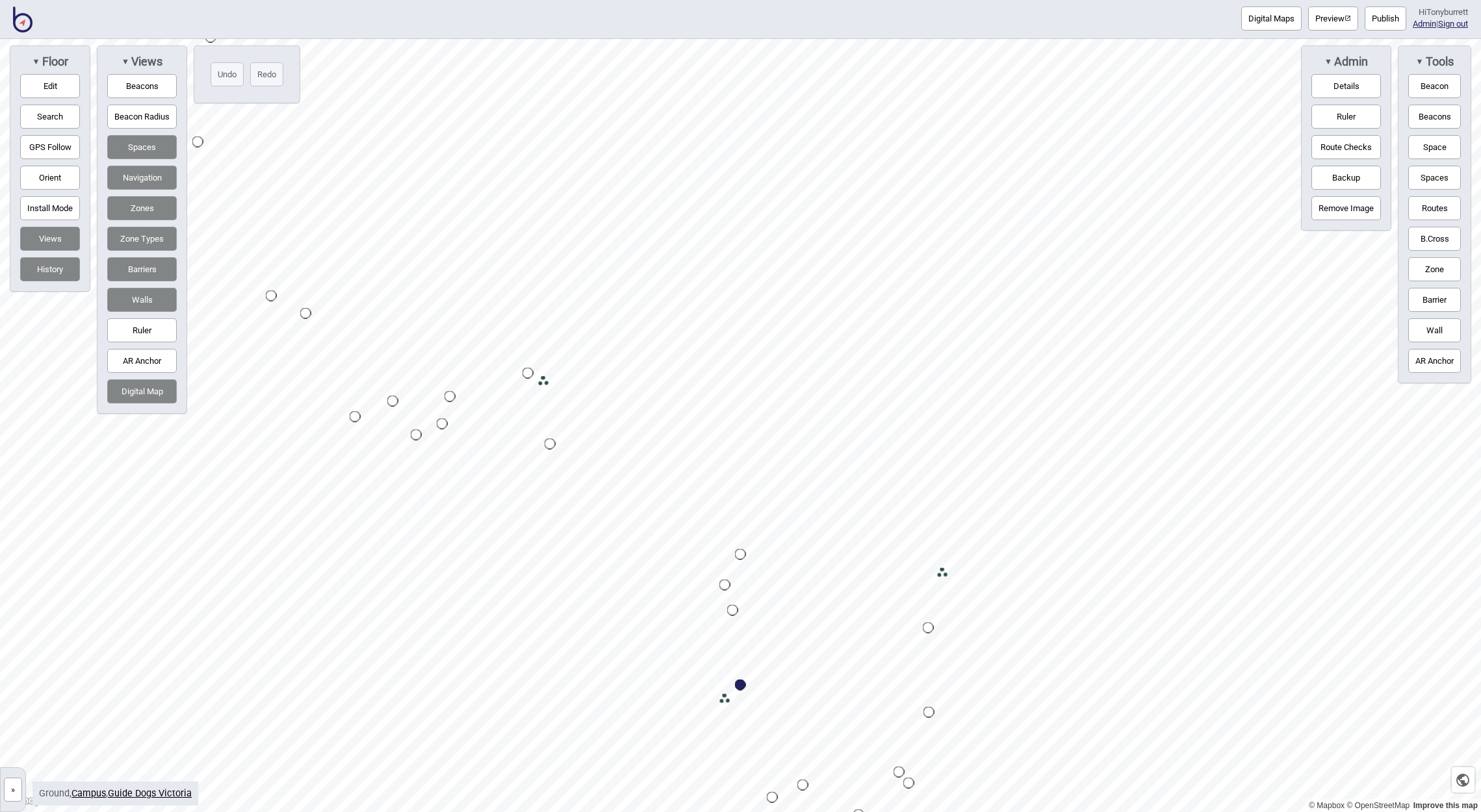
click at [133, 397] on button "Digital Map" at bounding box center [142, 391] width 69 height 24
click at [19, 785] on button "»" at bounding box center [13, 789] width 19 height 24
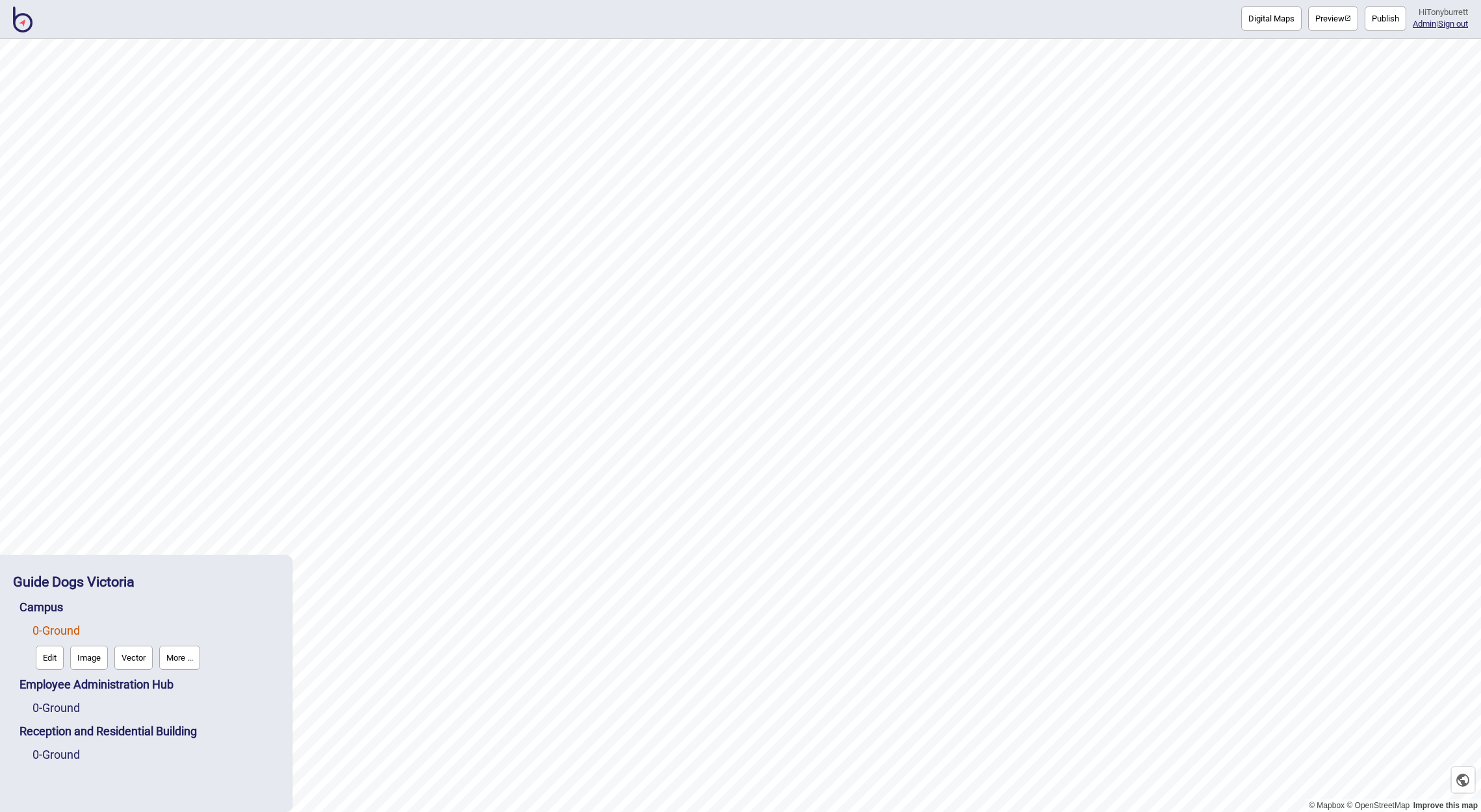
click at [52, 654] on button "Edit" at bounding box center [49, 657] width 28 height 24
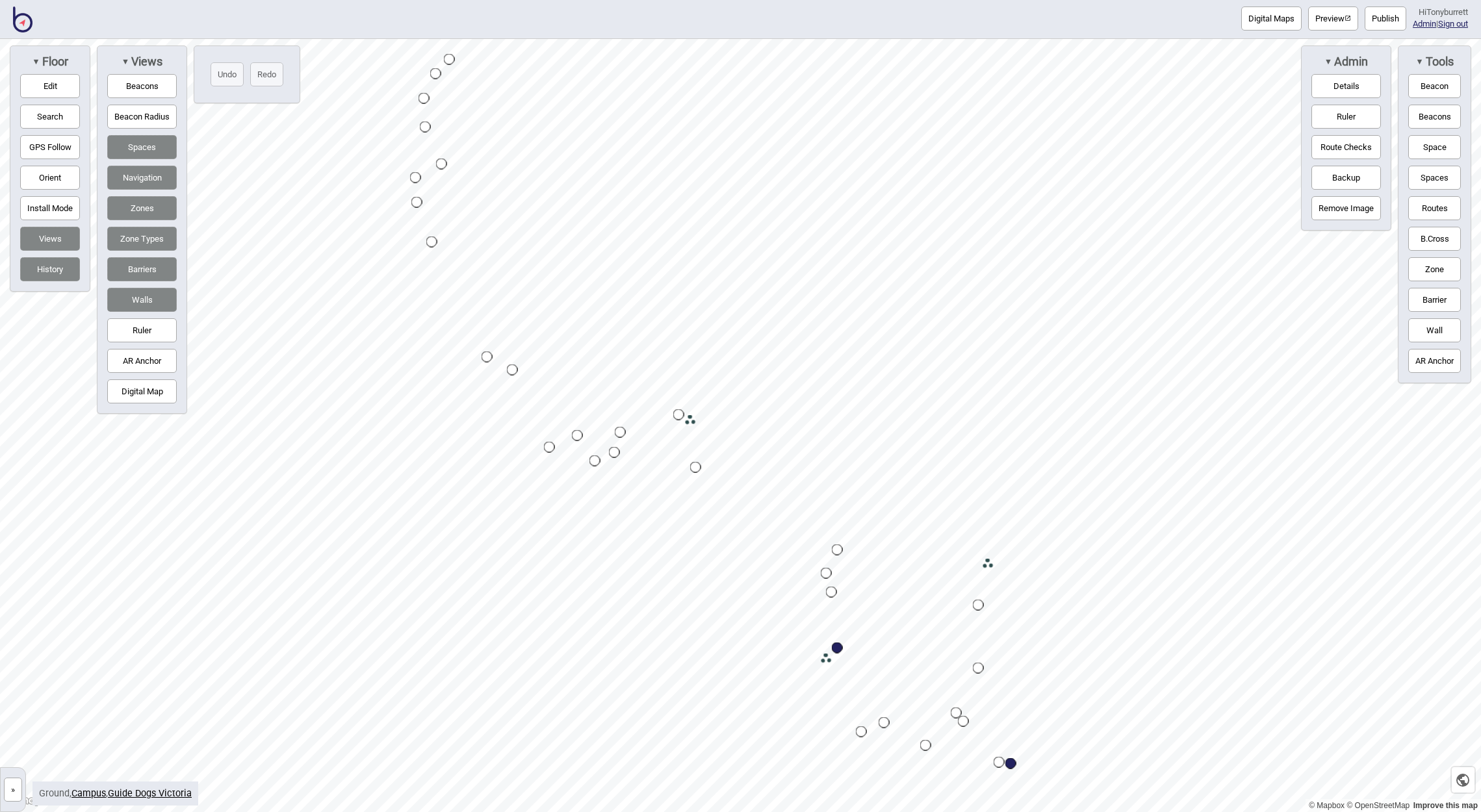
click at [12, 791] on button "»" at bounding box center [13, 789] width 19 height 24
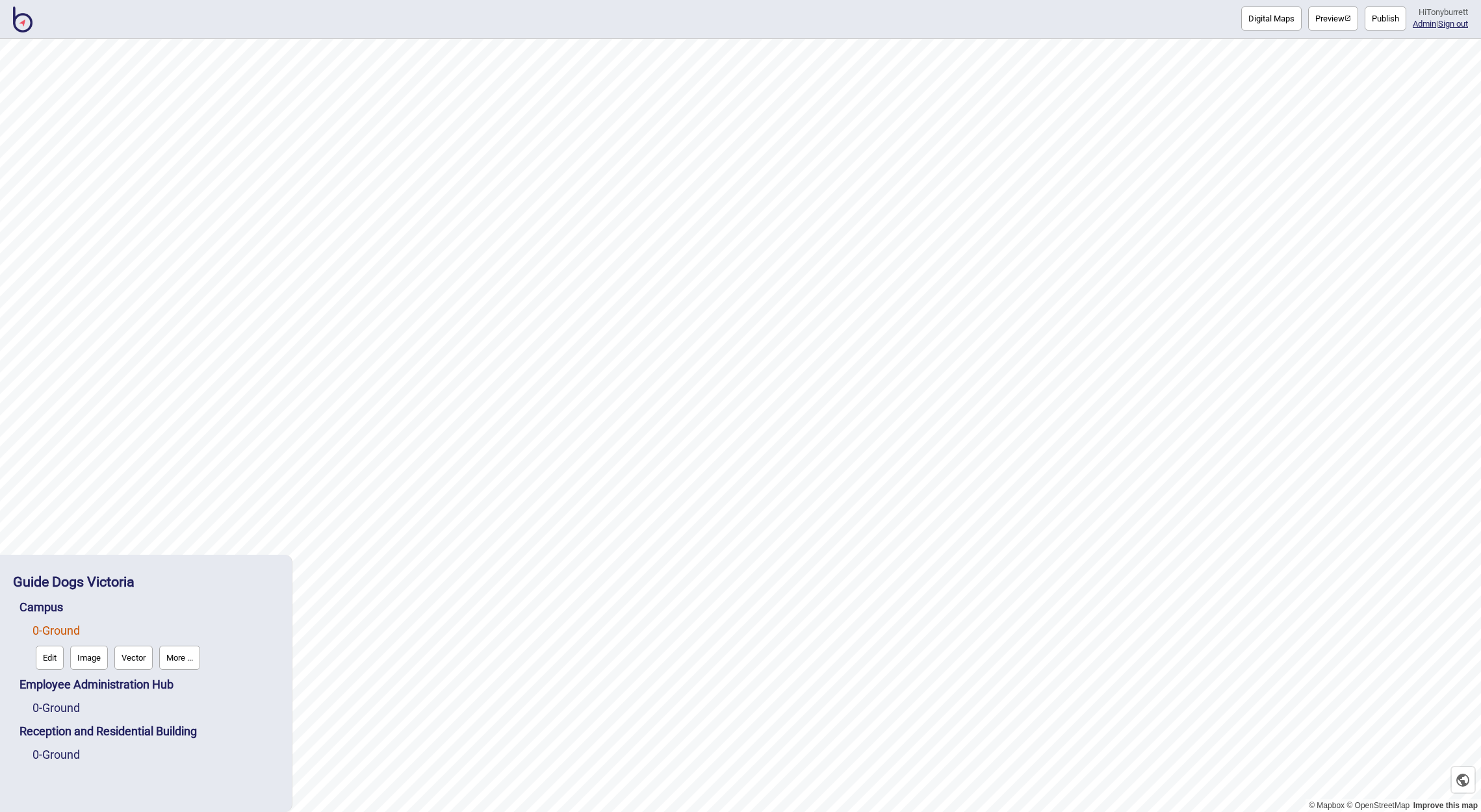
click at [48, 658] on button "Edit" at bounding box center [49, 657] width 28 height 24
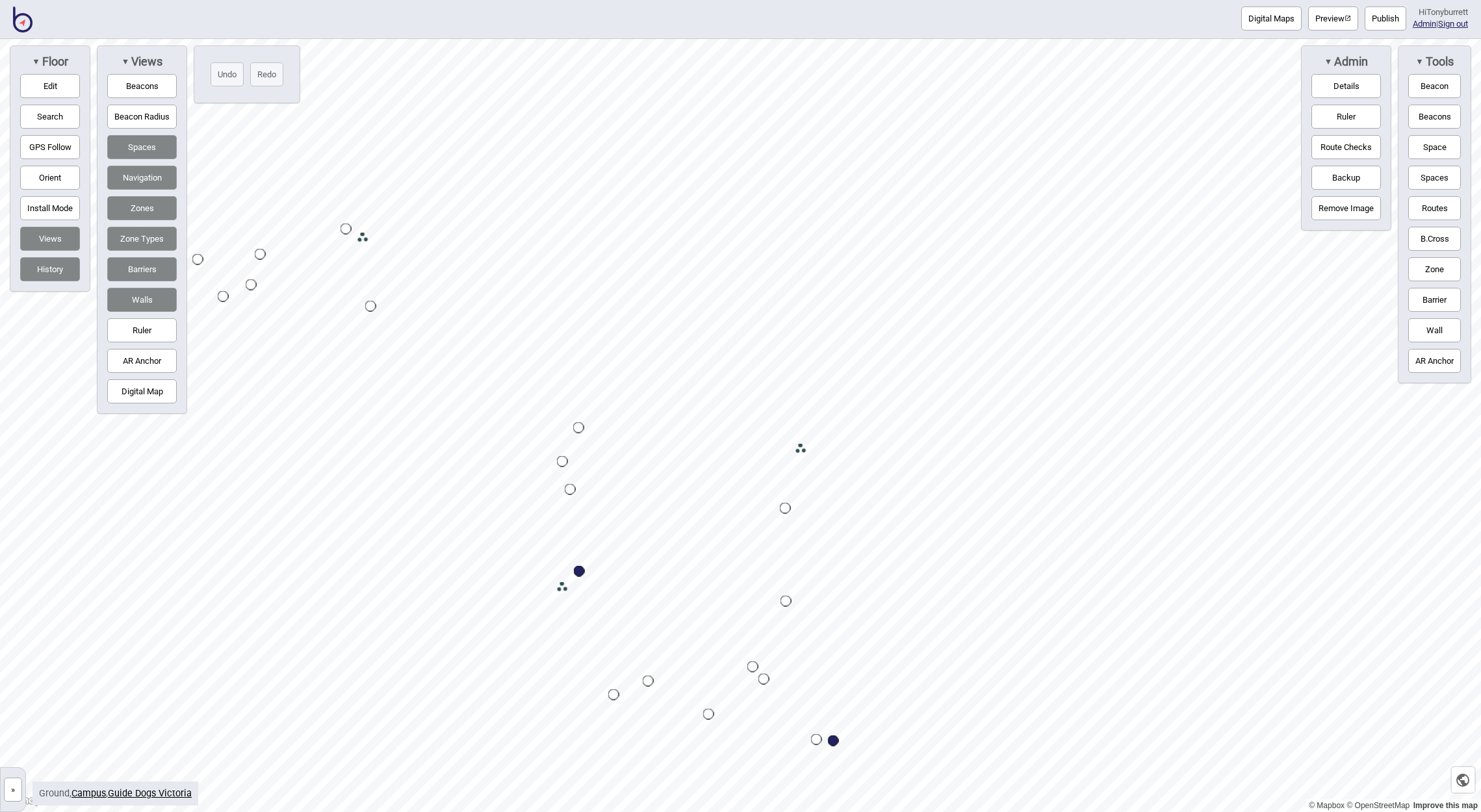
click at [15, 787] on button "»" at bounding box center [13, 789] width 19 height 24
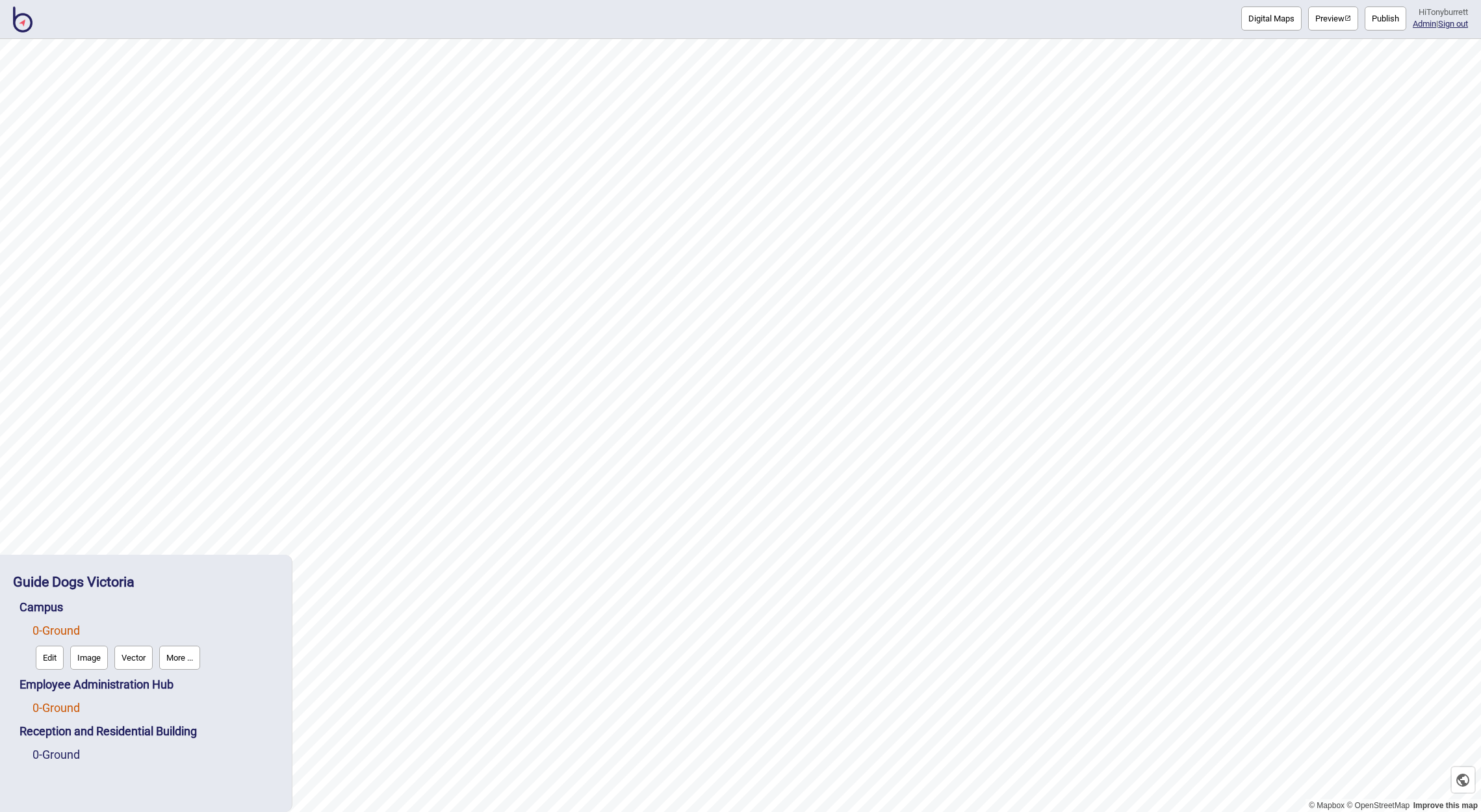
click at [64, 706] on link "0 - Ground" at bounding box center [56, 708] width 47 height 14
click at [57, 750] on link "0 - Ground" at bounding box center [56, 755] width 47 height 14
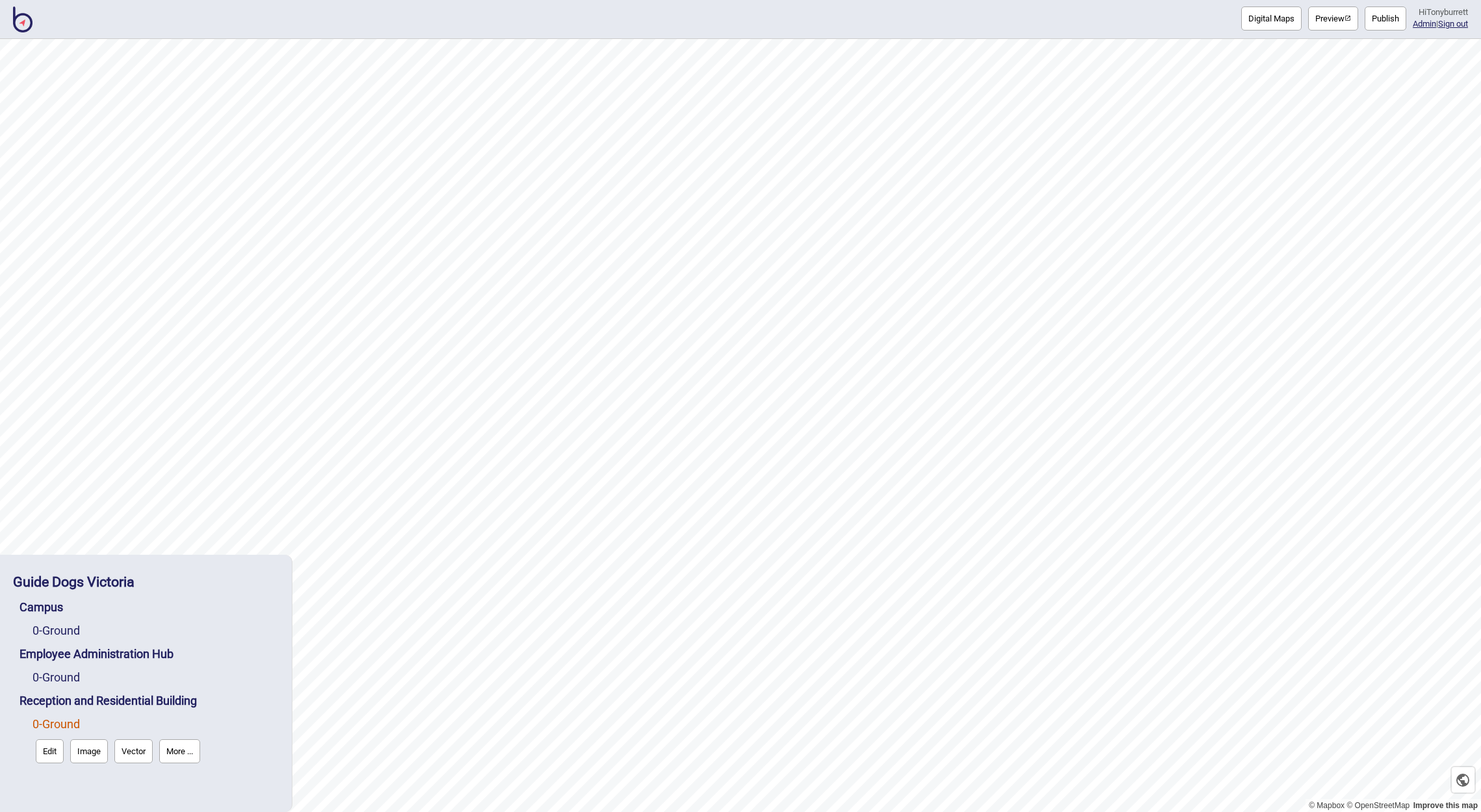
click at [47, 756] on button "Edit" at bounding box center [49, 751] width 28 height 24
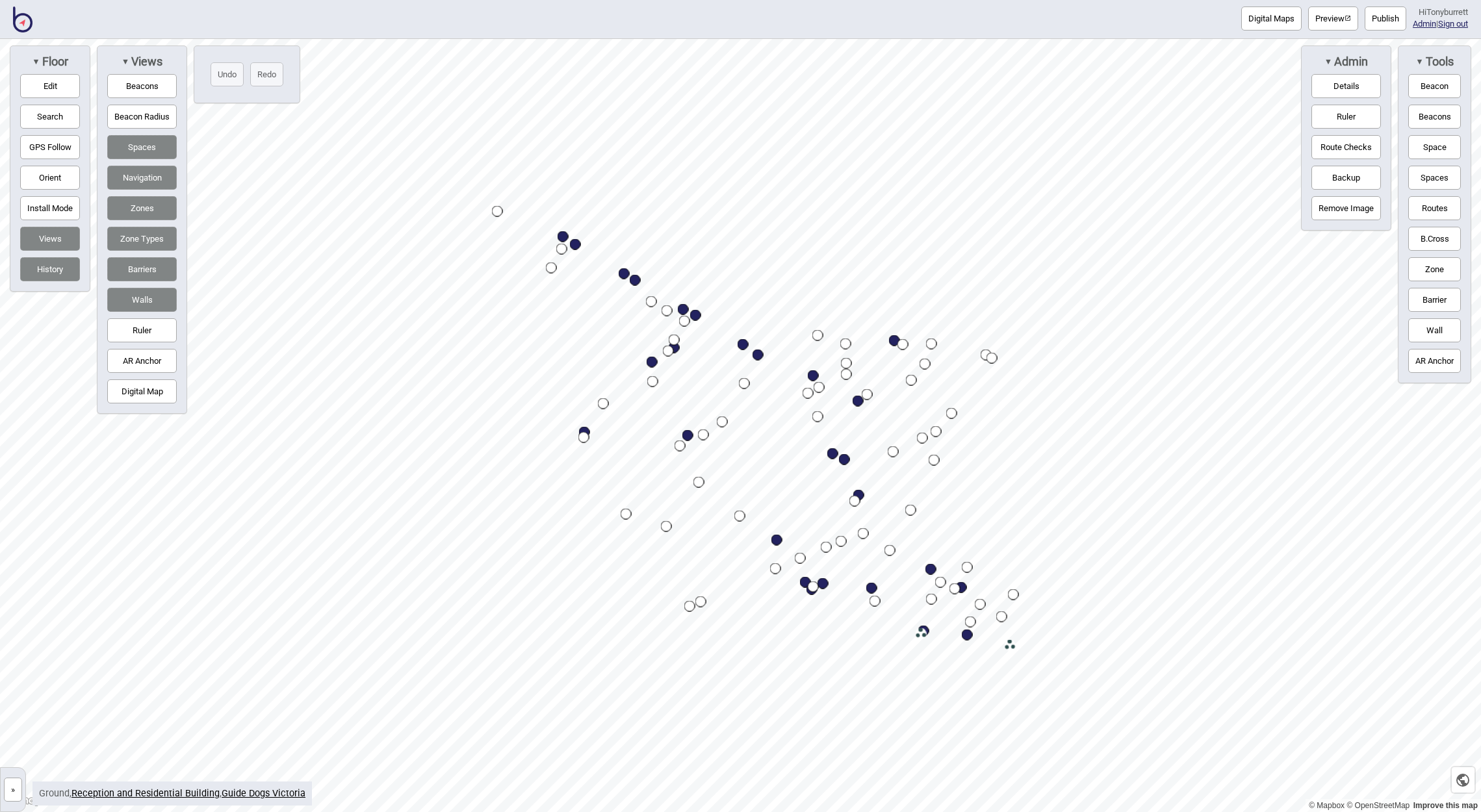
click at [19, 784] on button "»" at bounding box center [13, 789] width 19 height 24
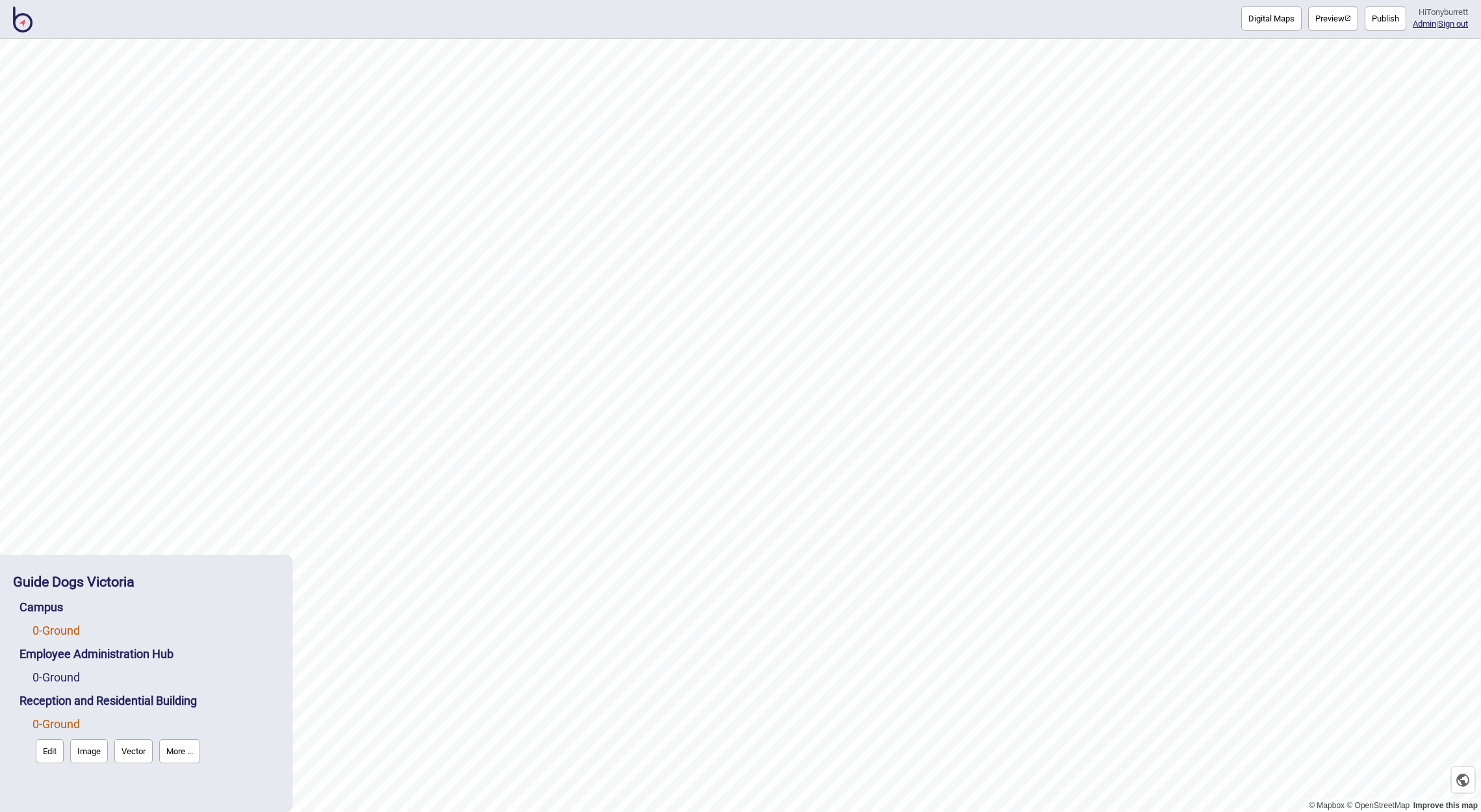
click at [57, 628] on link "0 - Ground" at bounding box center [56, 631] width 47 height 14
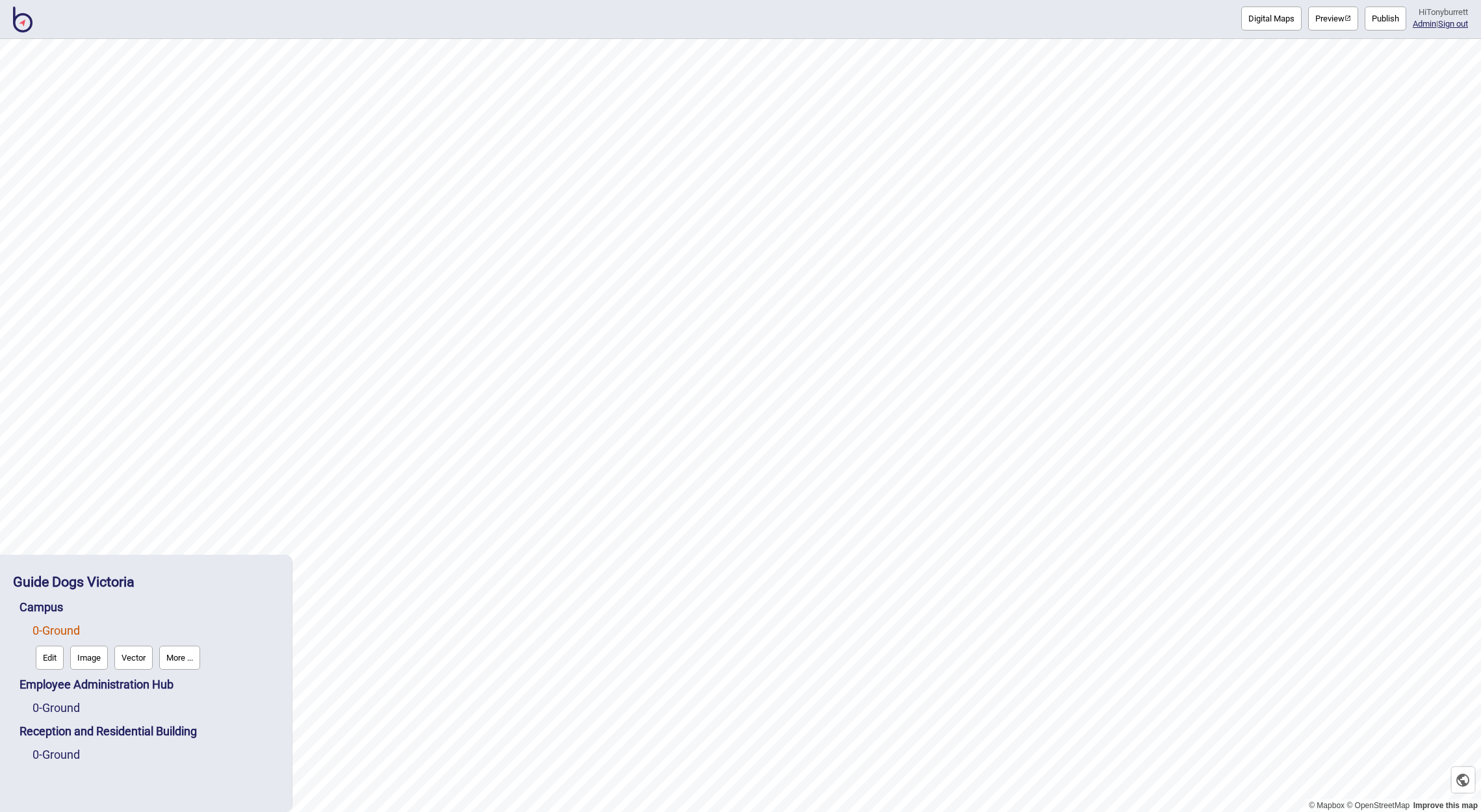
click at [46, 659] on button "Edit" at bounding box center [49, 657] width 28 height 24
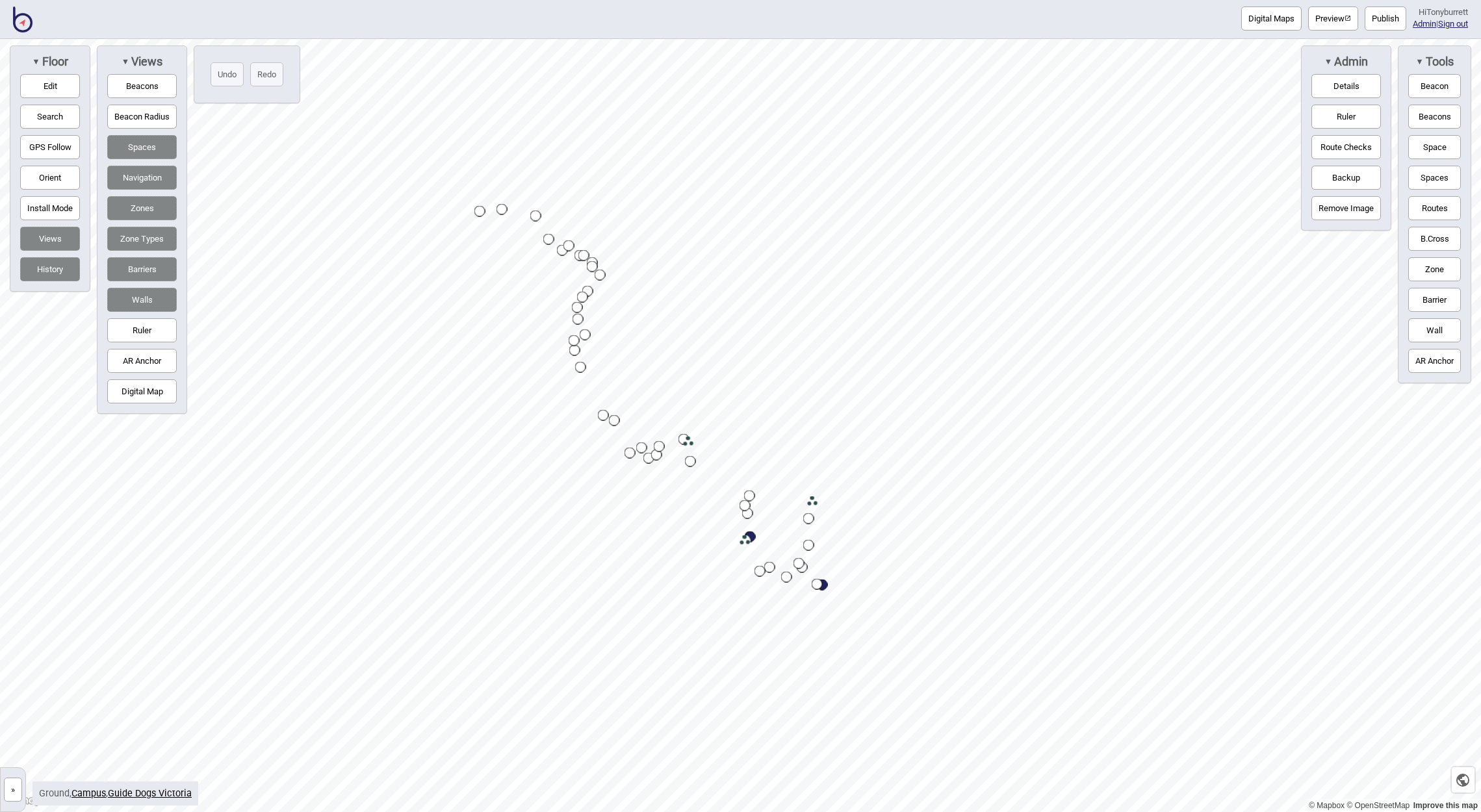
click at [150, 406] on div "© Mapbox © OpenStreetMap Improve this map » Guide Dogs Victoria Campus 0 - Grou…" at bounding box center [740, 426] width 1481 height 773
click at [149, 397] on button "Digital Map" at bounding box center [142, 391] width 69 height 24
click at [988, 0] on html "Digital Maps Preview Publish Hi Tonyburrett Admin | Sign out © Mapbox © OpenStr…" at bounding box center [740, 0] width 1481 height 0
